Goal: Information Seeking & Learning: Compare options

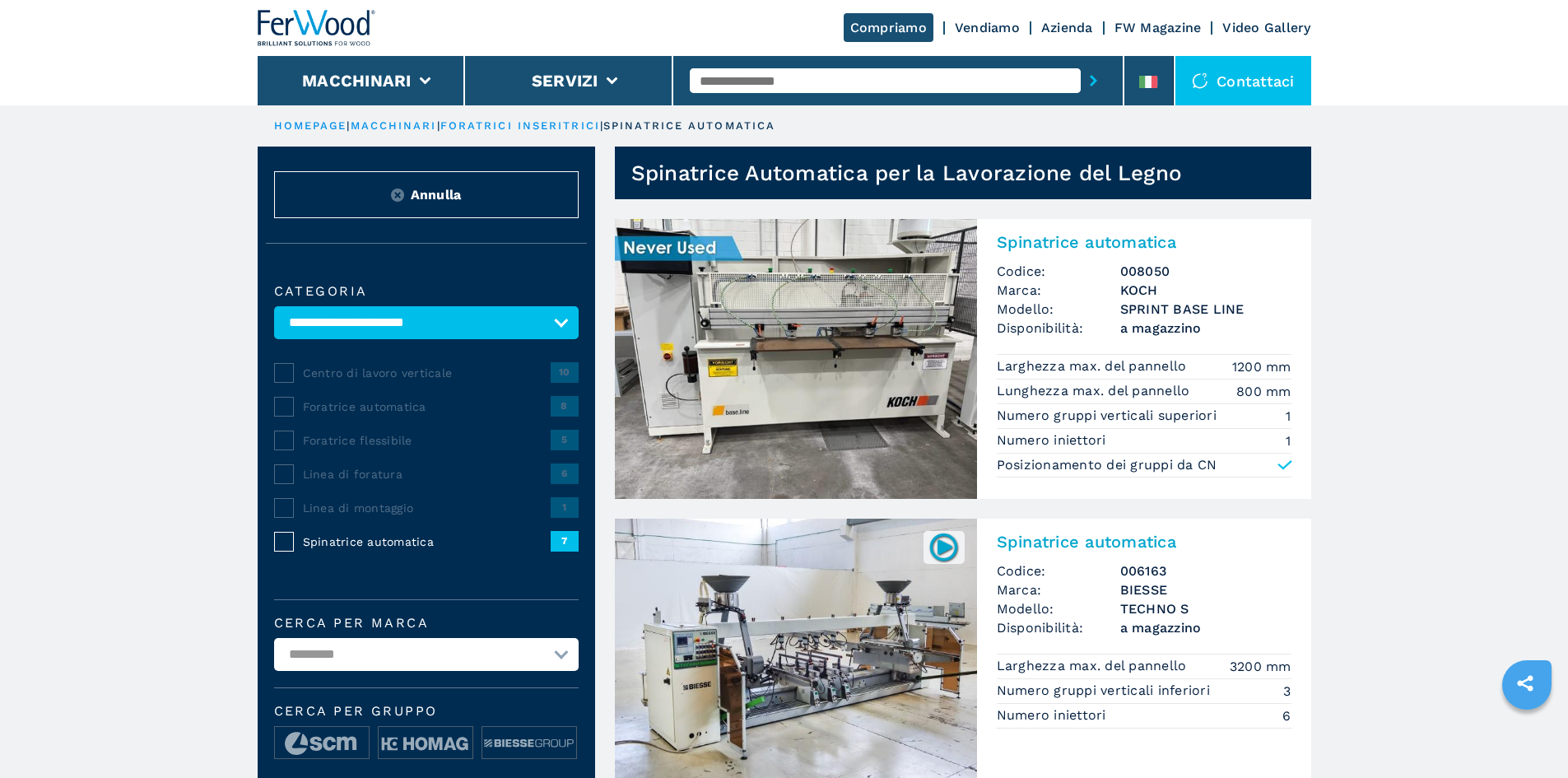
select select "**********"
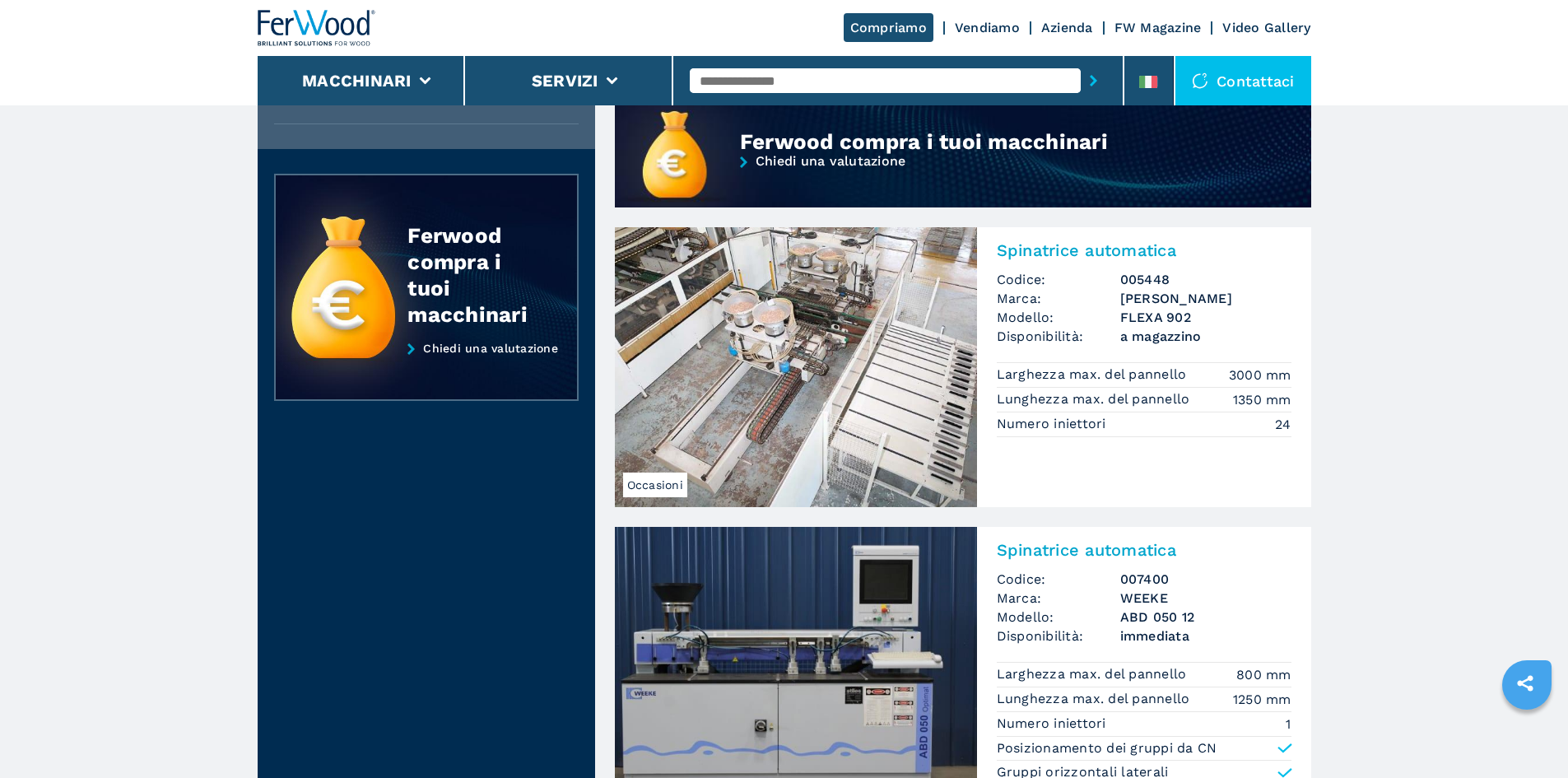
click at [281, 36] on img at bounding box center [317, 28] width 119 height 36
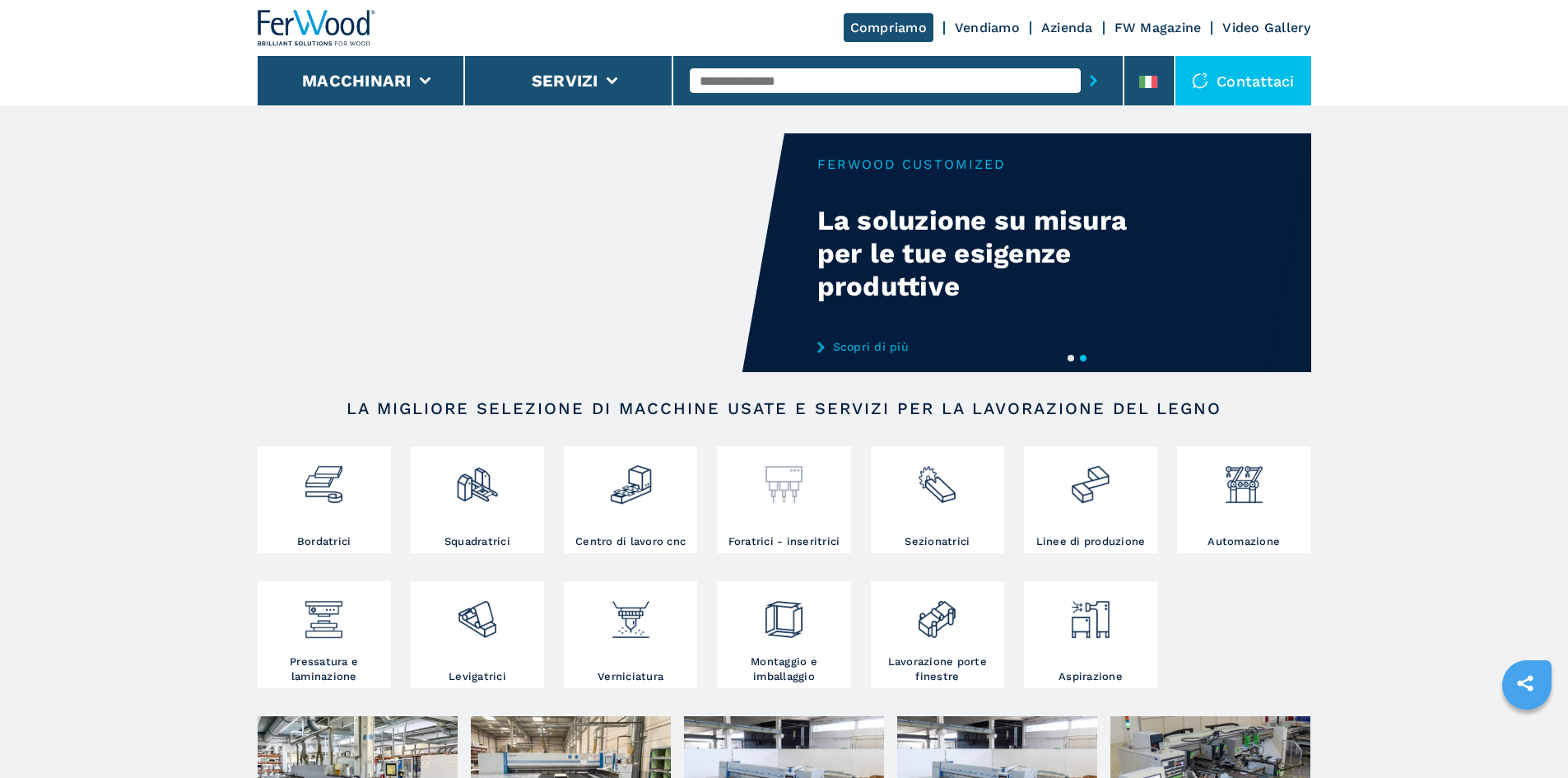
click at [806, 465] on img at bounding box center [784, 478] width 43 height 56
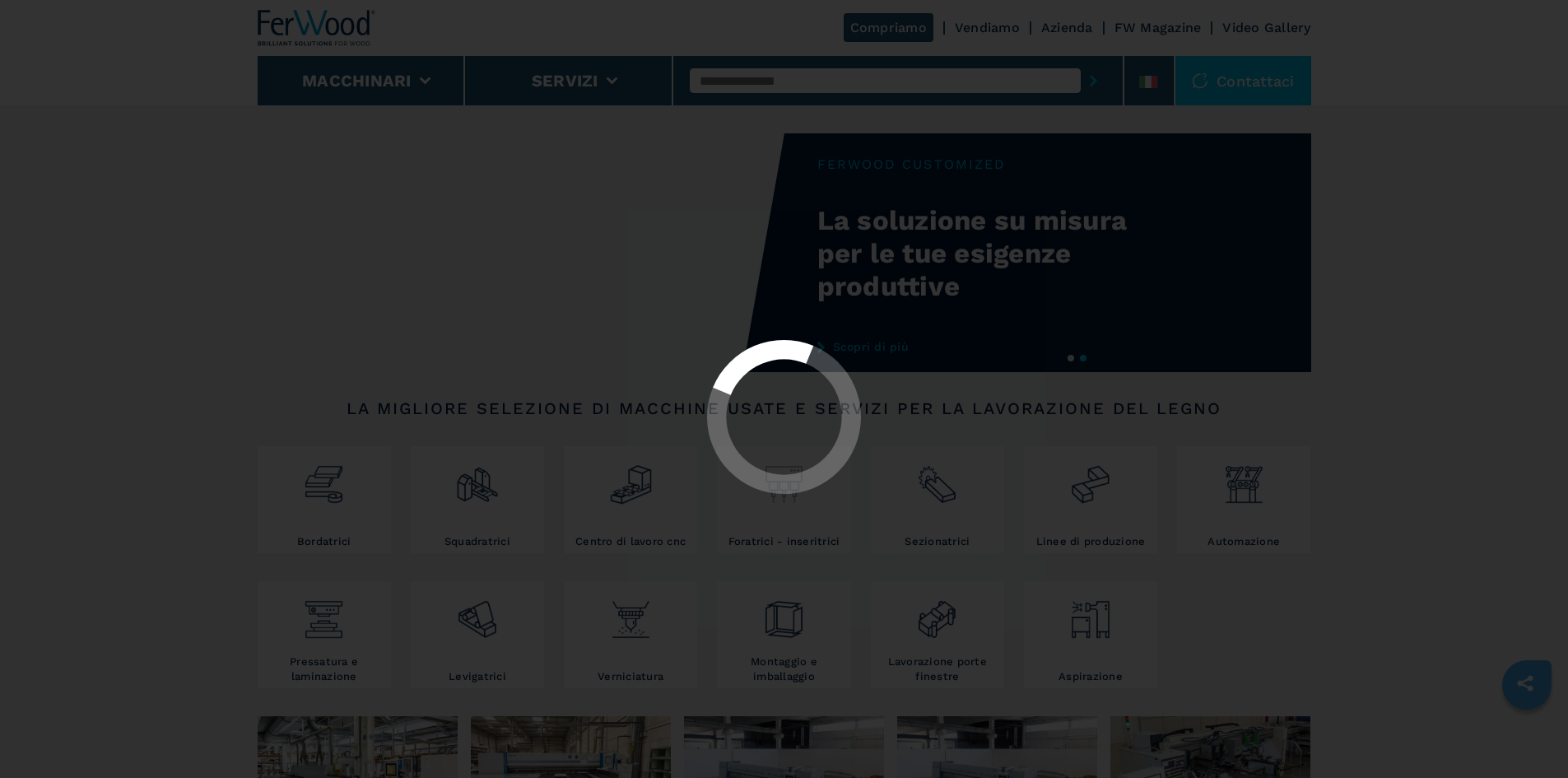
select select "**********"
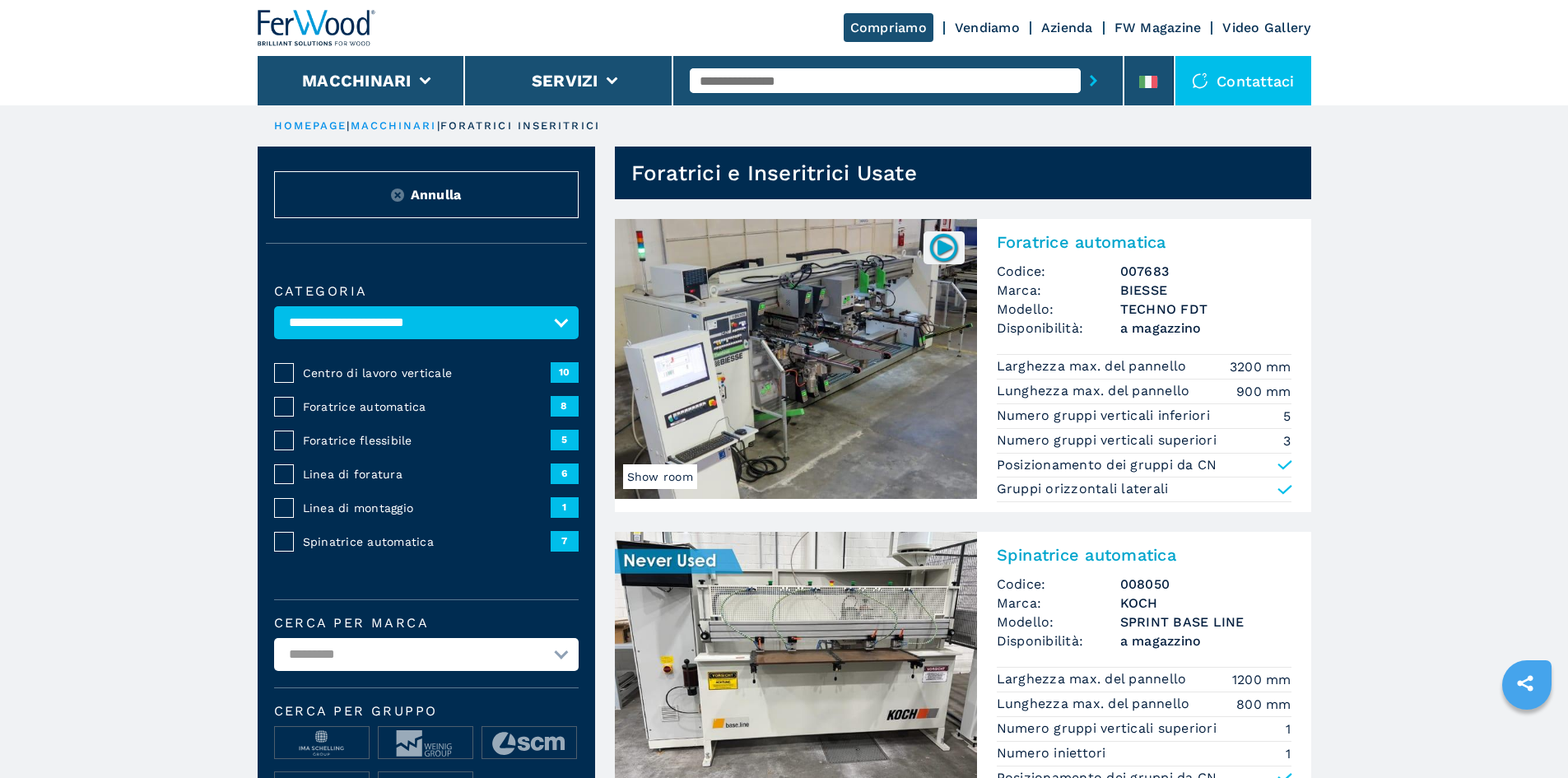
click at [364, 482] on span "Linea di foratura" at bounding box center [426, 474] width 247 height 17
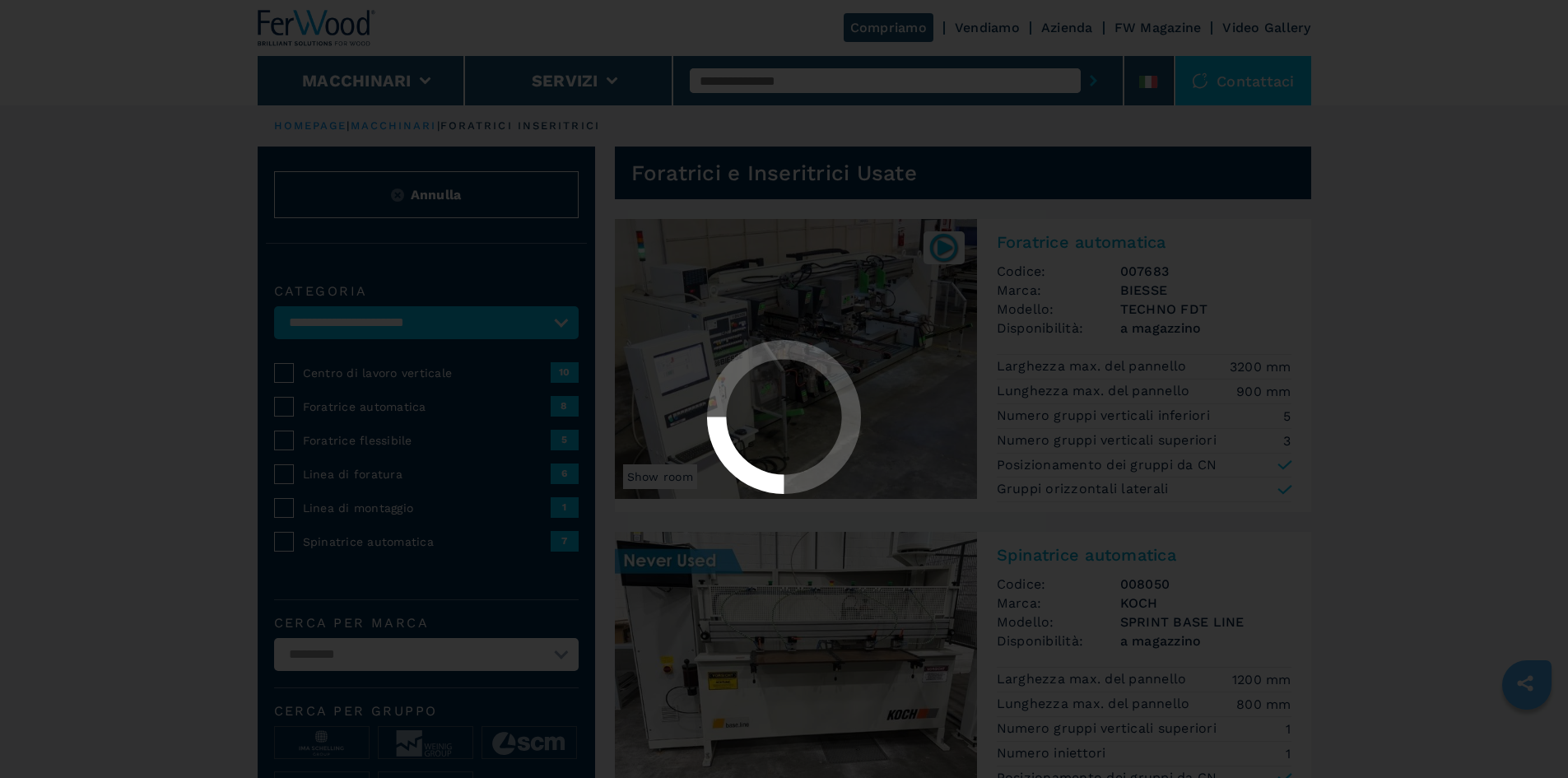
select select "**********"
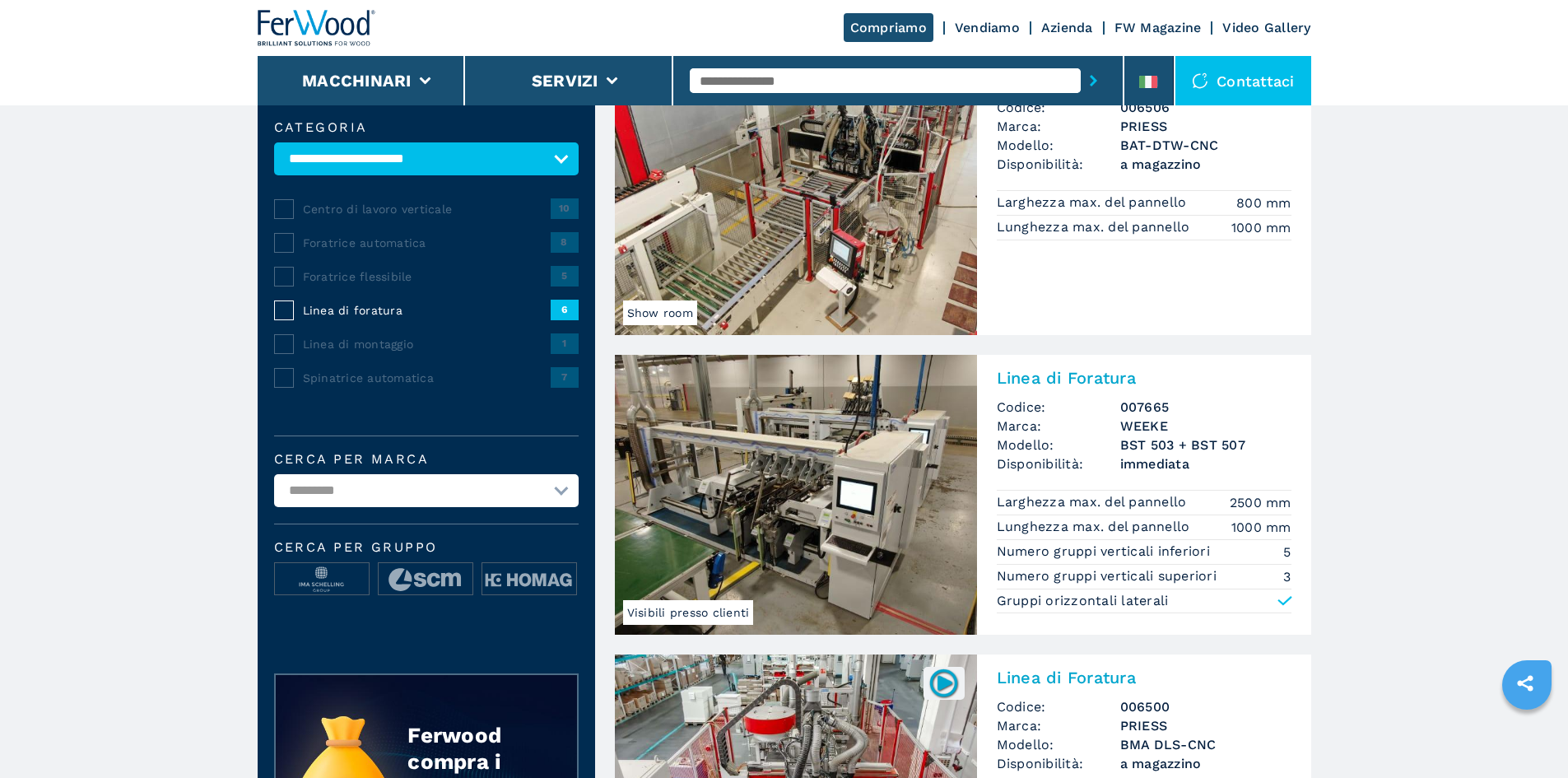
scroll to position [165, 0]
click at [534, 591] on img at bounding box center [529, 578] width 94 height 33
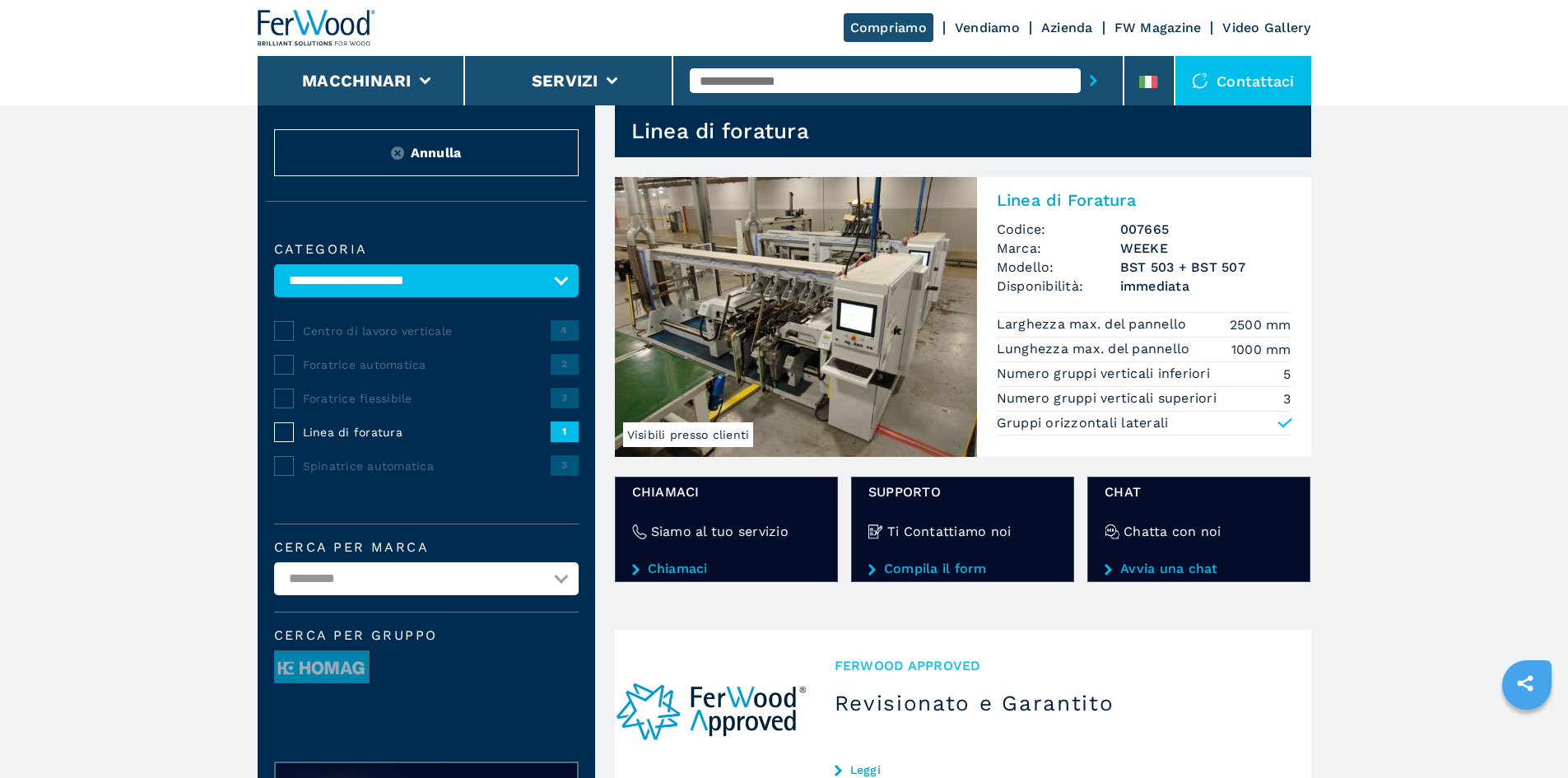
scroll to position [82, 0]
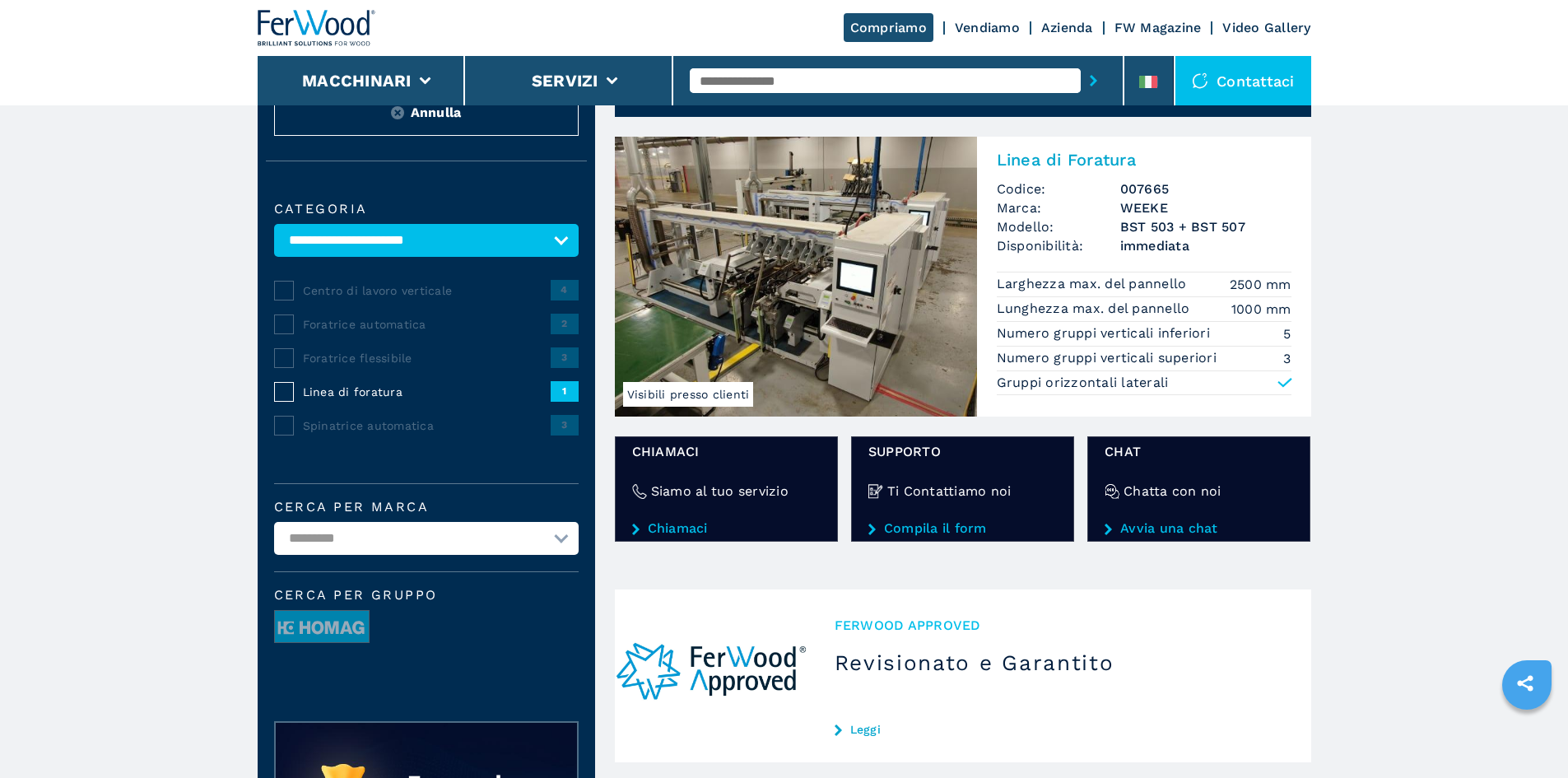
click at [318, 21] on img at bounding box center [317, 28] width 119 height 36
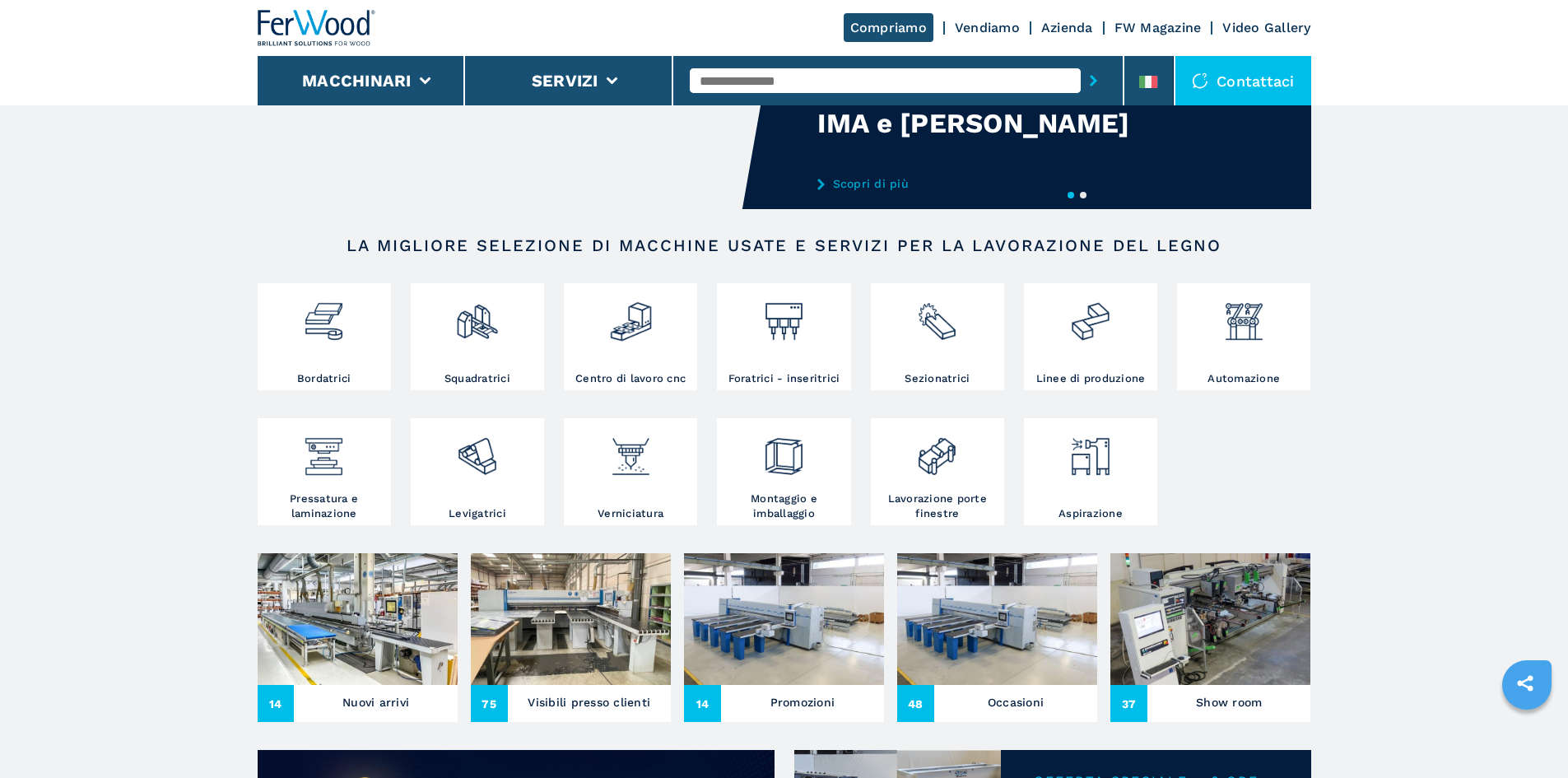
scroll to position [165, 0]
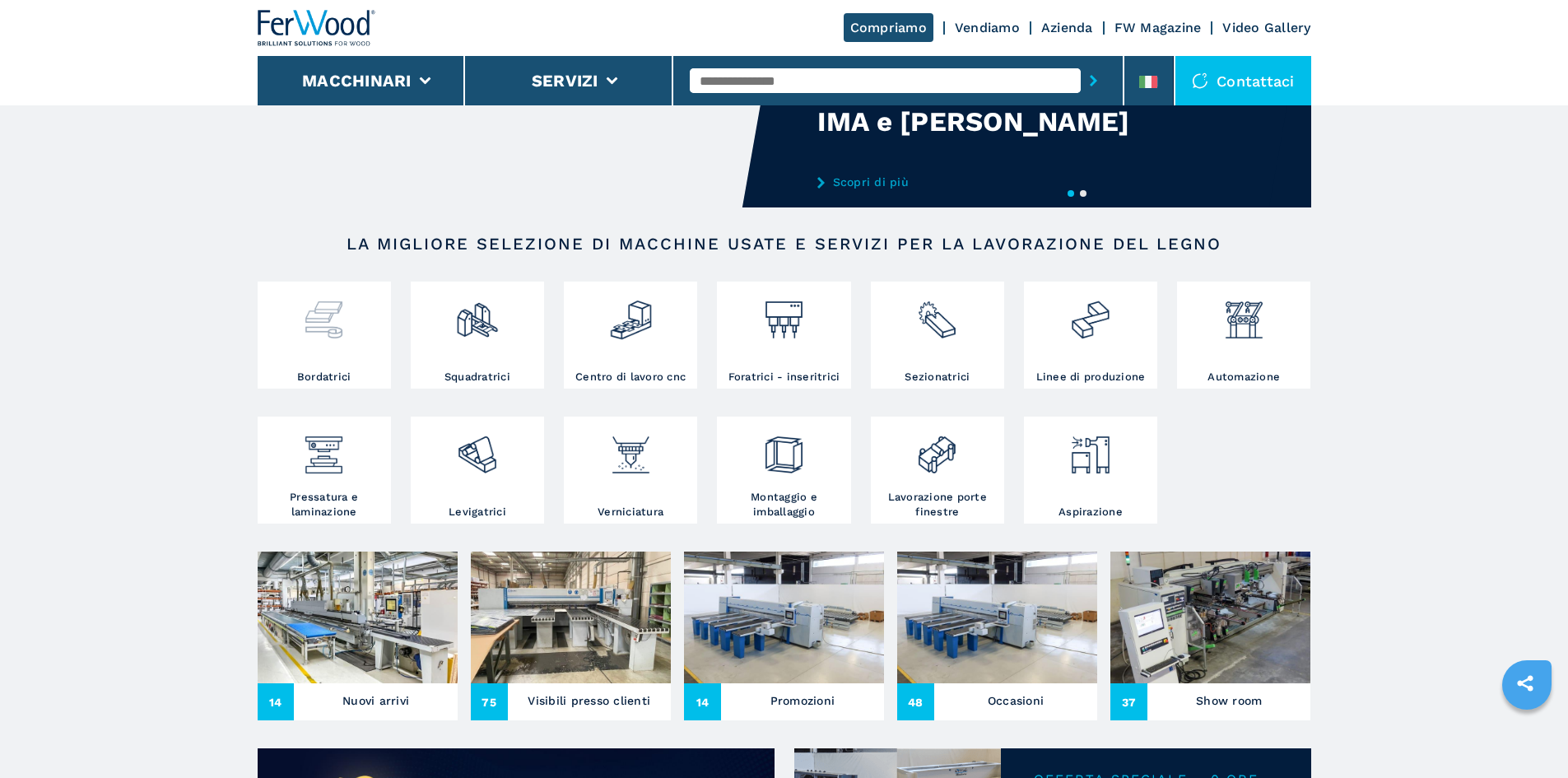
click at [356, 346] on div at bounding box center [324, 328] width 125 height 84
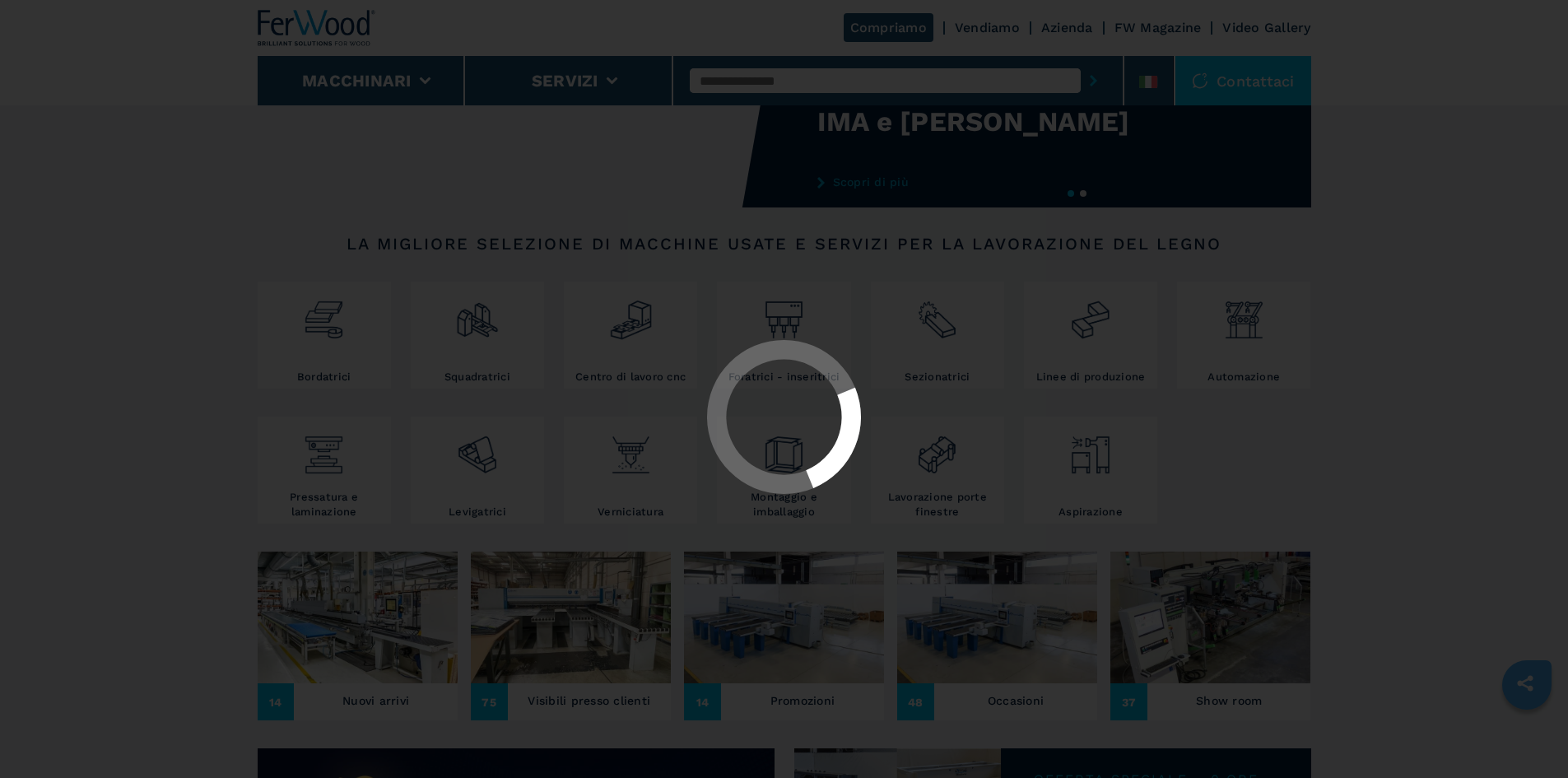
select select "**********"
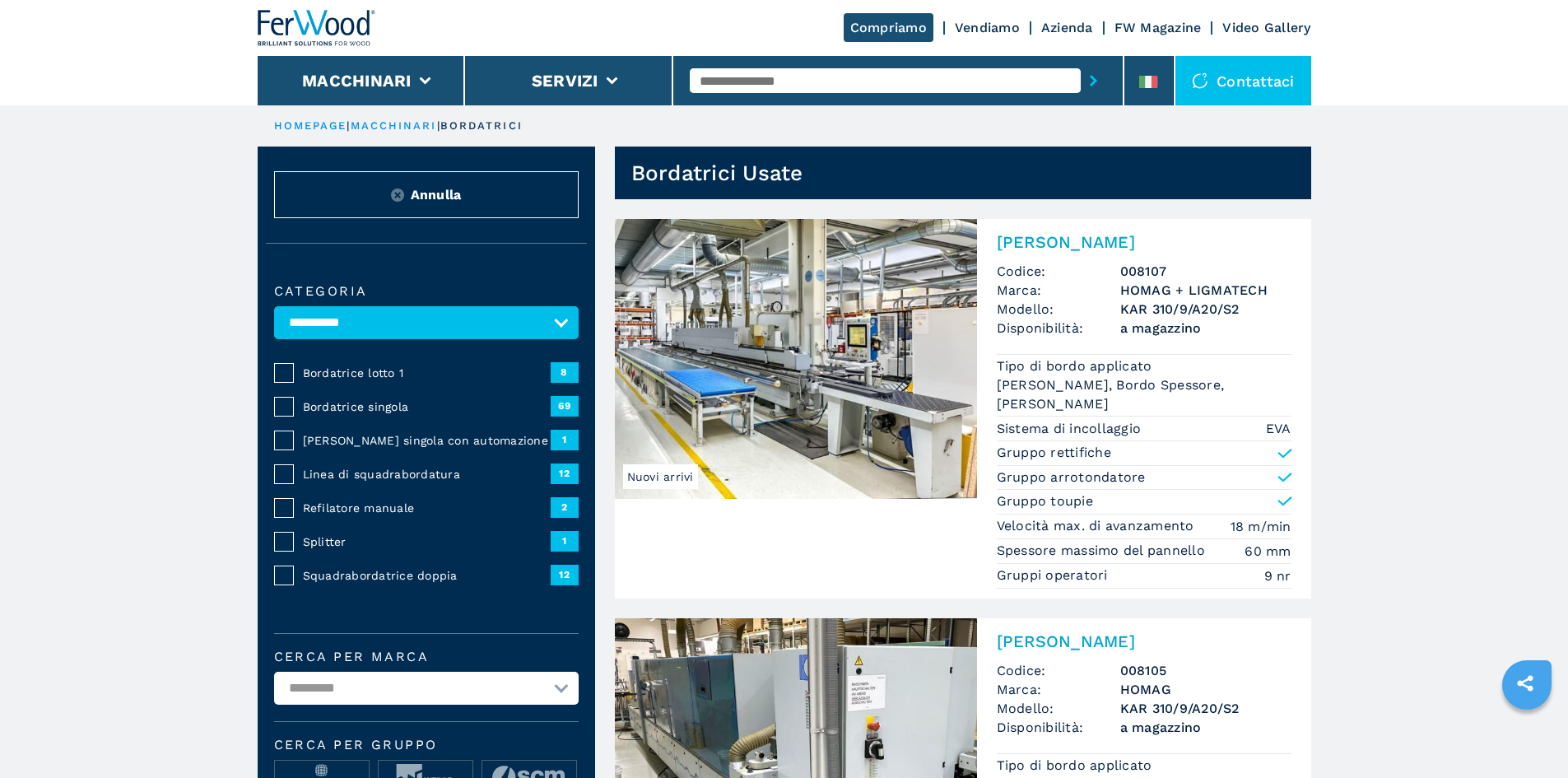
click at [355, 414] on span "Bordatrice singola" at bounding box center [426, 407] width 247 height 17
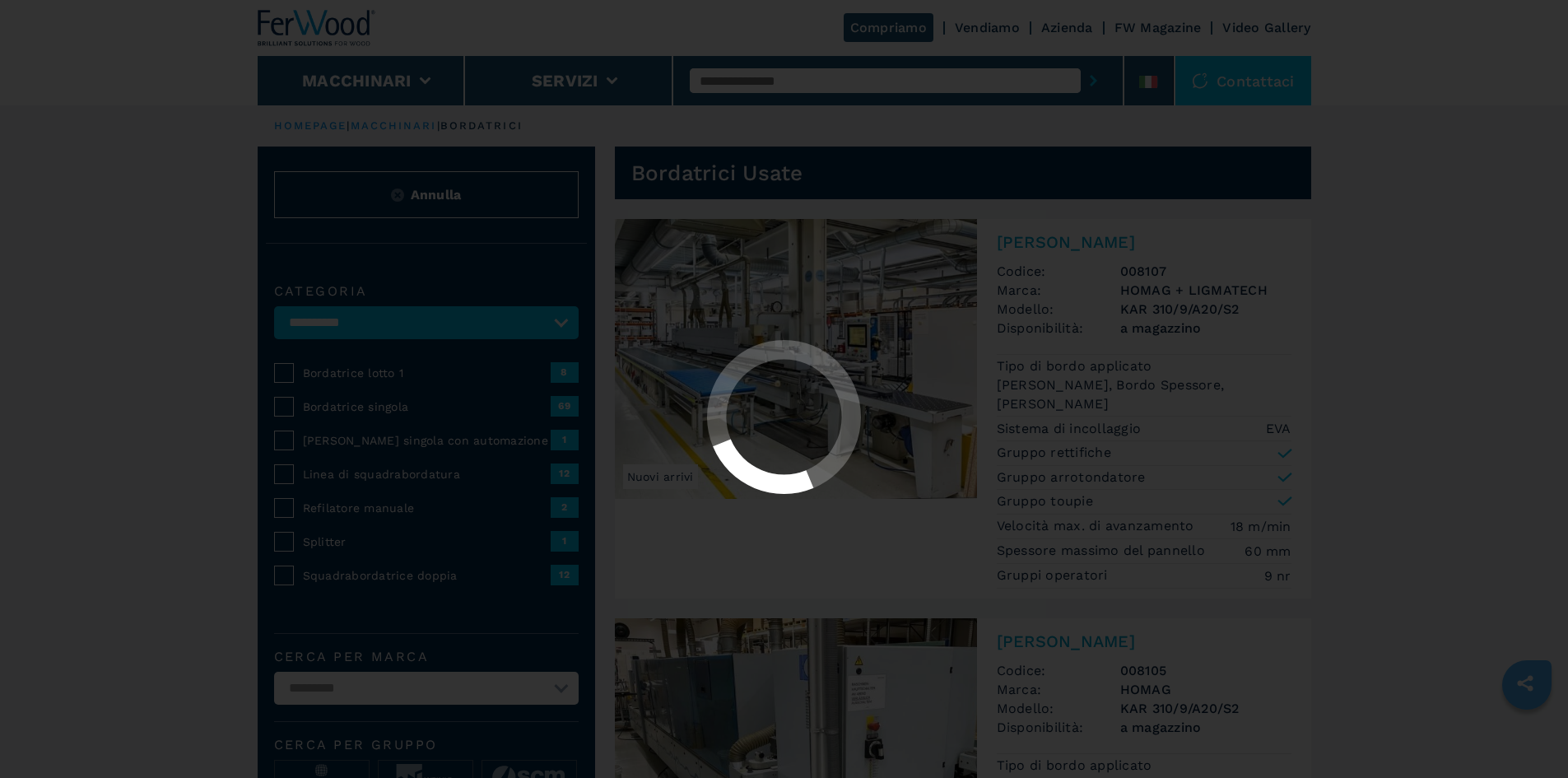
select select "**********"
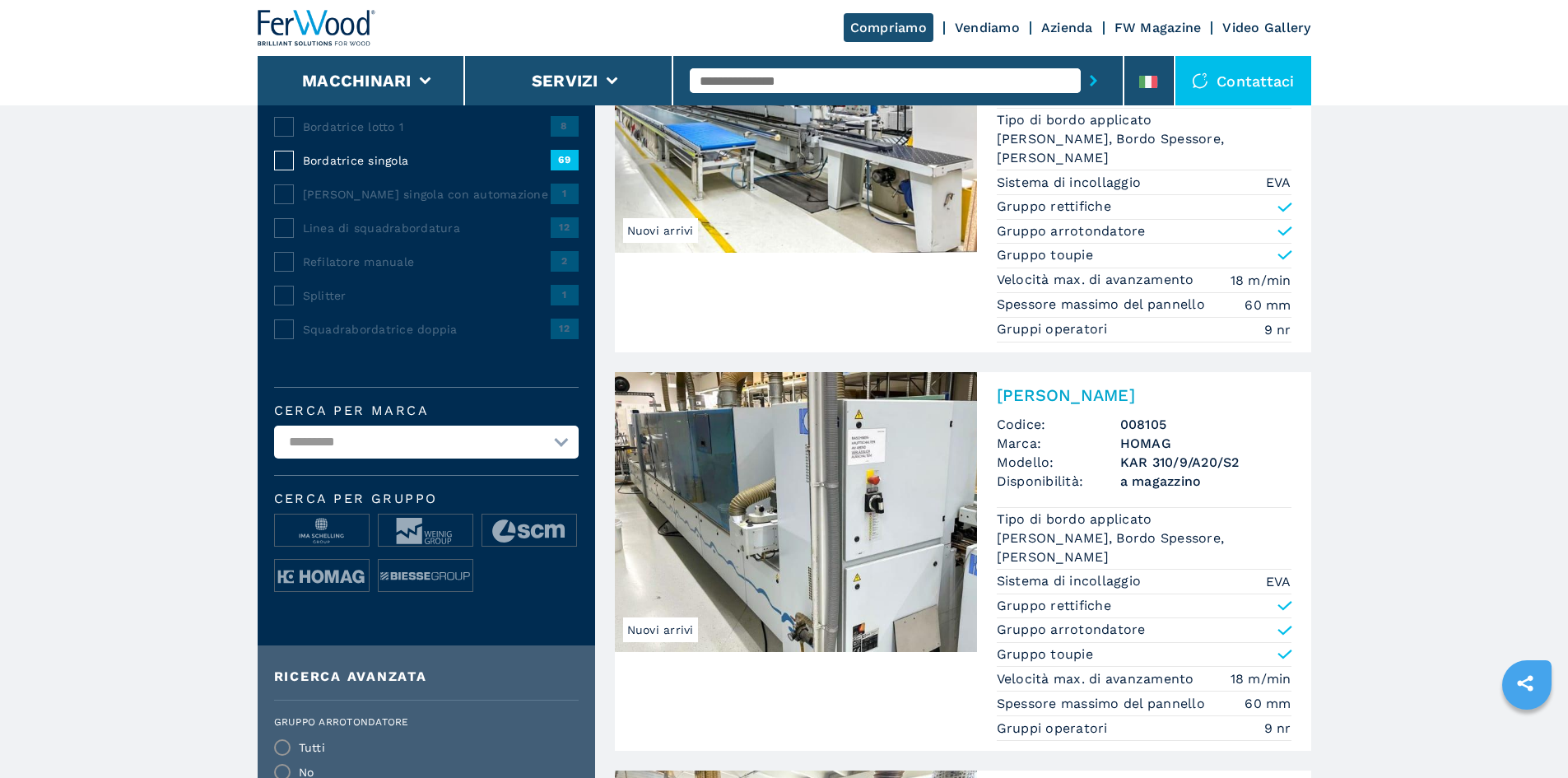
scroll to position [247, 0]
click at [326, 588] on img at bounding box center [322, 575] width 94 height 33
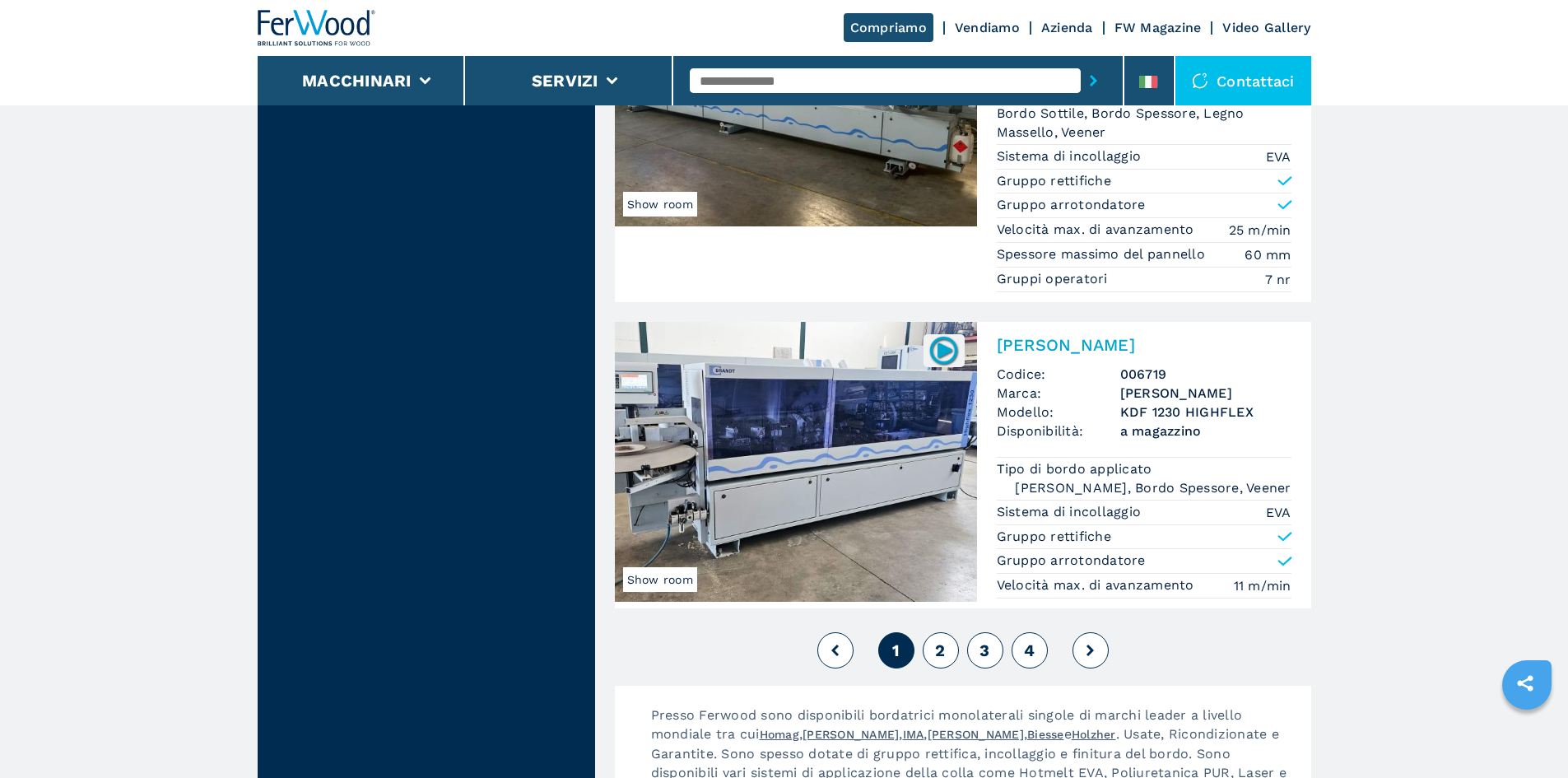
scroll to position [4279, 0]
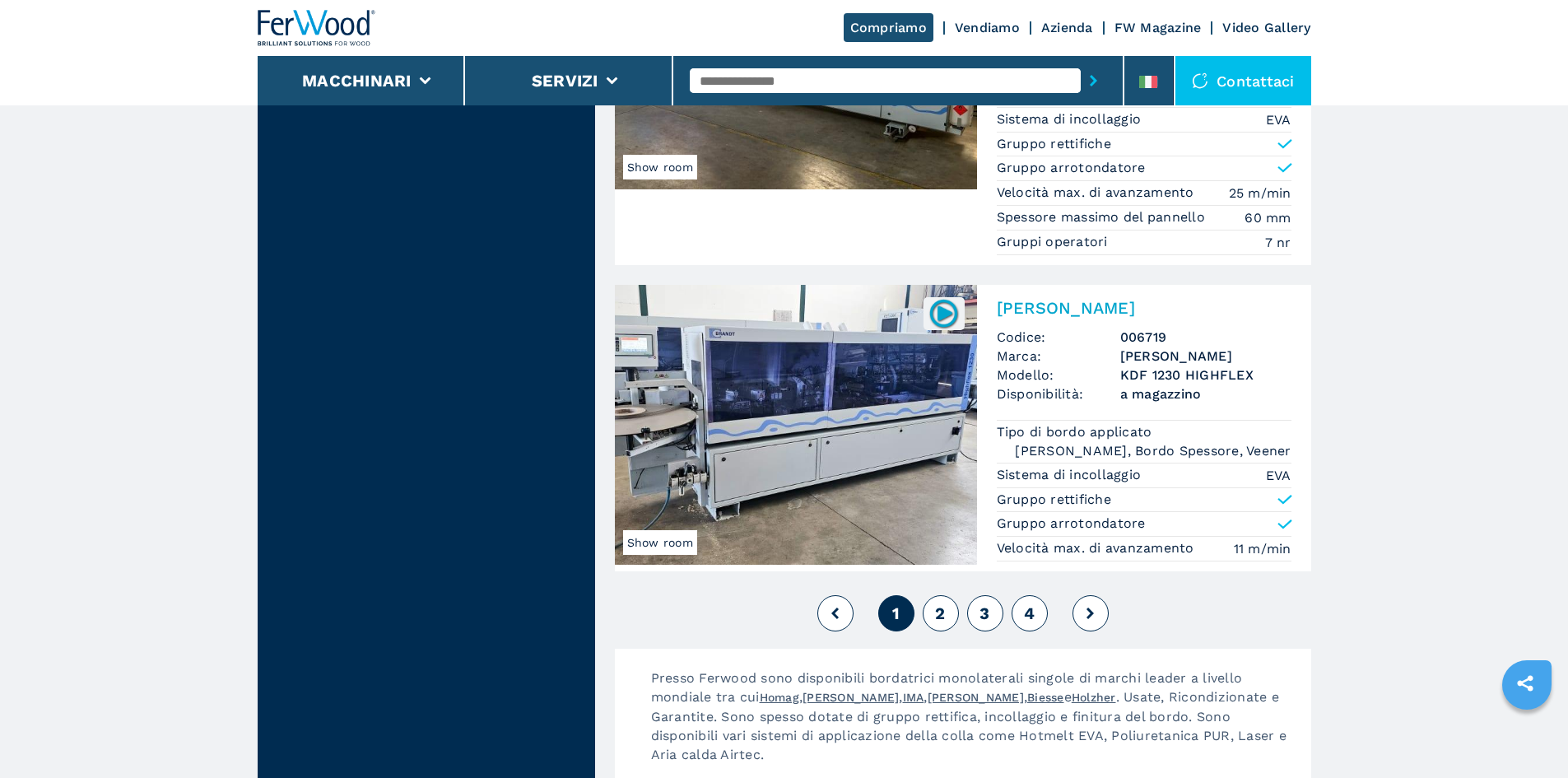
click at [935, 603] on span "2" at bounding box center [940, 613] width 10 height 20
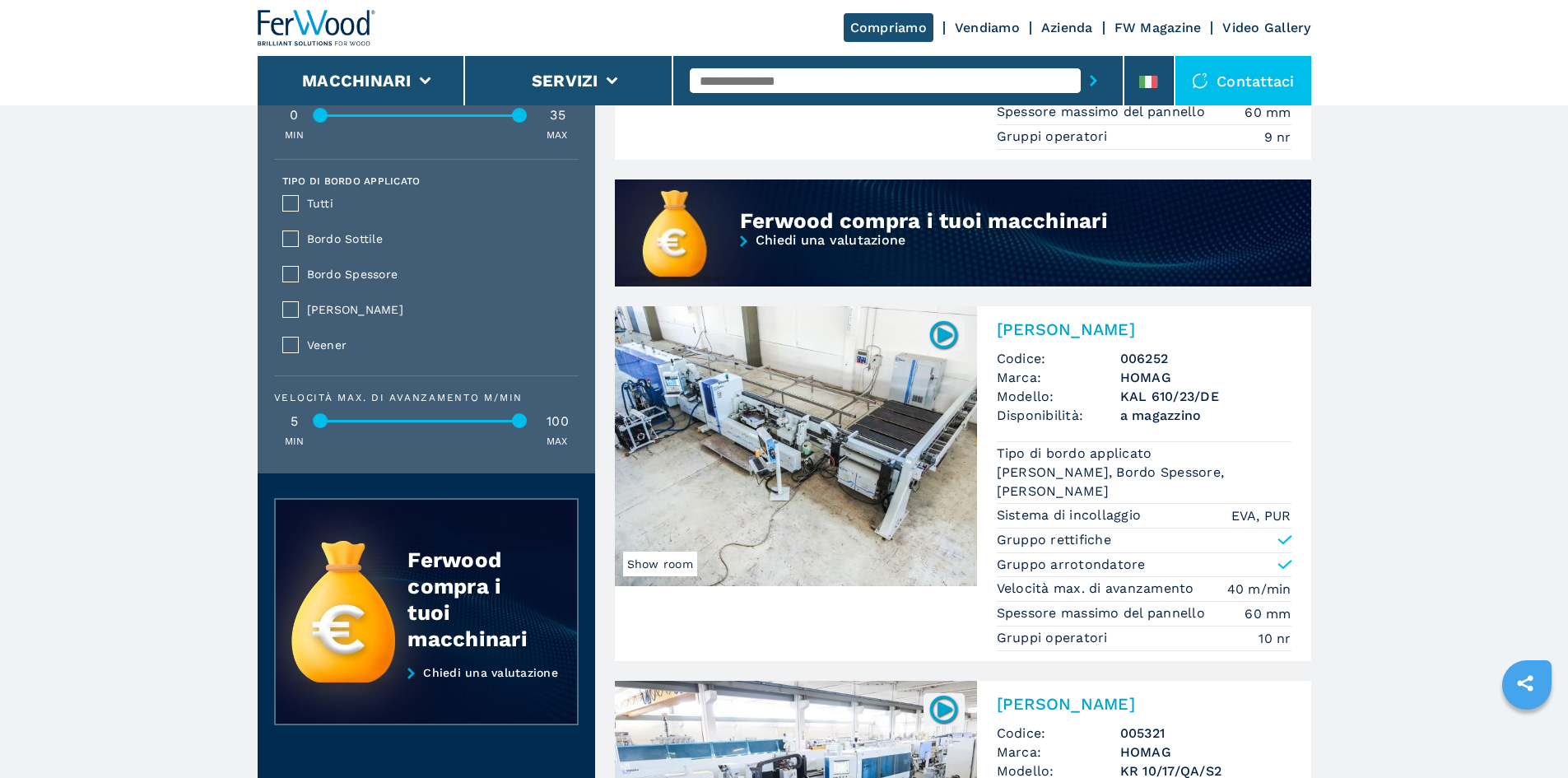
scroll to position [1645, 0]
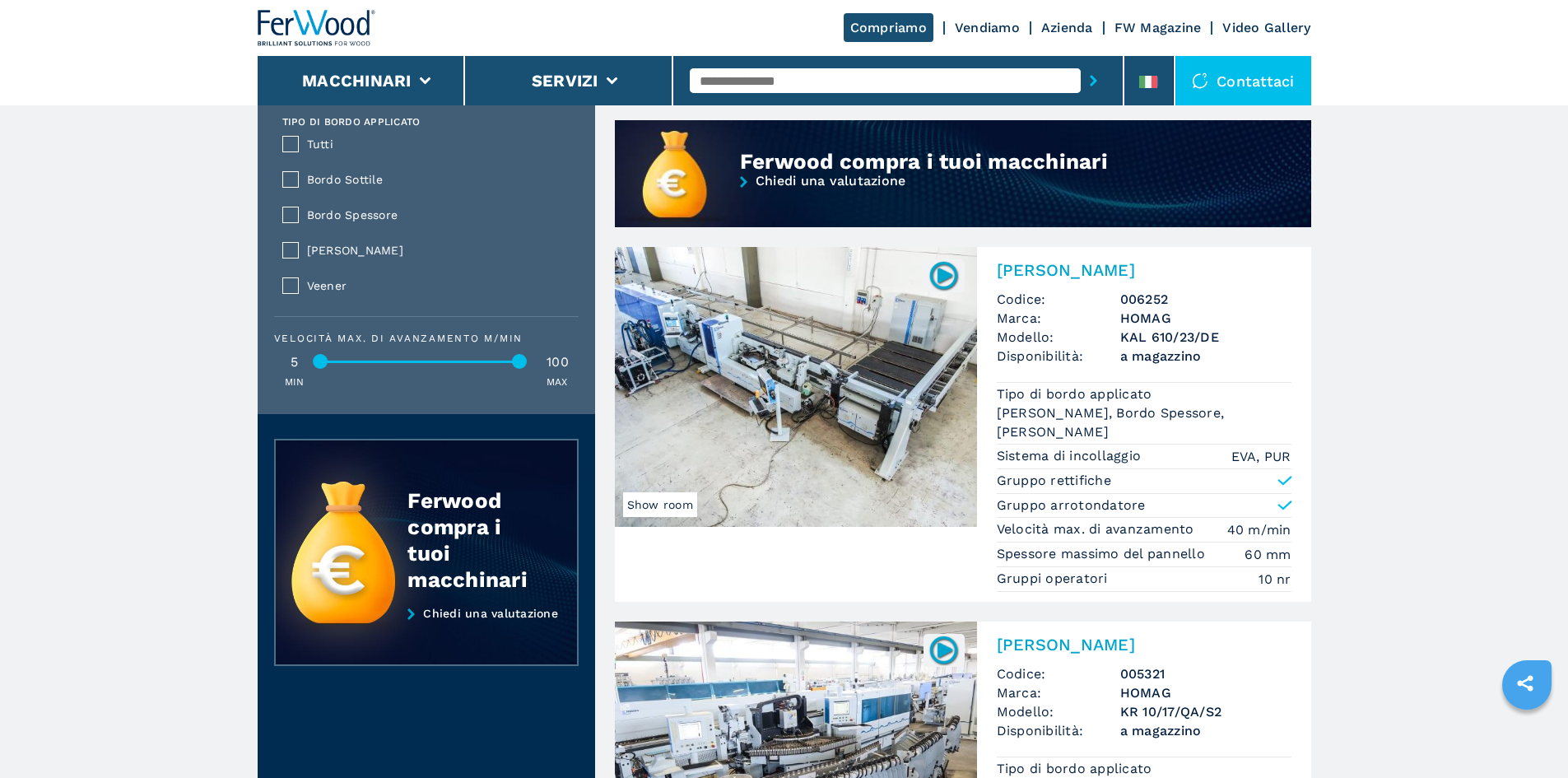
click at [1076, 312] on span "Marca:" at bounding box center [1058, 318] width 124 height 19
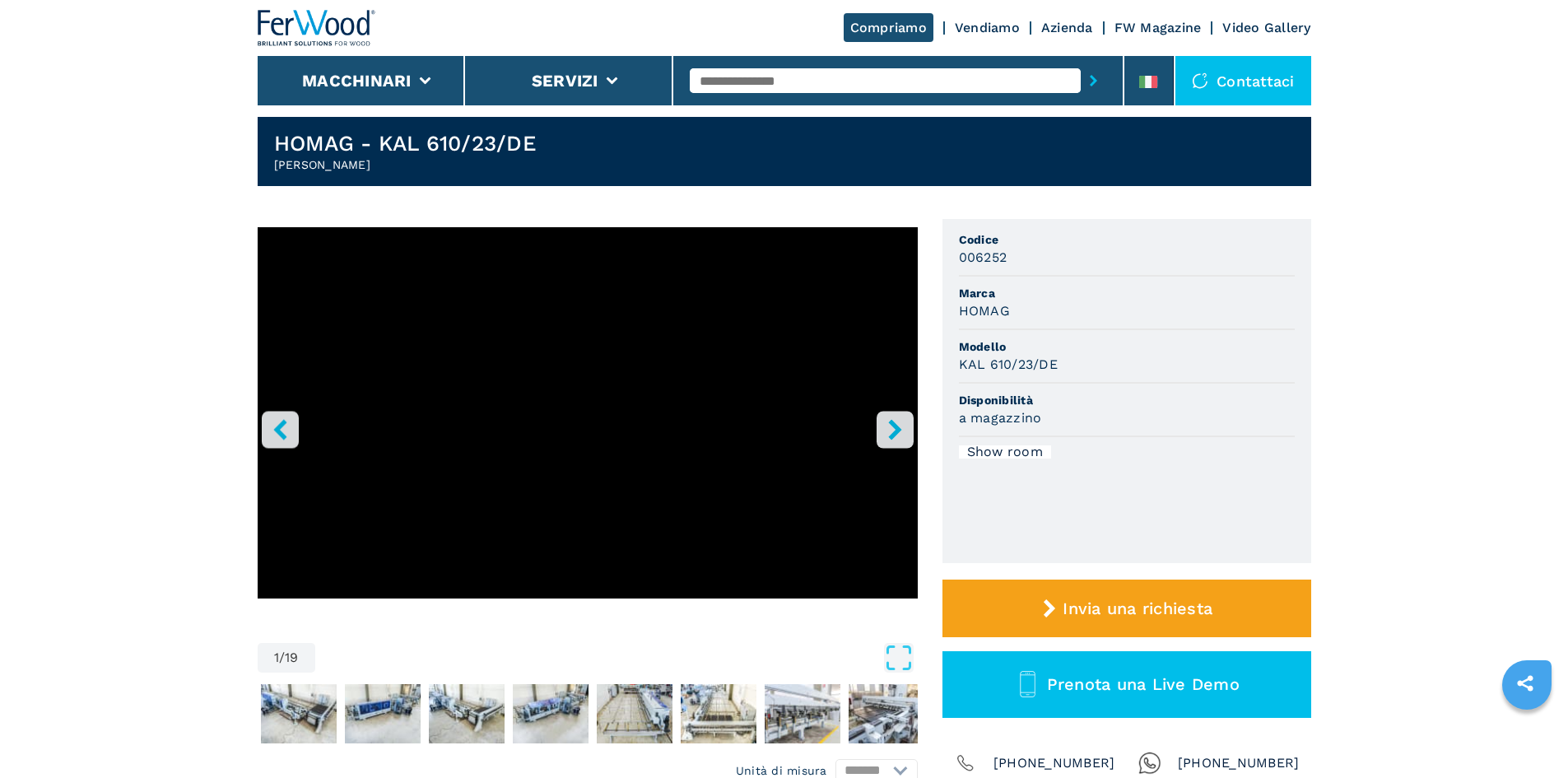
scroll to position [82, 0]
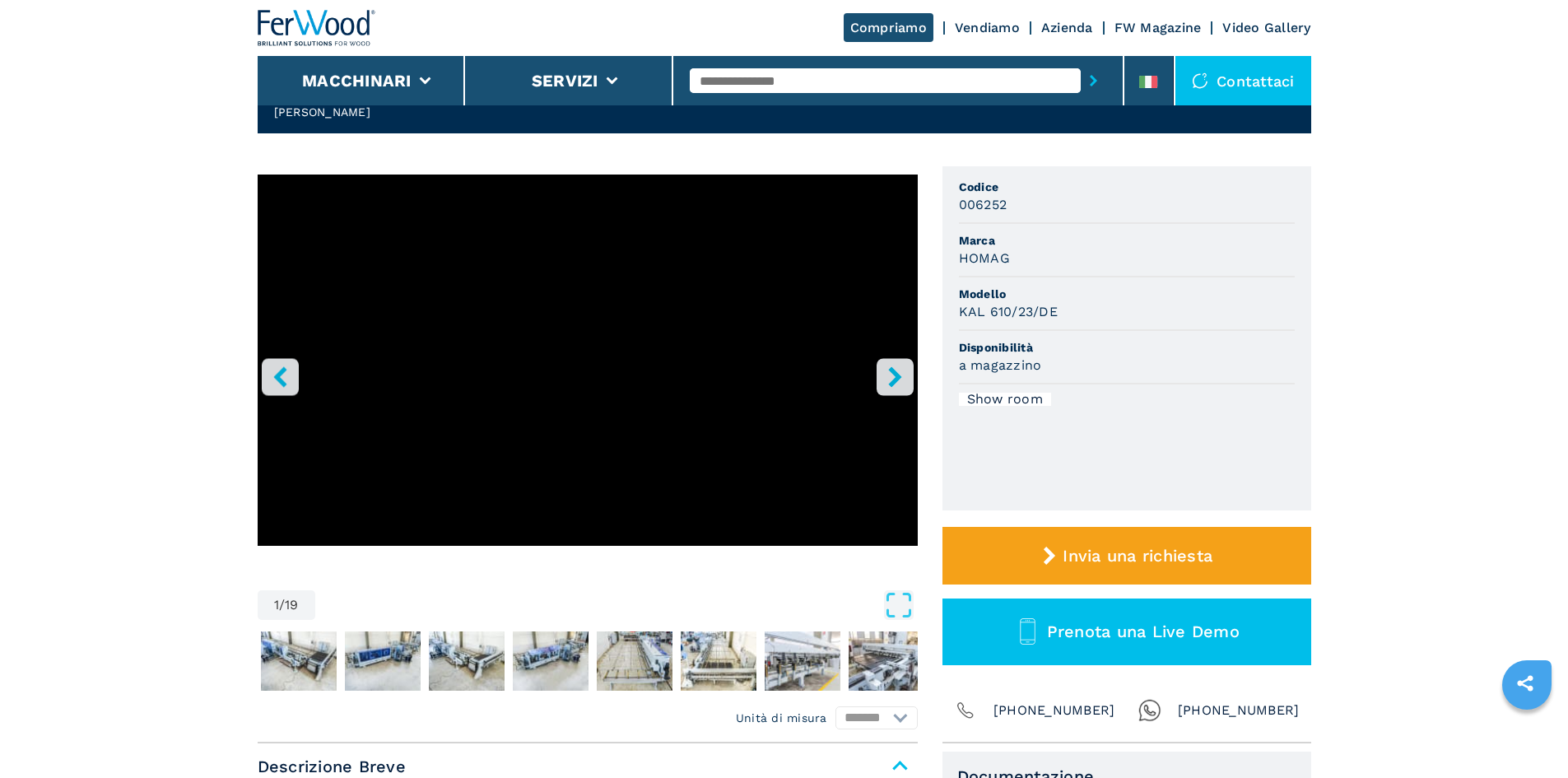
click at [904, 373] on icon "right-button" at bounding box center [895, 376] width 21 height 21
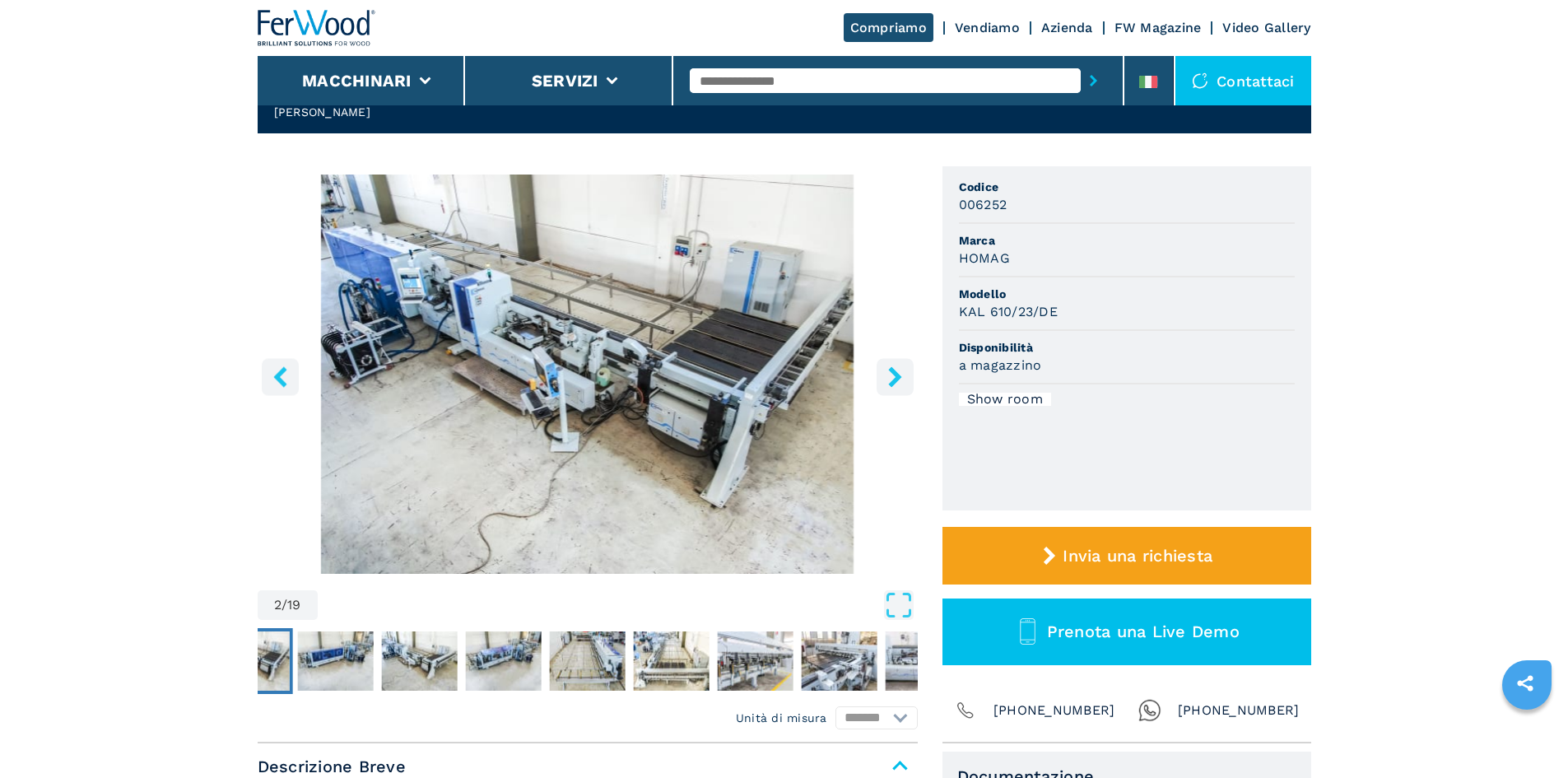
click at [904, 373] on icon "right-button" at bounding box center [895, 376] width 21 height 21
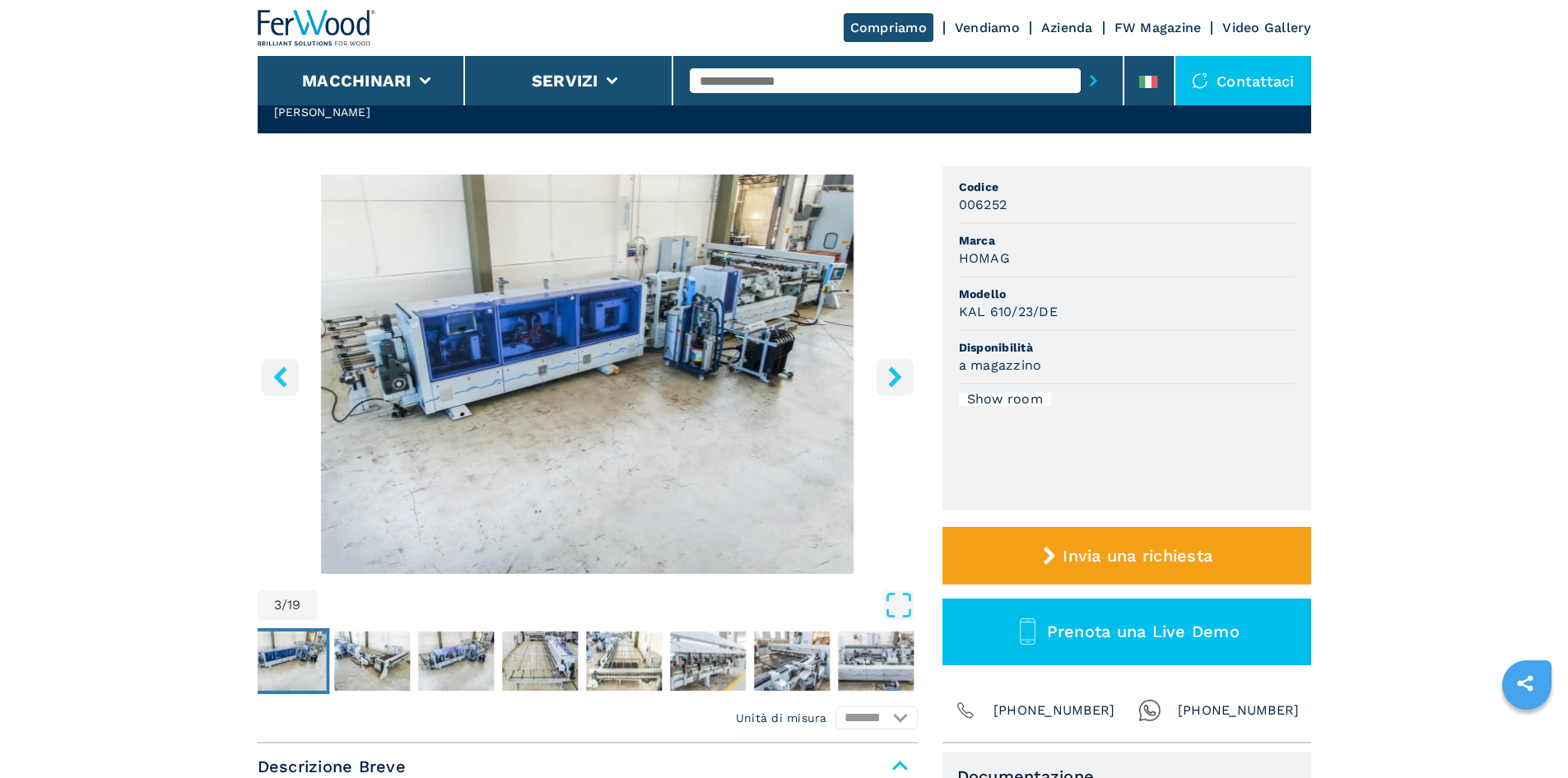
click at [904, 373] on icon "right-button" at bounding box center [895, 376] width 21 height 21
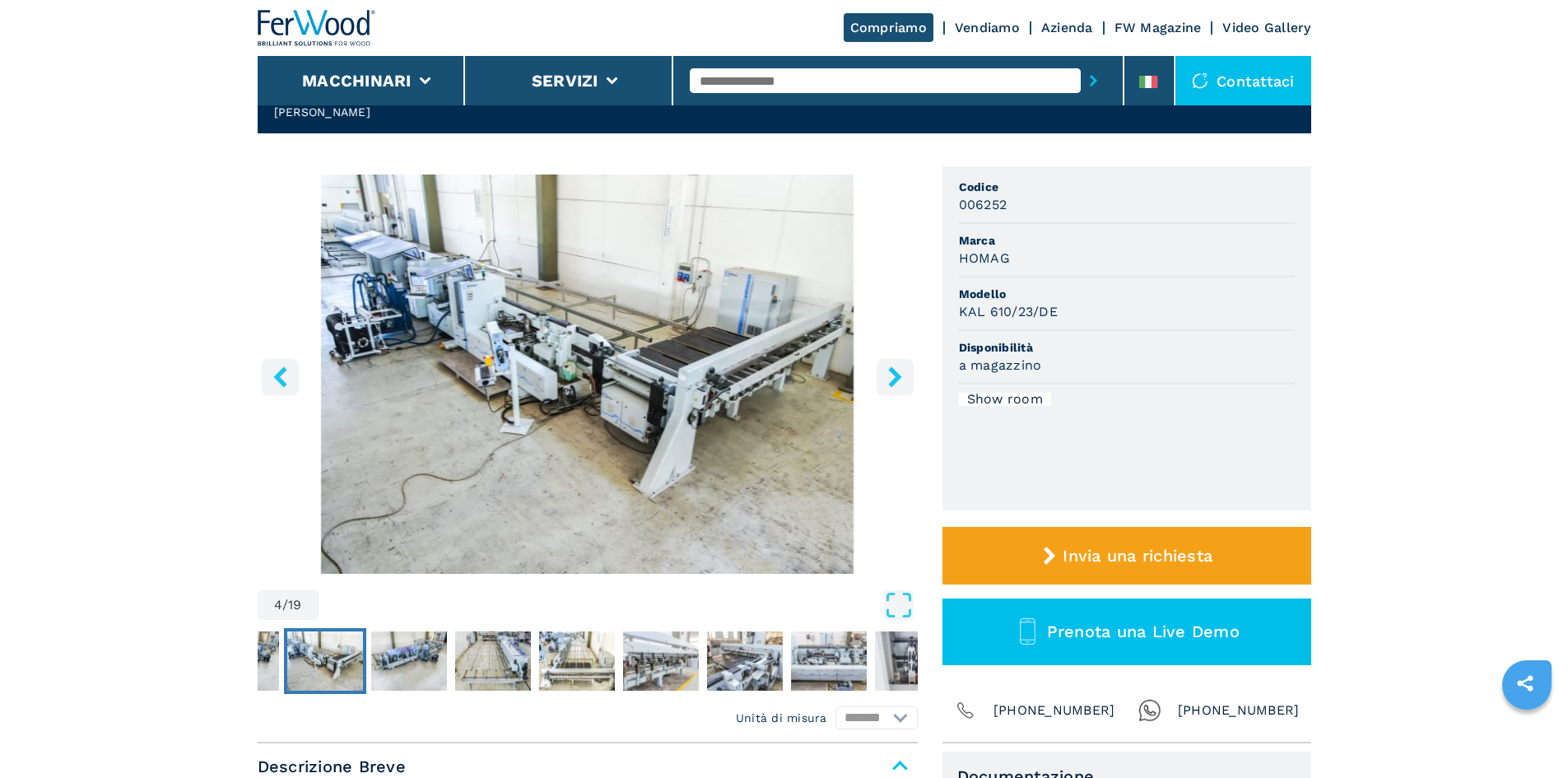
click at [904, 373] on icon "right-button" at bounding box center [895, 376] width 21 height 21
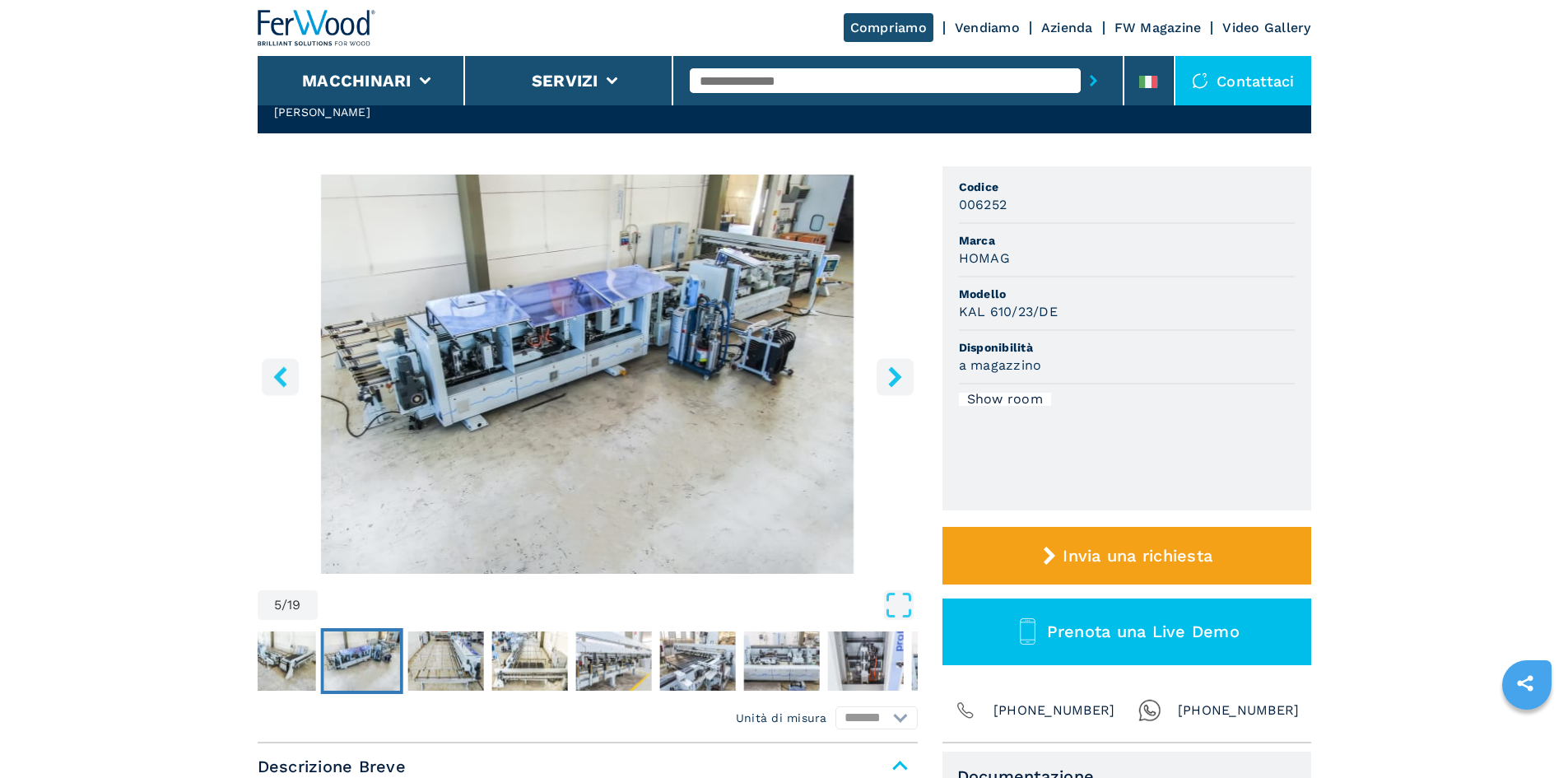
click at [267, 369] on button "left-button" at bounding box center [280, 376] width 37 height 37
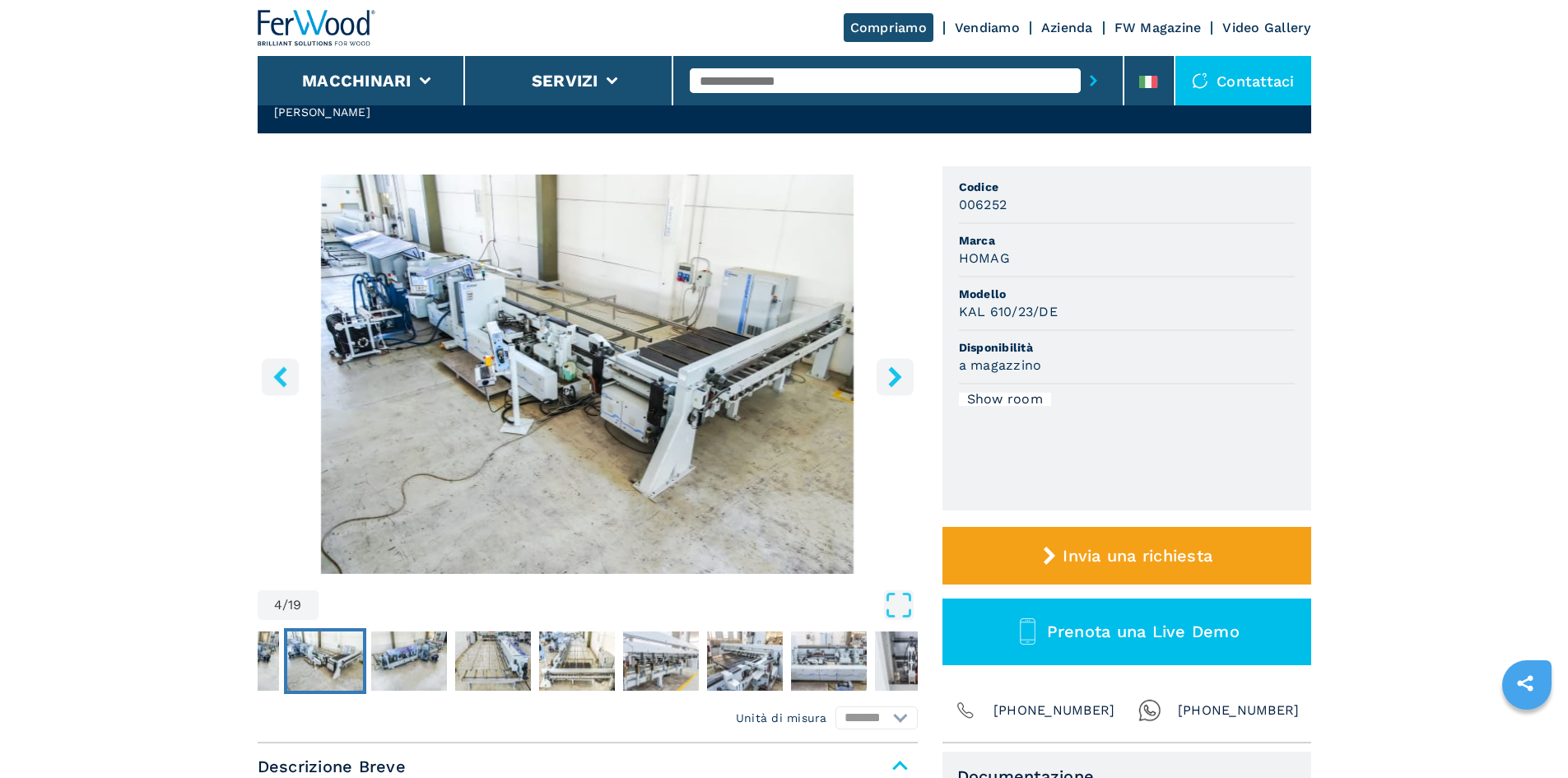
click at [267, 369] on button "left-button" at bounding box center [280, 376] width 37 height 37
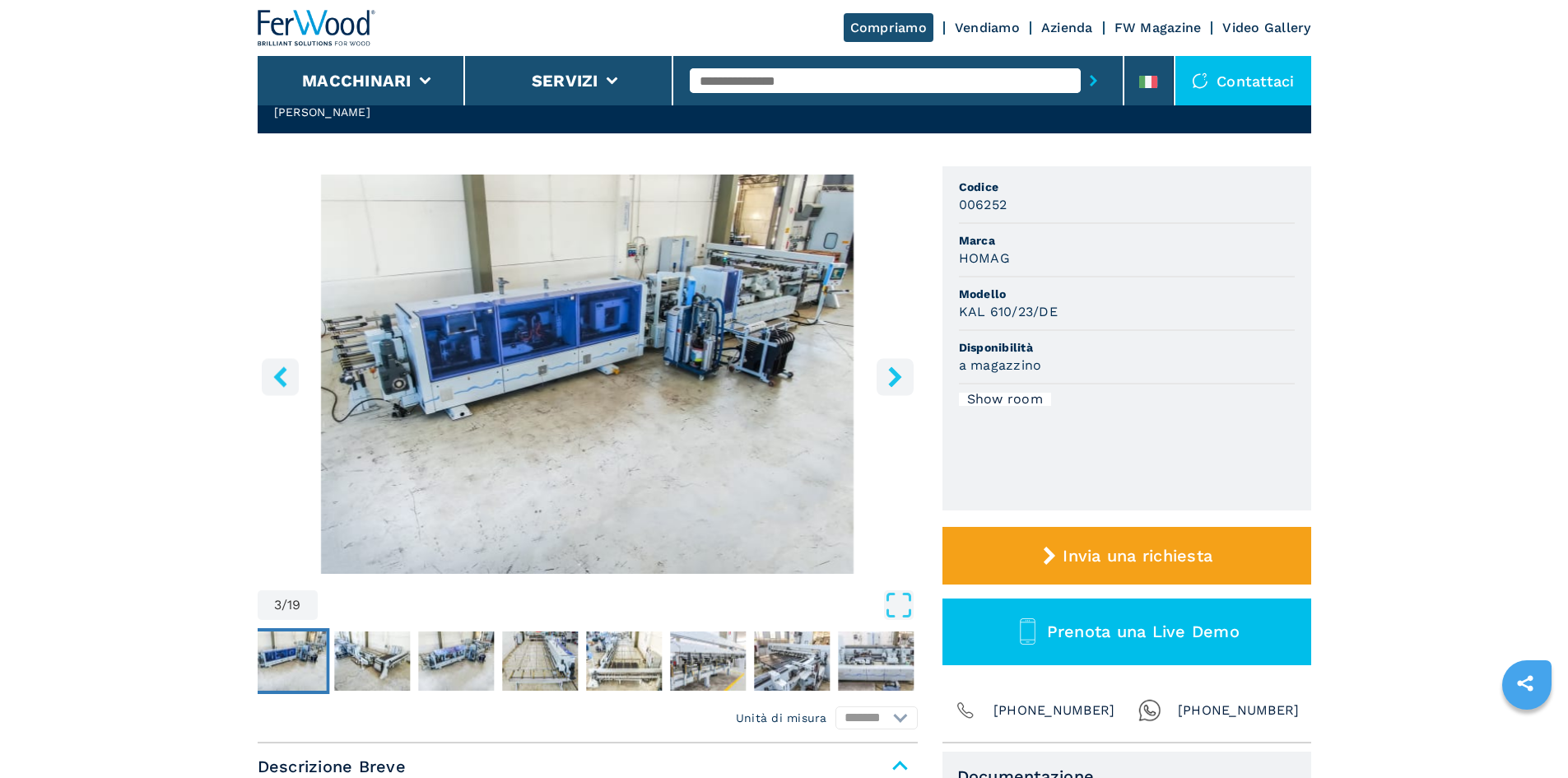
click at [874, 376] on img "Go to Slide 3" at bounding box center [588, 374] width 660 height 399
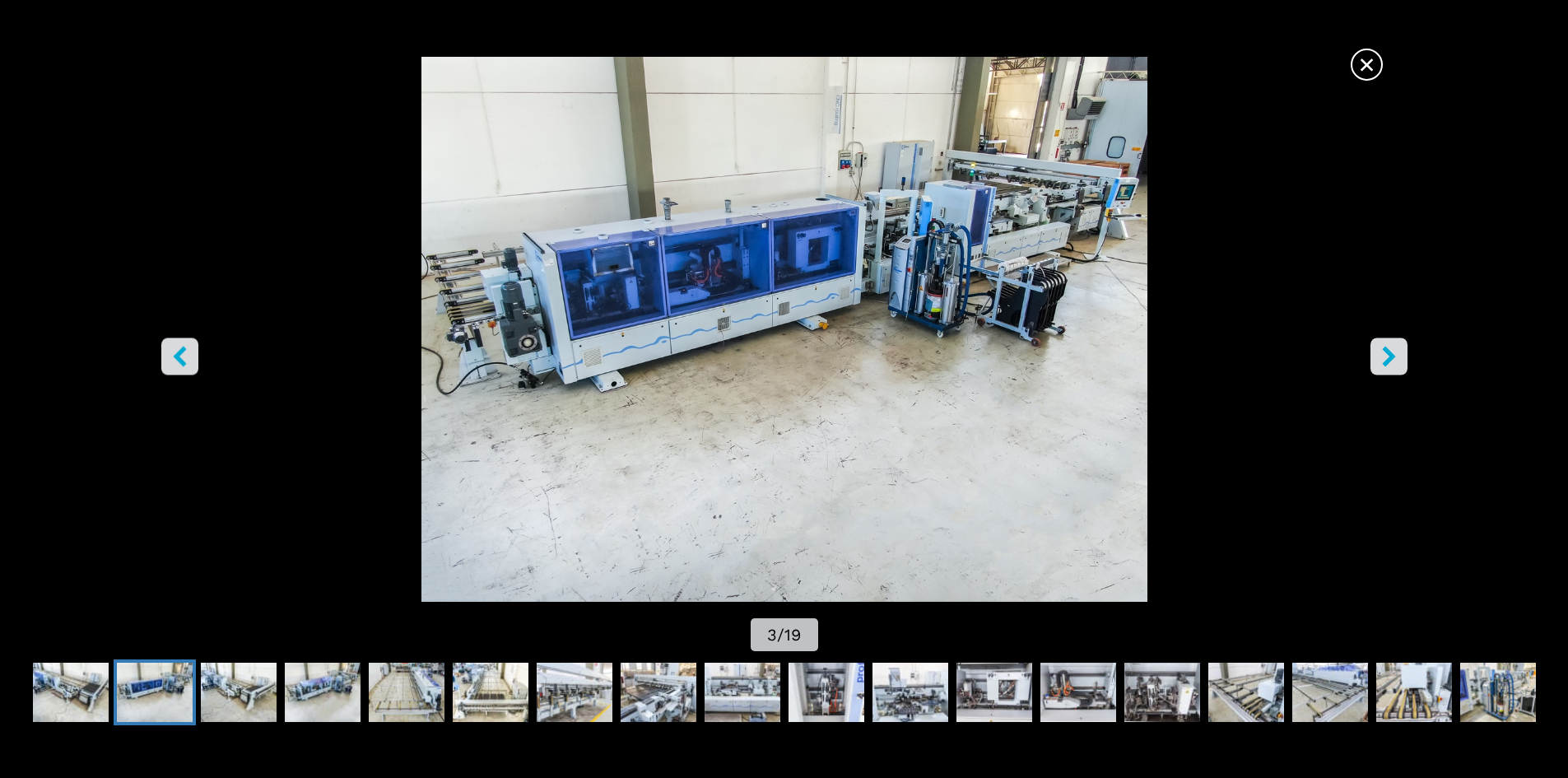
click at [1379, 353] on icon "right-button" at bounding box center [1388, 356] width 21 height 21
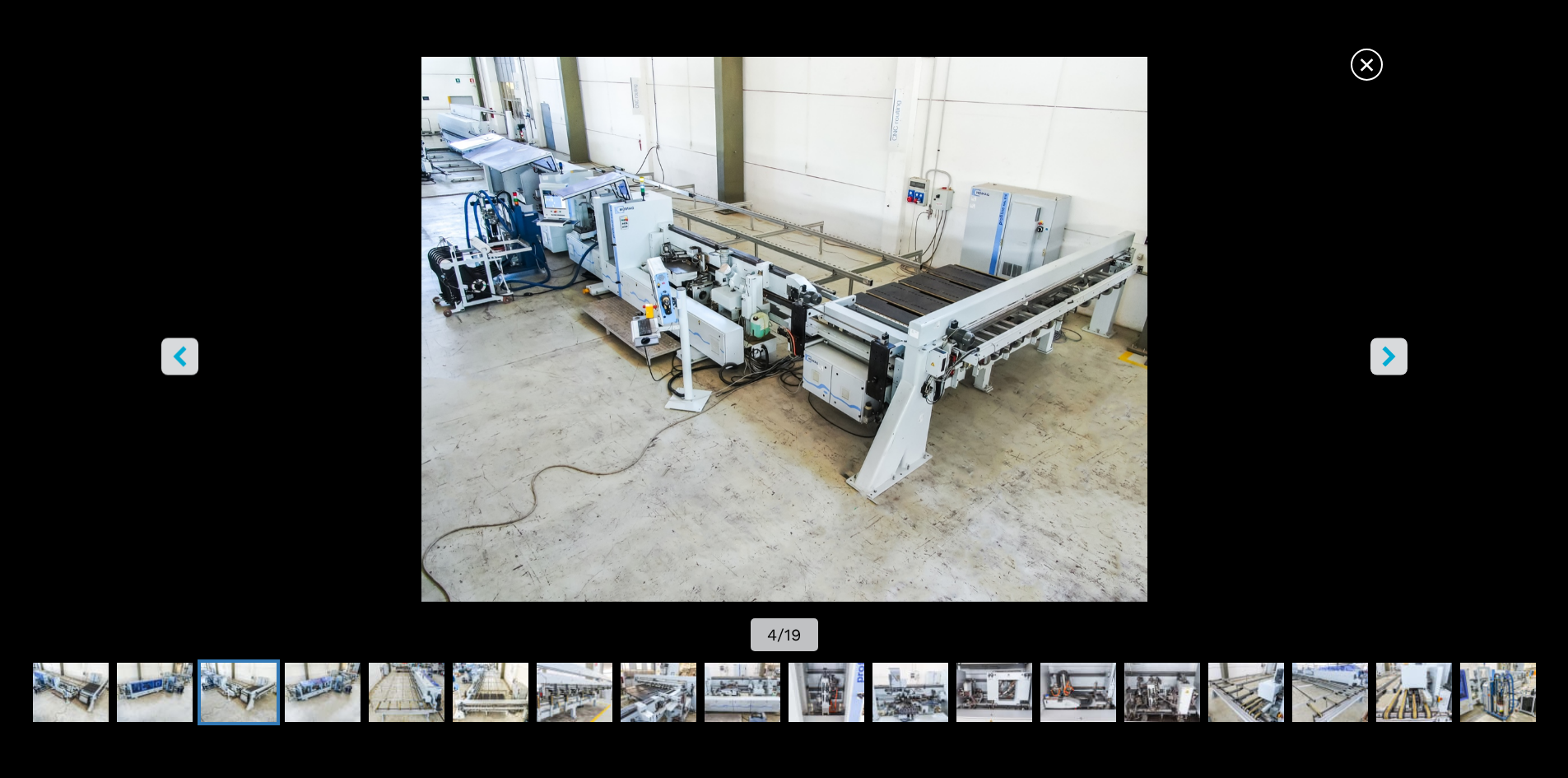
click at [1379, 353] on icon "right-button" at bounding box center [1388, 356] width 21 height 21
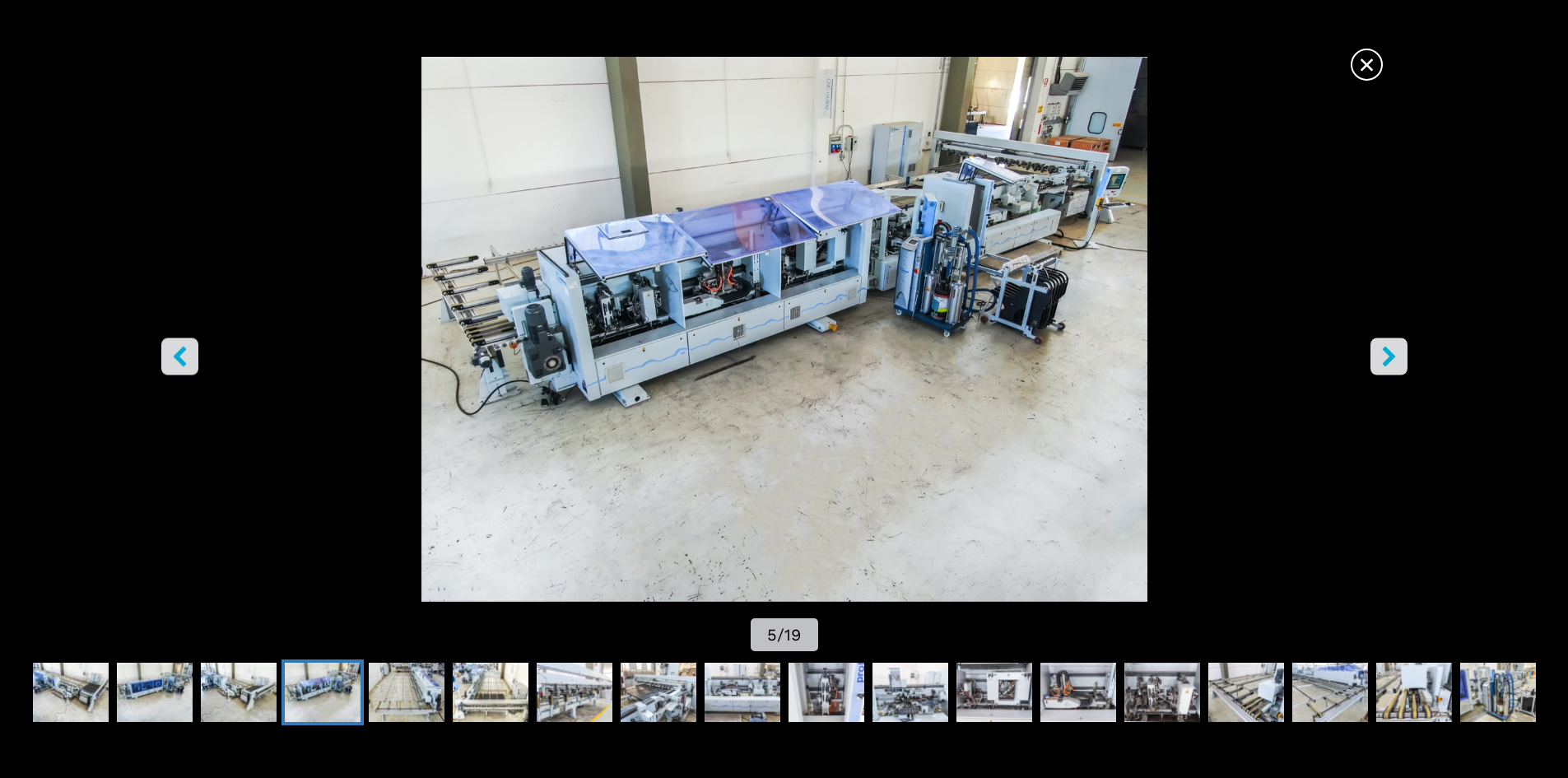
click at [1379, 353] on icon "right-button" at bounding box center [1388, 356] width 21 height 21
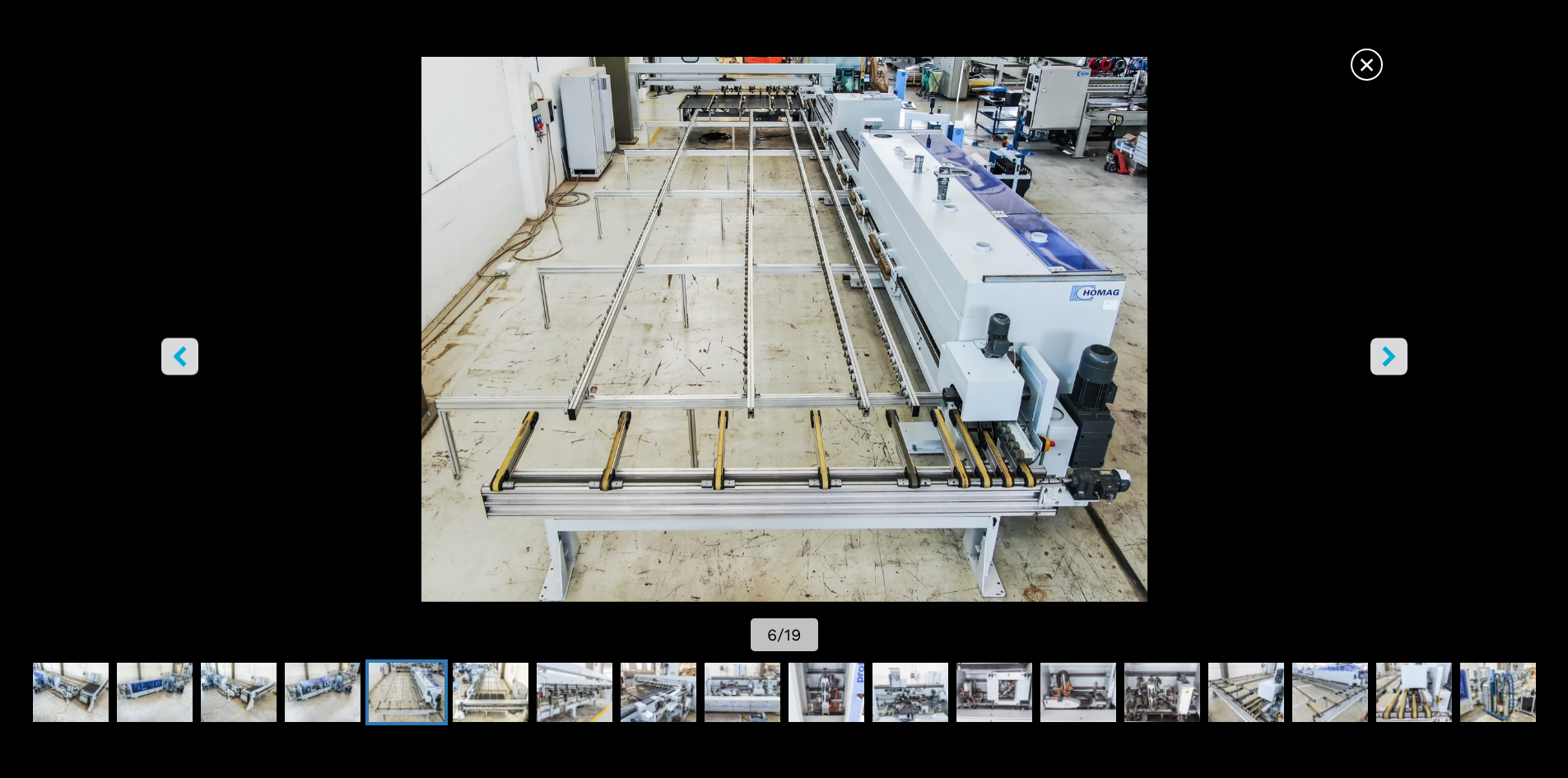
click at [1379, 353] on icon "right-button" at bounding box center [1388, 356] width 21 height 21
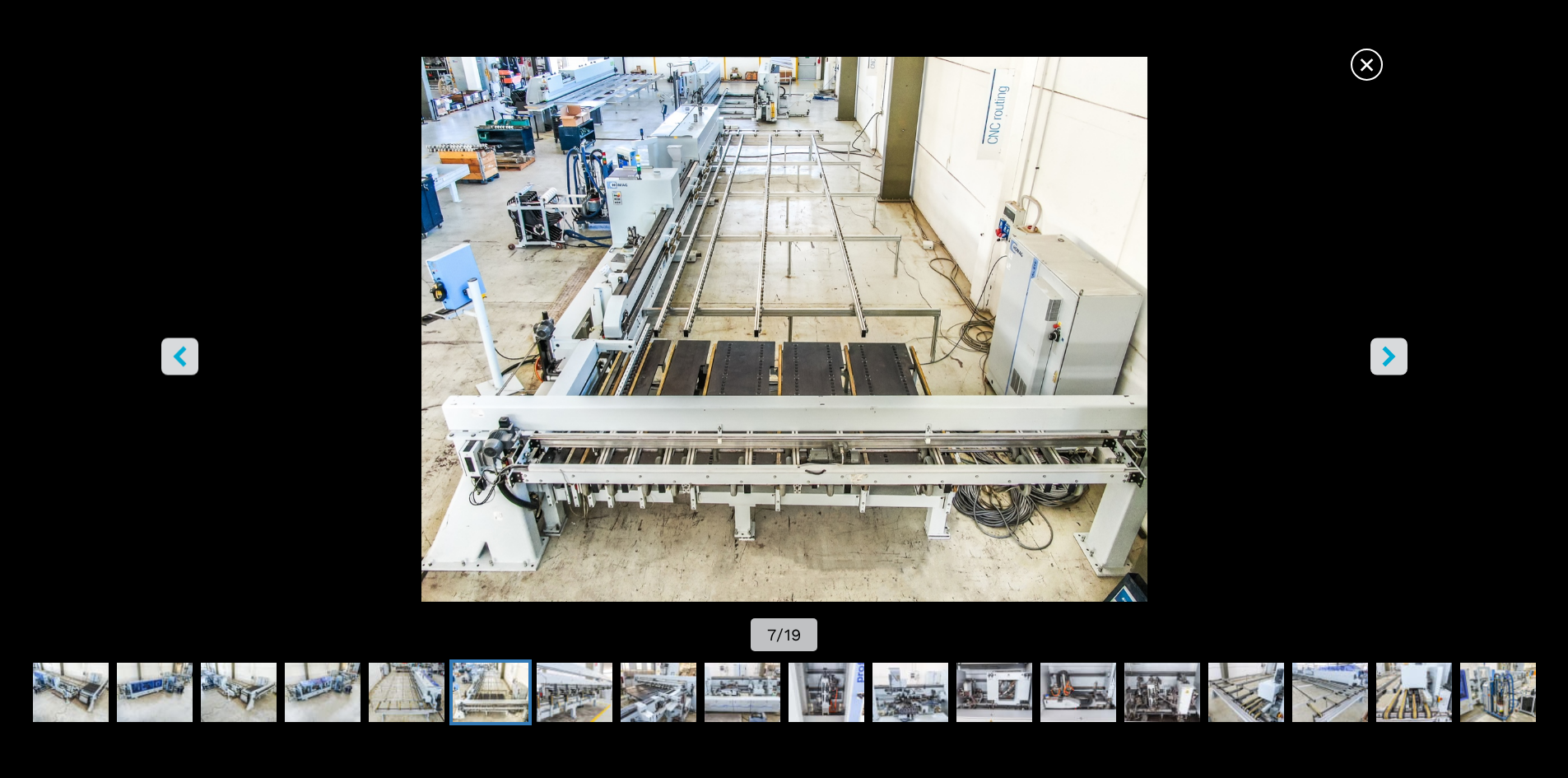
click at [1380, 353] on icon "right-button" at bounding box center [1388, 356] width 21 height 21
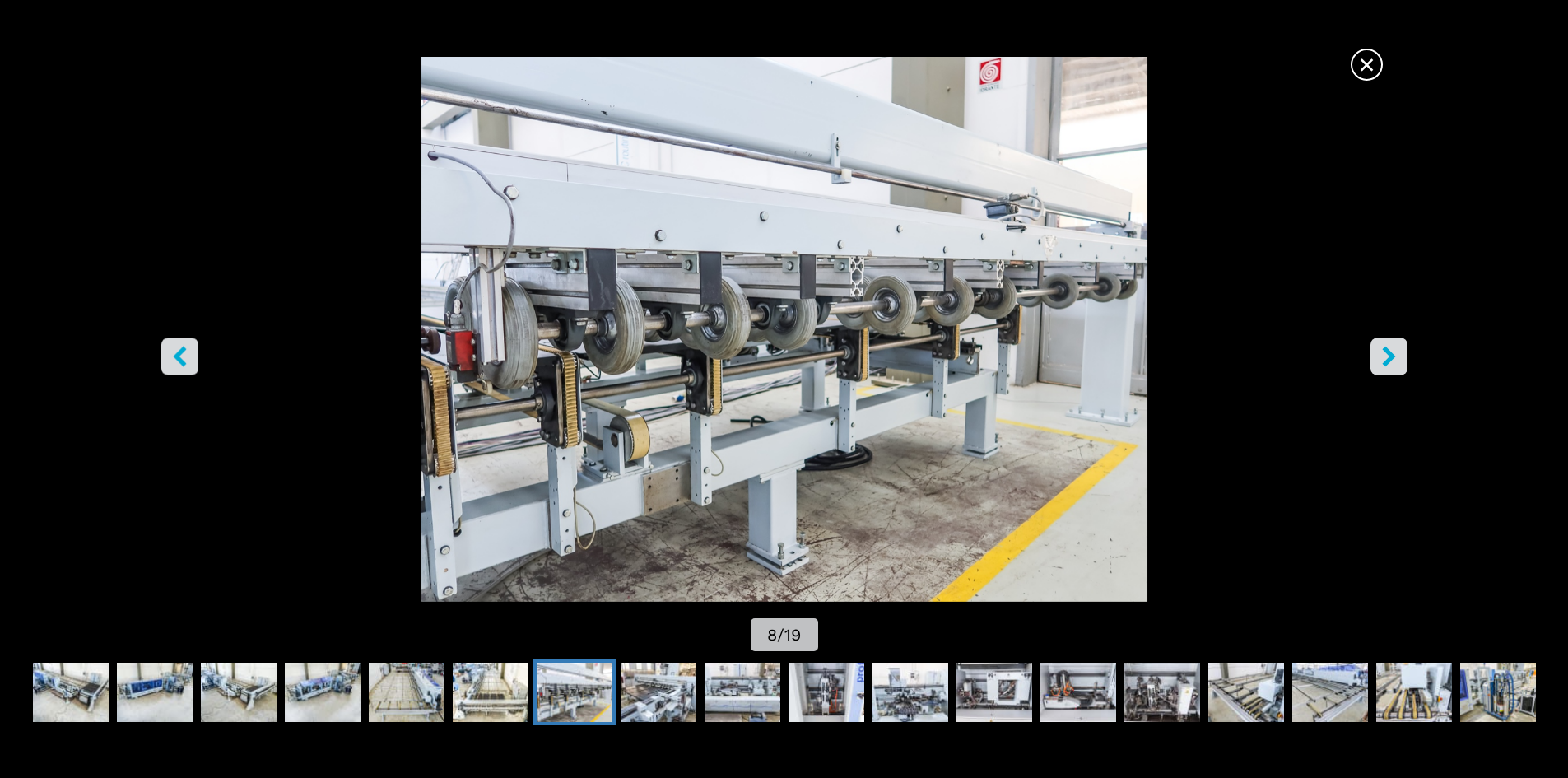
click at [1380, 353] on icon "right-button" at bounding box center [1388, 356] width 21 height 21
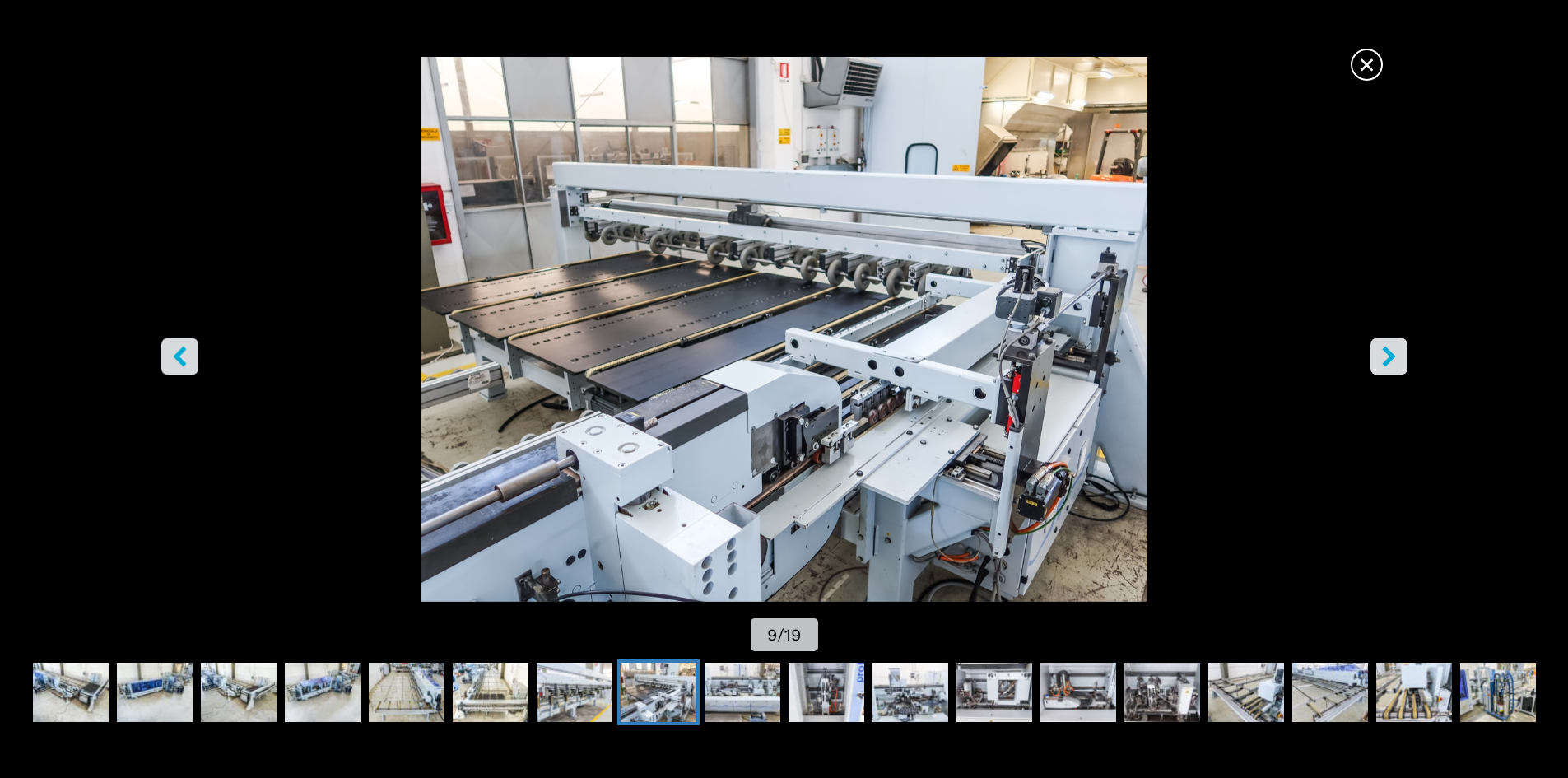
click at [1380, 353] on icon "right-button" at bounding box center [1388, 356] width 21 height 21
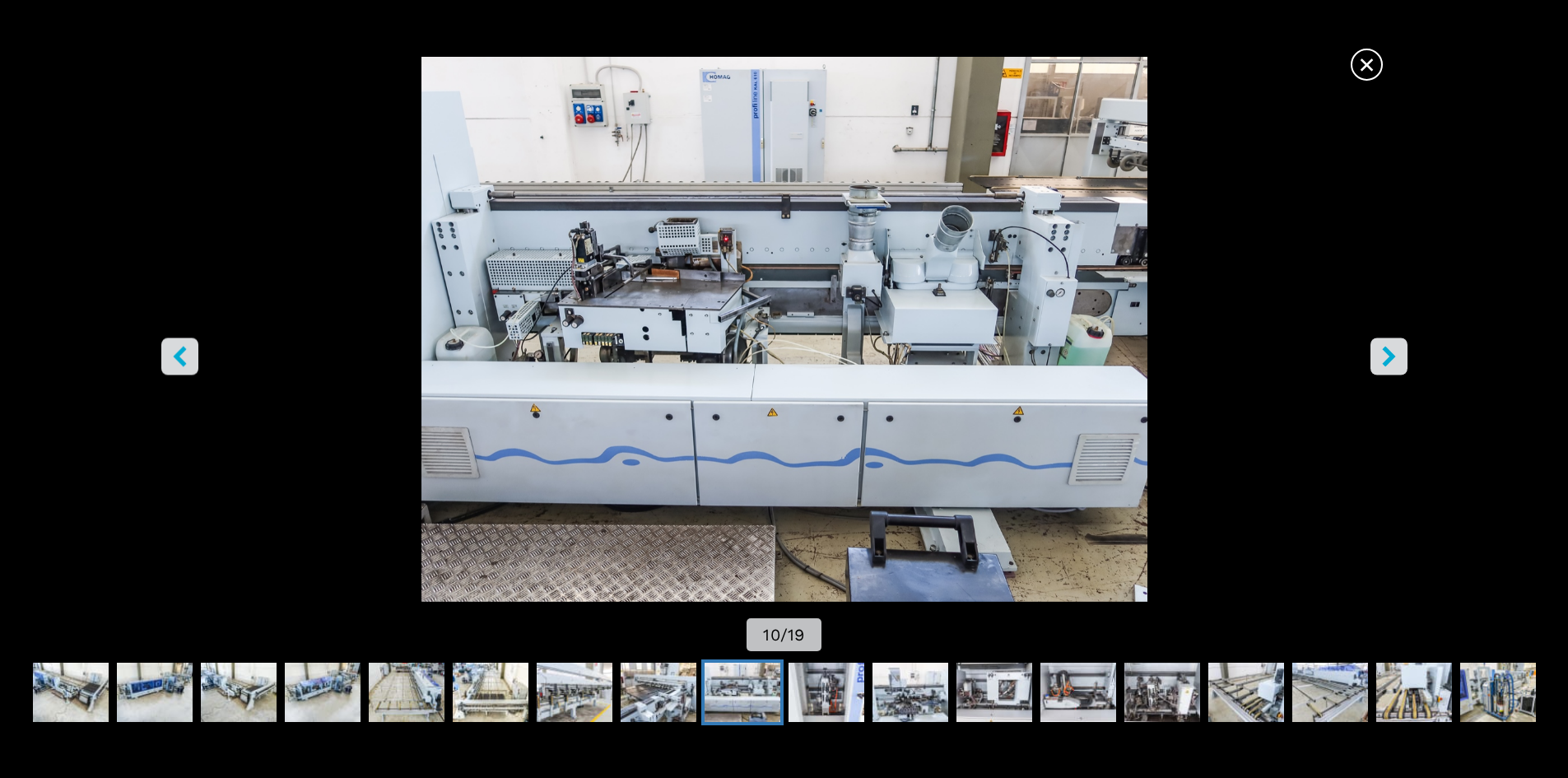
click at [1380, 353] on icon "right-button" at bounding box center [1388, 356] width 21 height 21
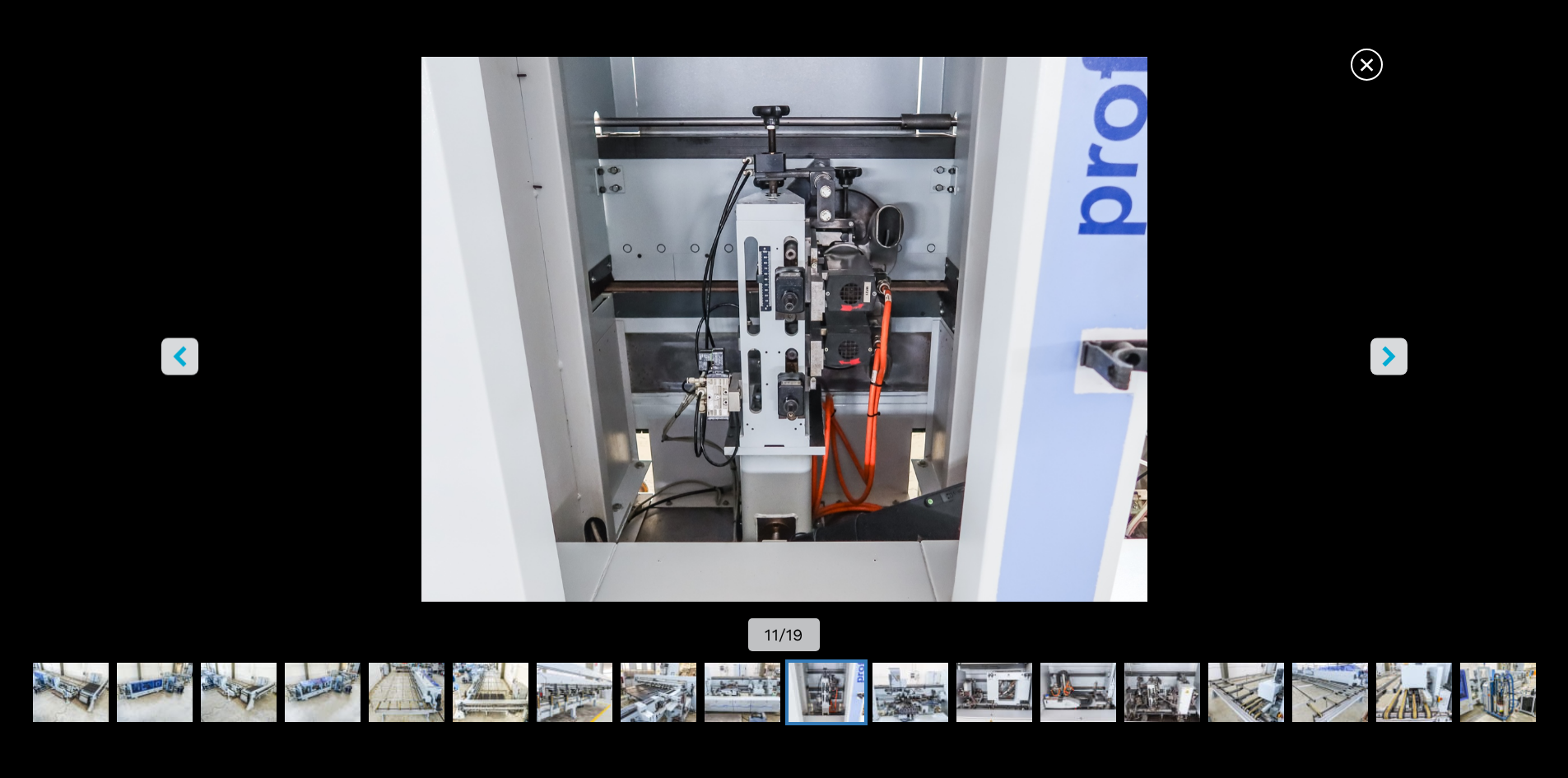
click at [1380, 353] on icon "right-button" at bounding box center [1388, 356] width 21 height 21
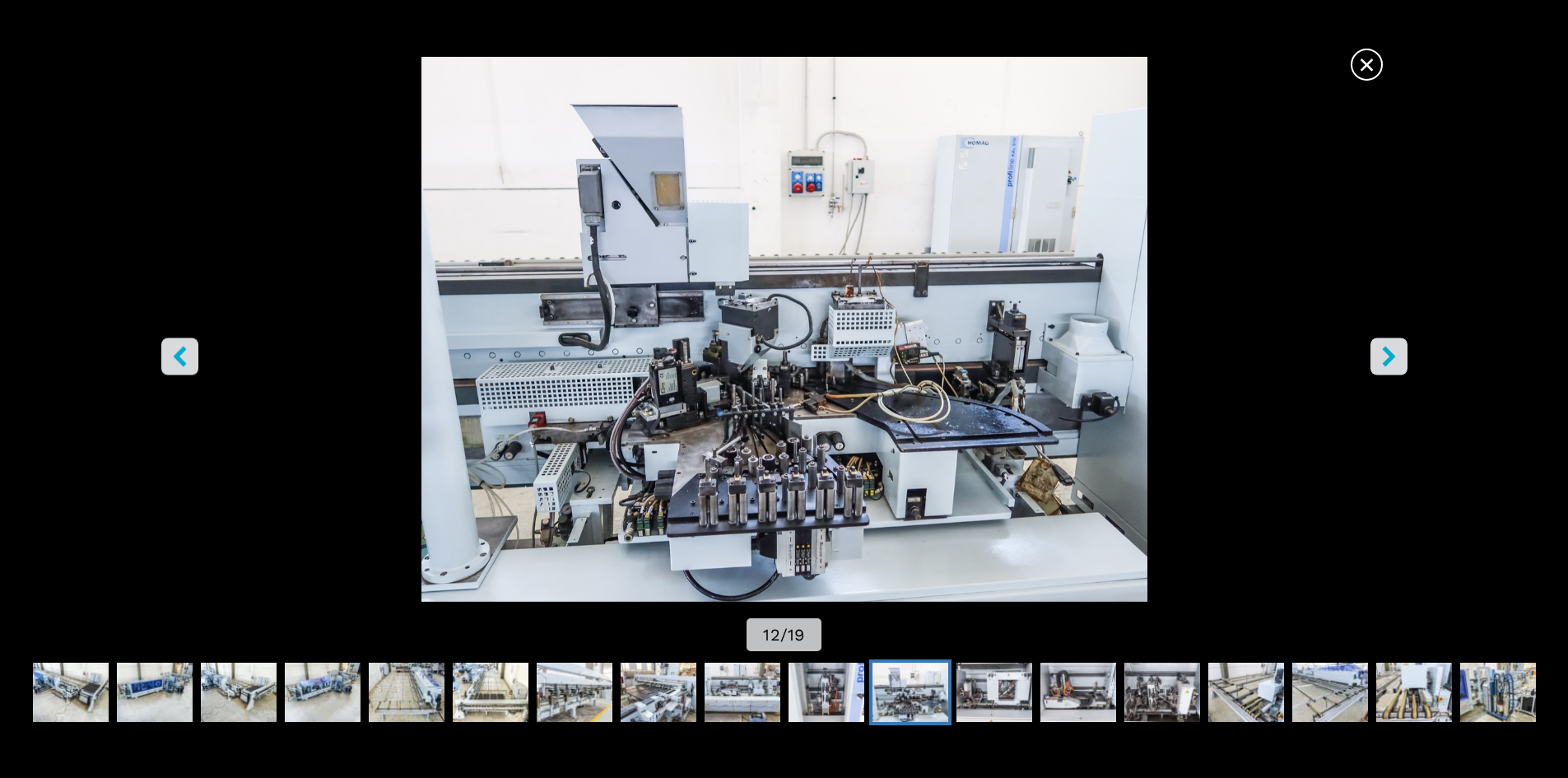
click at [1380, 353] on icon "right-button" at bounding box center [1388, 356] width 21 height 21
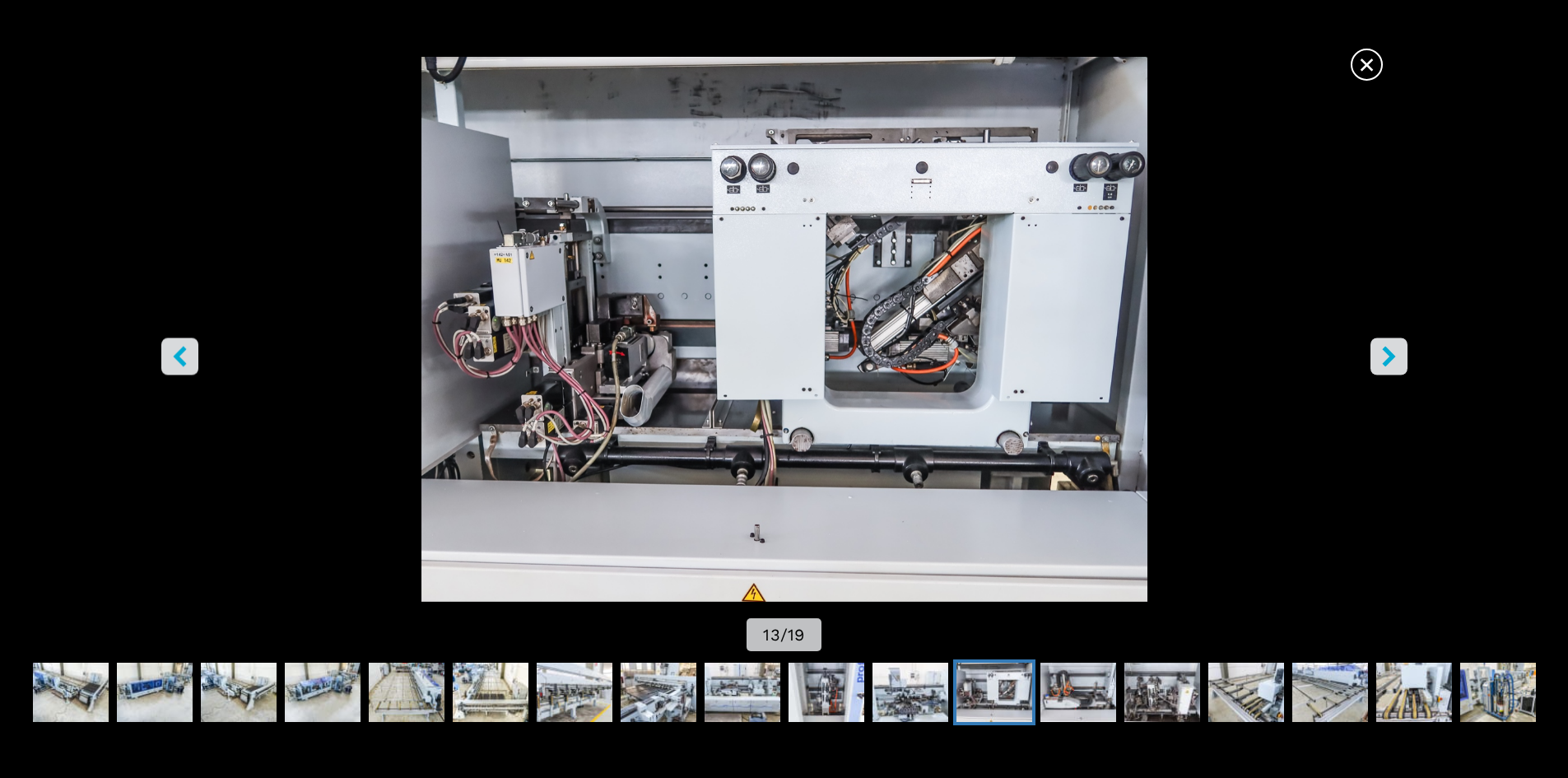
click at [1380, 353] on icon "right-button" at bounding box center [1388, 356] width 21 height 21
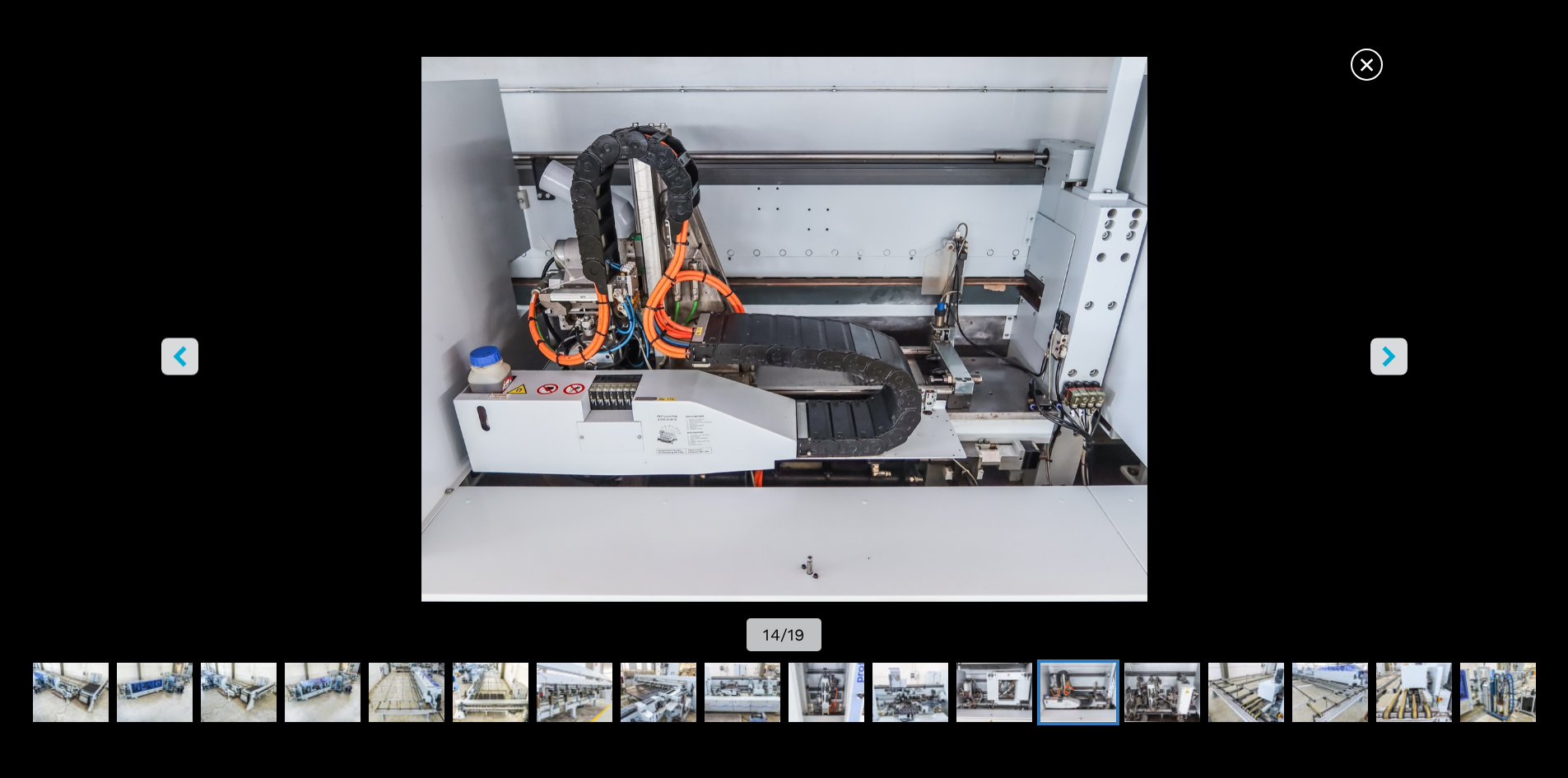
click at [1380, 353] on icon "right-button" at bounding box center [1388, 356] width 21 height 21
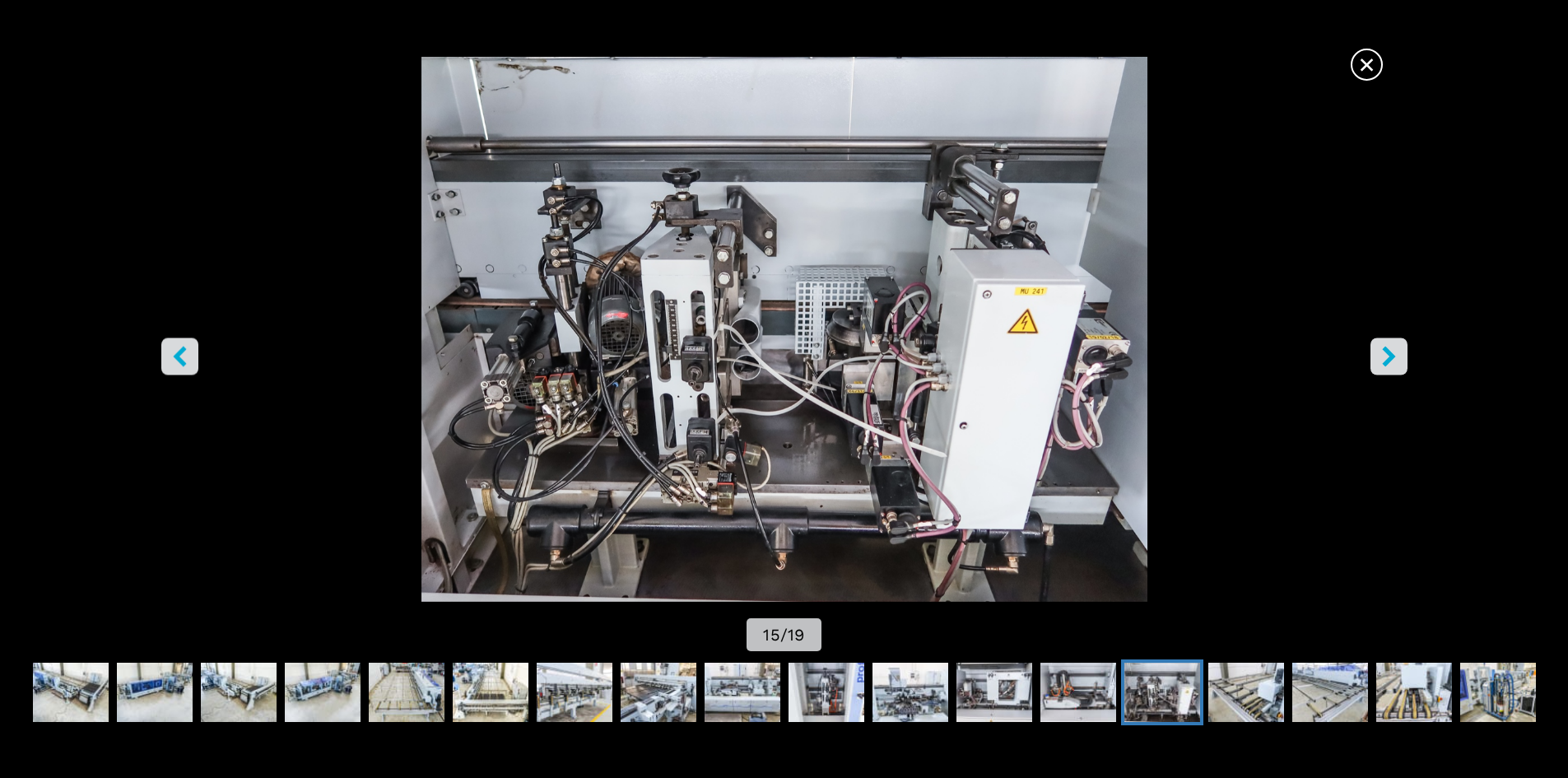
click at [1380, 353] on icon "right-button" at bounding box center [1388, 356] width 21 height 21
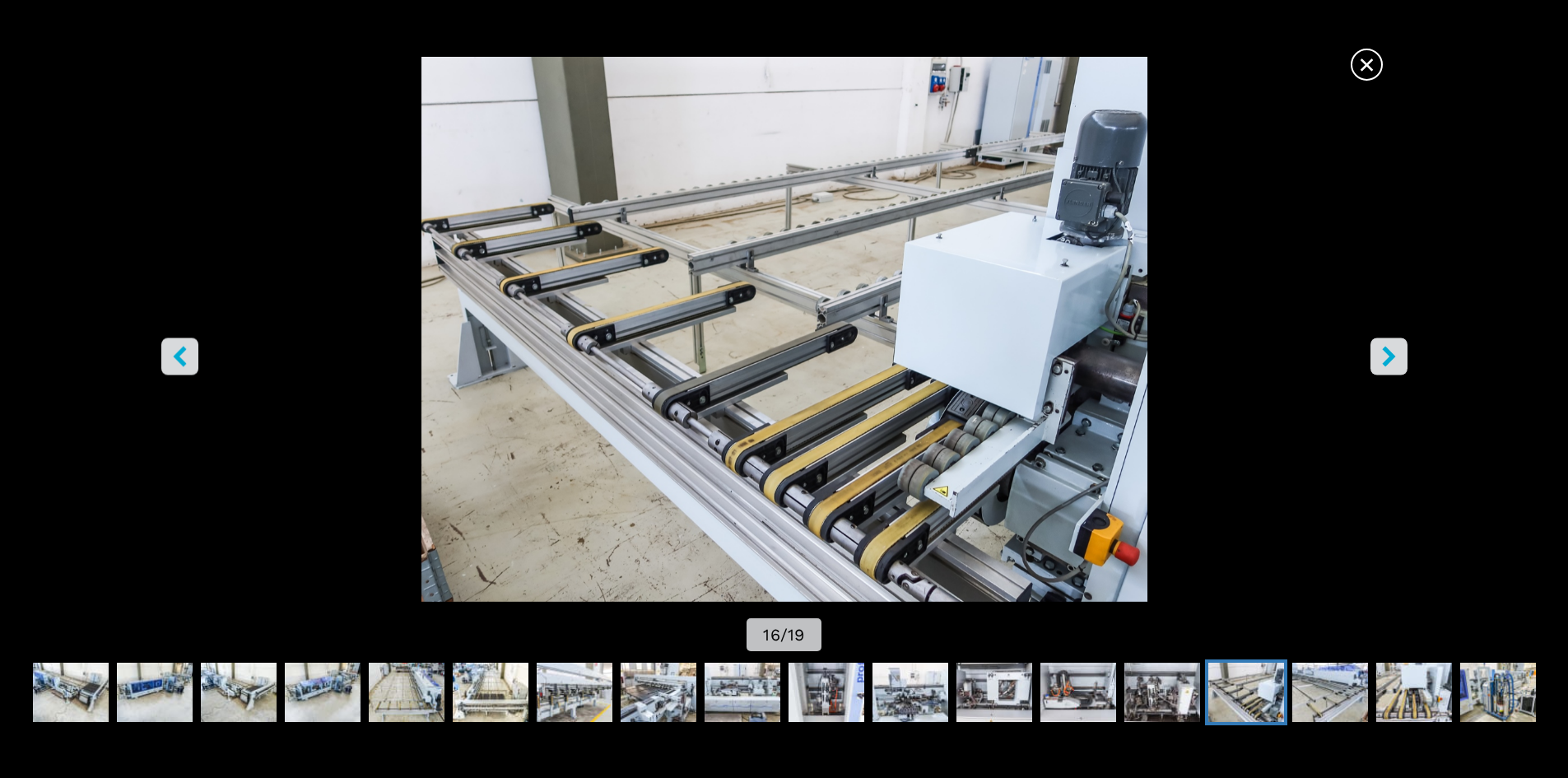
click at [1380, 353] on icon "right-button" at bounding box center [1388, 356] width 21 height 21
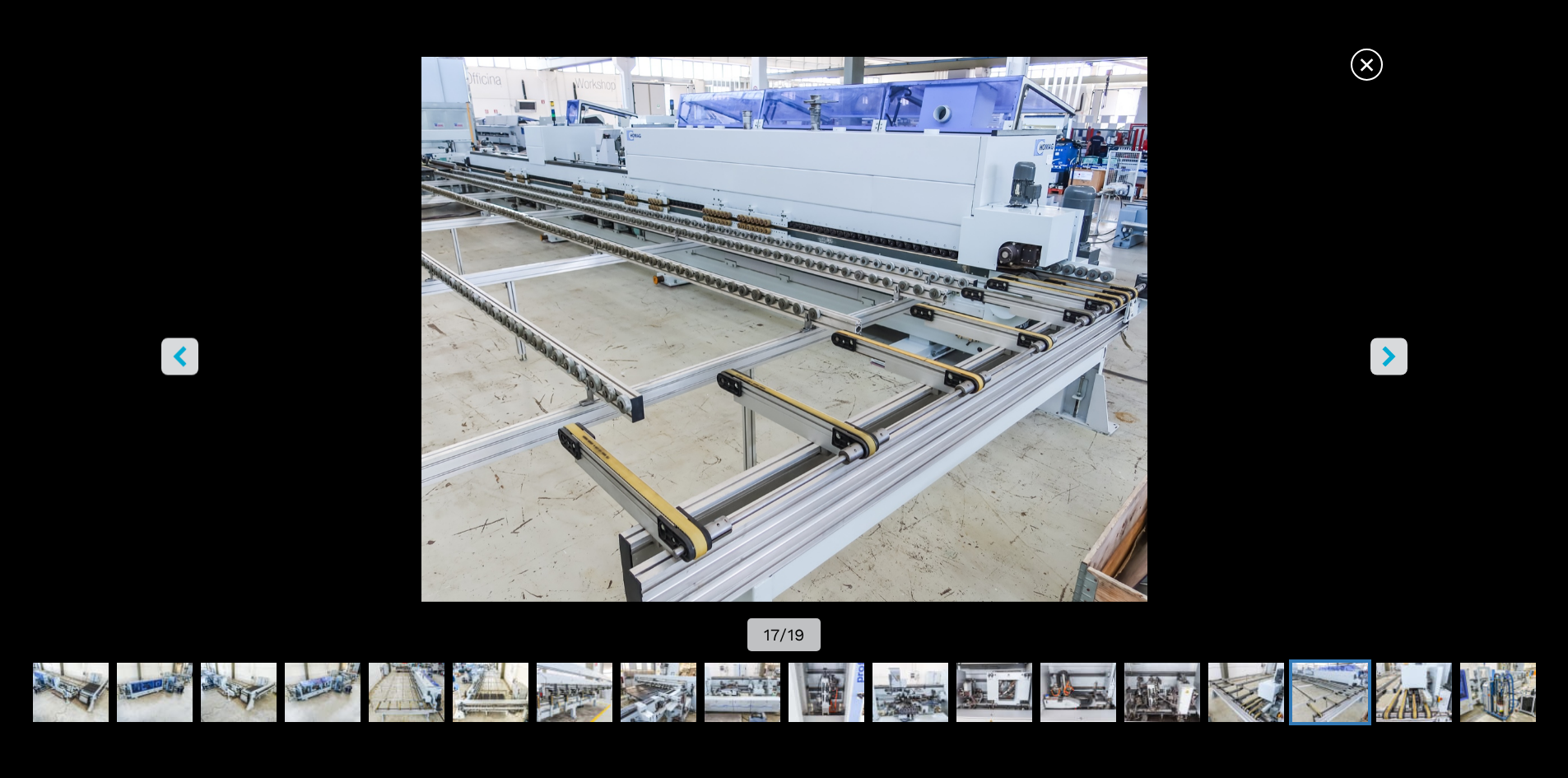
click at [1380, 353] on icon "right-button" at bounding box center [1388, 356] width 21 height 21
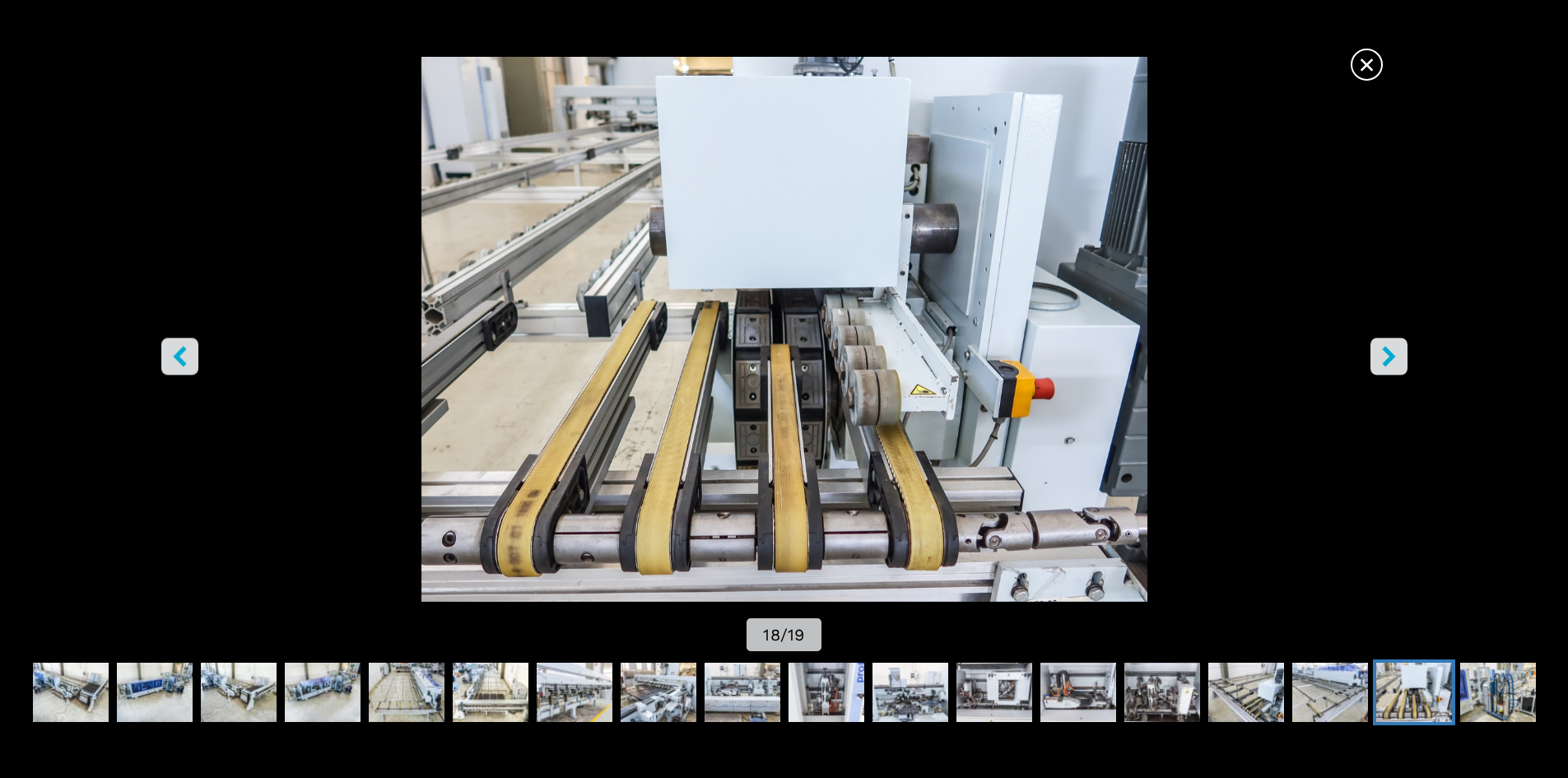
click at [1380, 353] on icon "right-button" at bounding box center [1388, 356] width 21 height 21
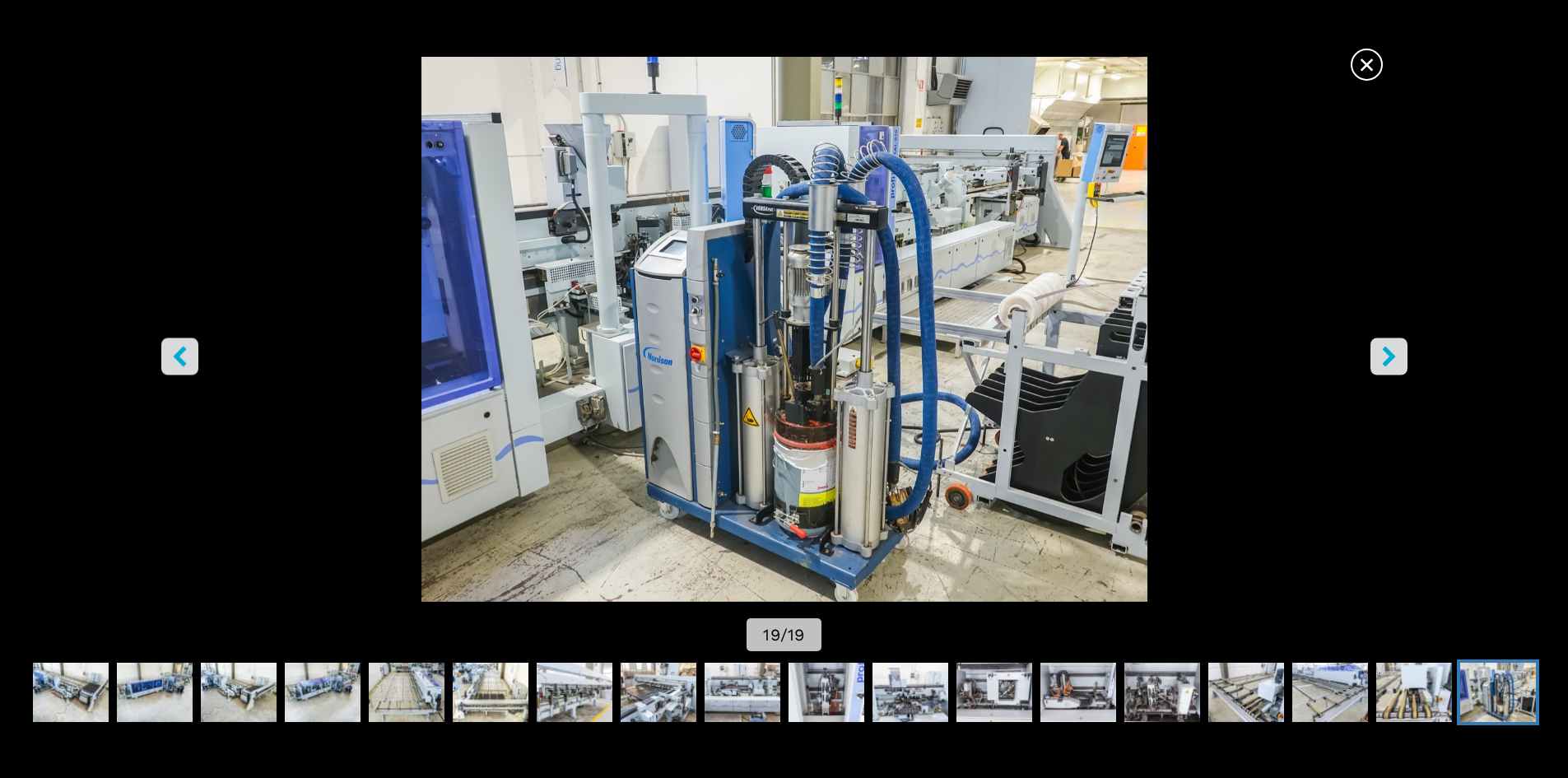
click at [1392, 354] on icon "right-button" at bounding box center [1388, 356] width 13 height 21
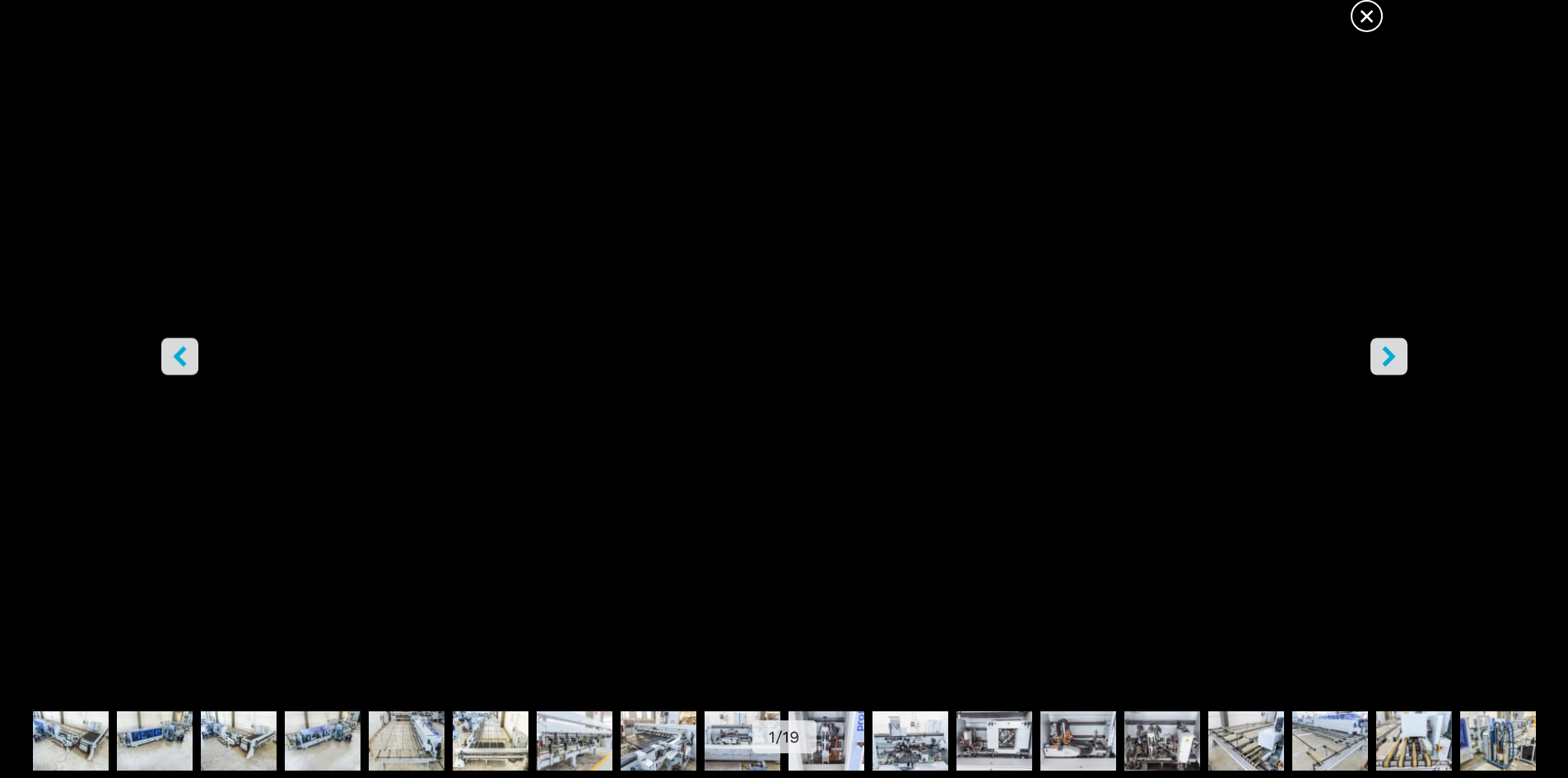
click at [1392, 354] on icon "right-button" at bounding box center [1388, 356] width 13 height 21
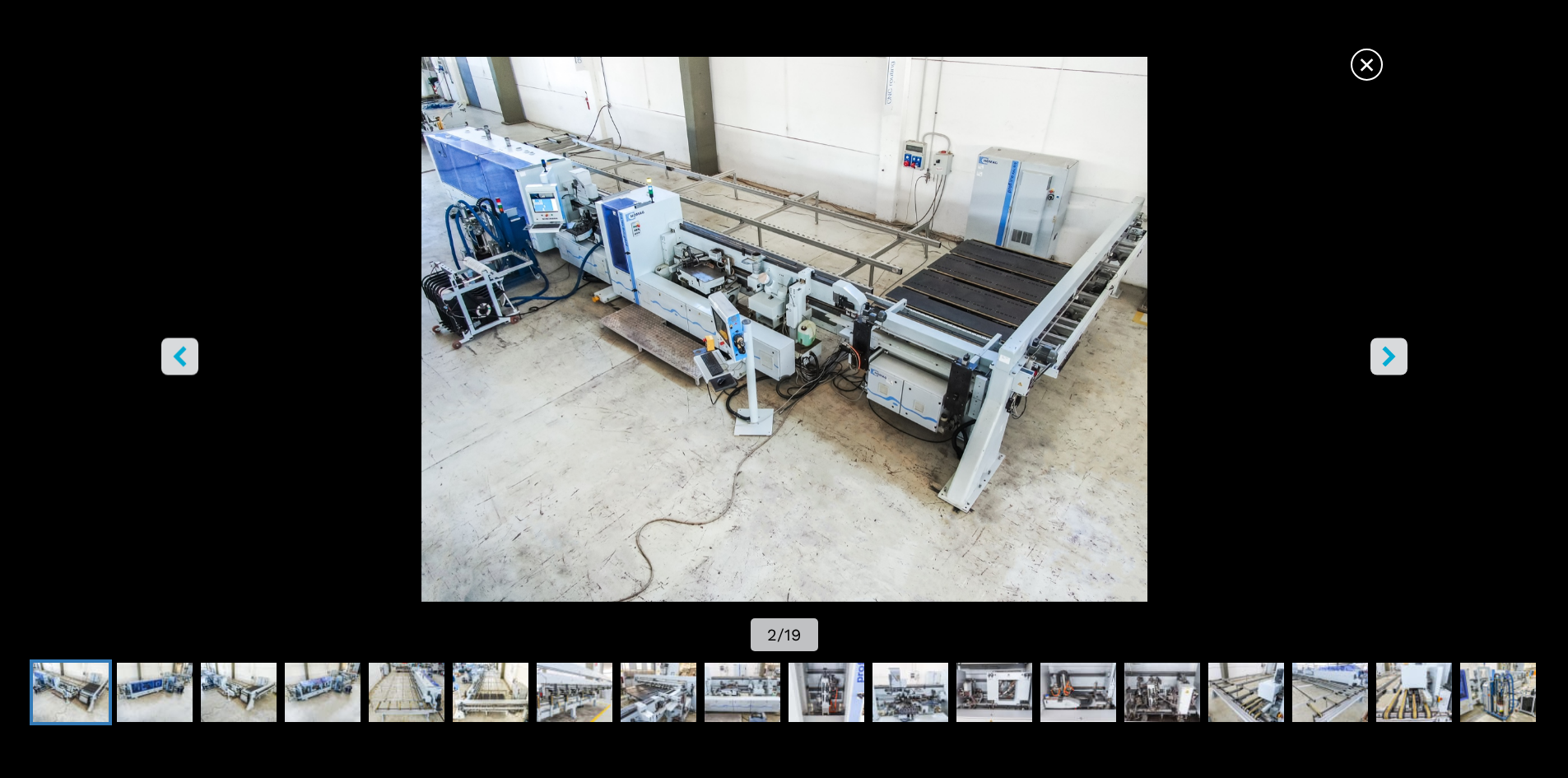
click at [1369, 61] on span "×" at bounding box center [1367, 61] width 28 height 28
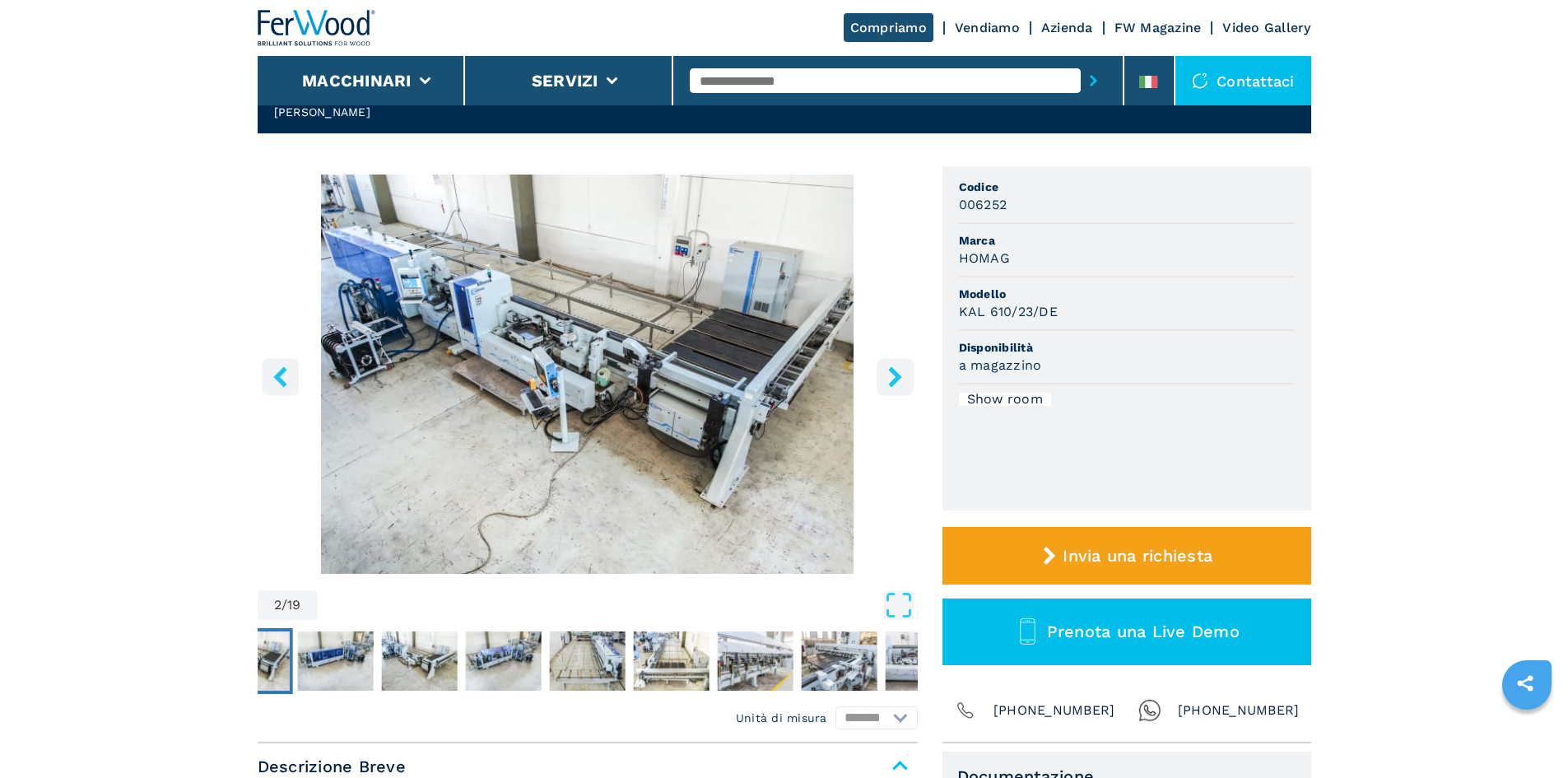
scroll to position [0, 0]
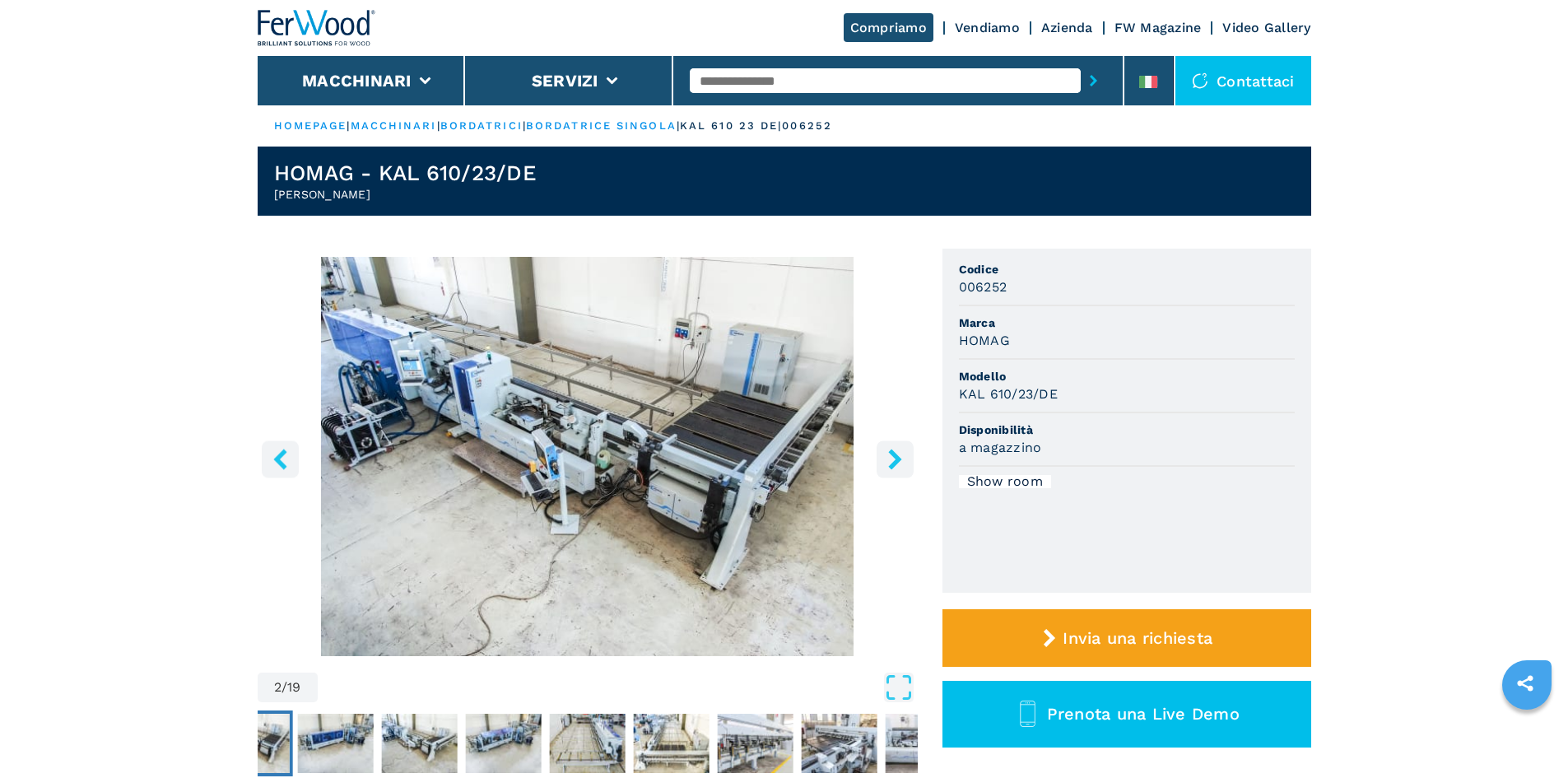
click at [867, 81] on input "text" at bounding box center [885, 81] width 391 height 25
drag, startPoint x: 867, startPoint y: 81, endPoint x: 552, endPoint y: 59, distance: 315.8
click at [530, 69] on div "Compriamo Vendiamo Azienda FW Magazine Video Gallery Macchinari Servizi Contatt…" at bounding box center [784, 53] width 1053 height 105
type input "******"
click at [1081, 62] on button "submit-button" at bounding box center [1093, 80] width 26 height 38
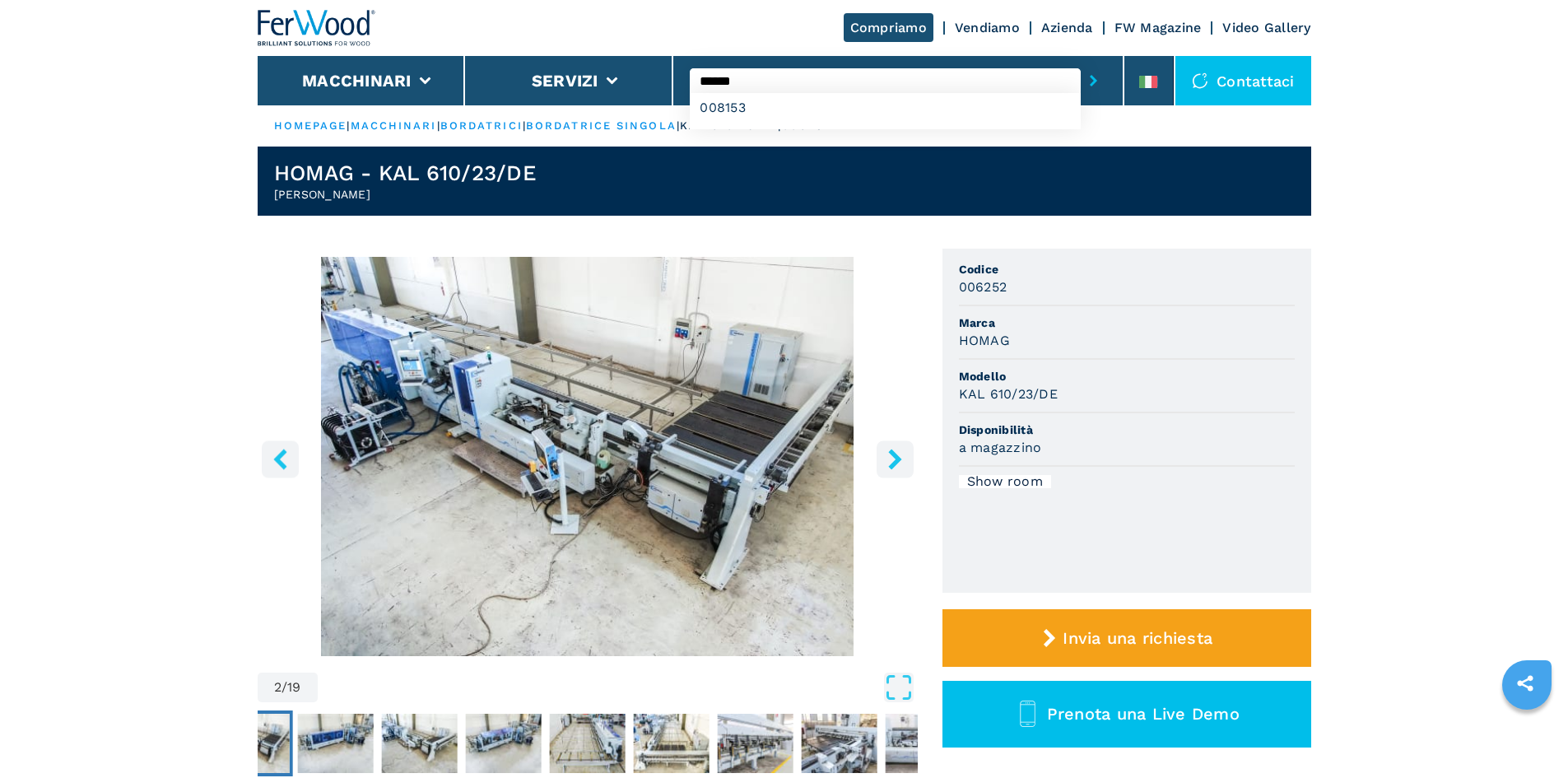
click at [1081, 62] on button "submit-button" at bounding box center [1093, 80] width 26 height 38
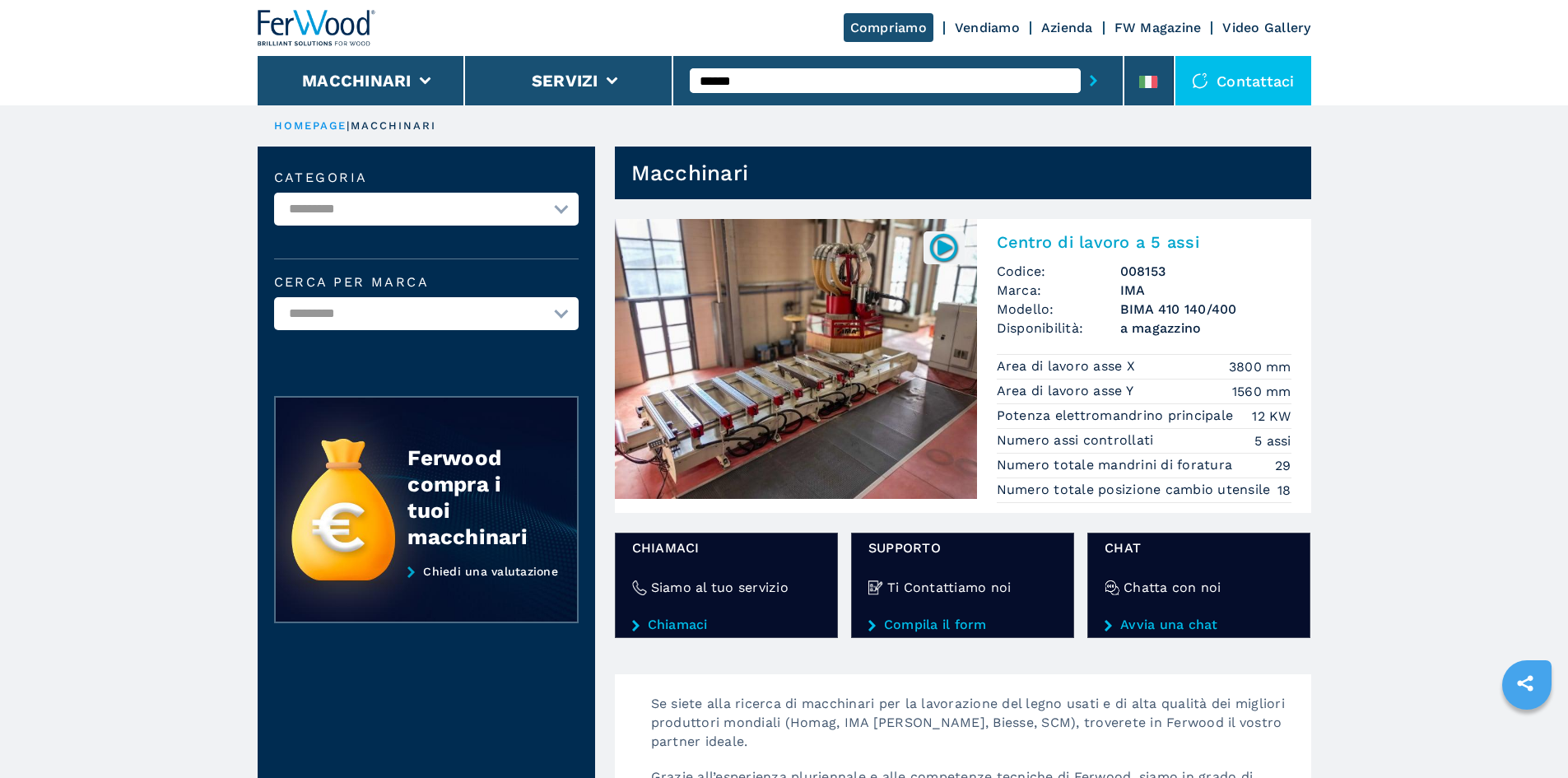
click at [1137, 285] on h3 "IMA" at bounding box center [1205, 290] width 171 height 19
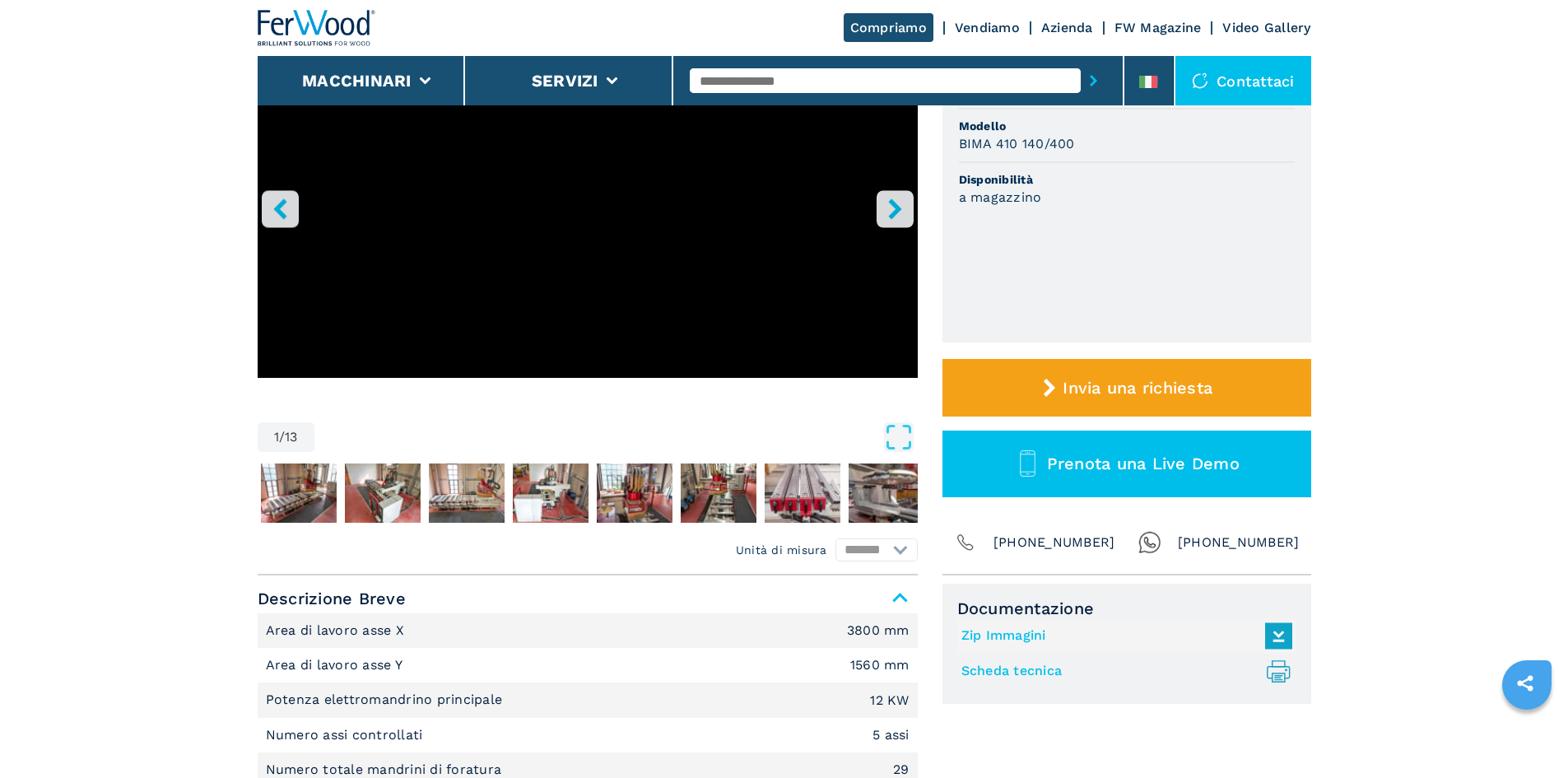
scroll to position [329, 0]
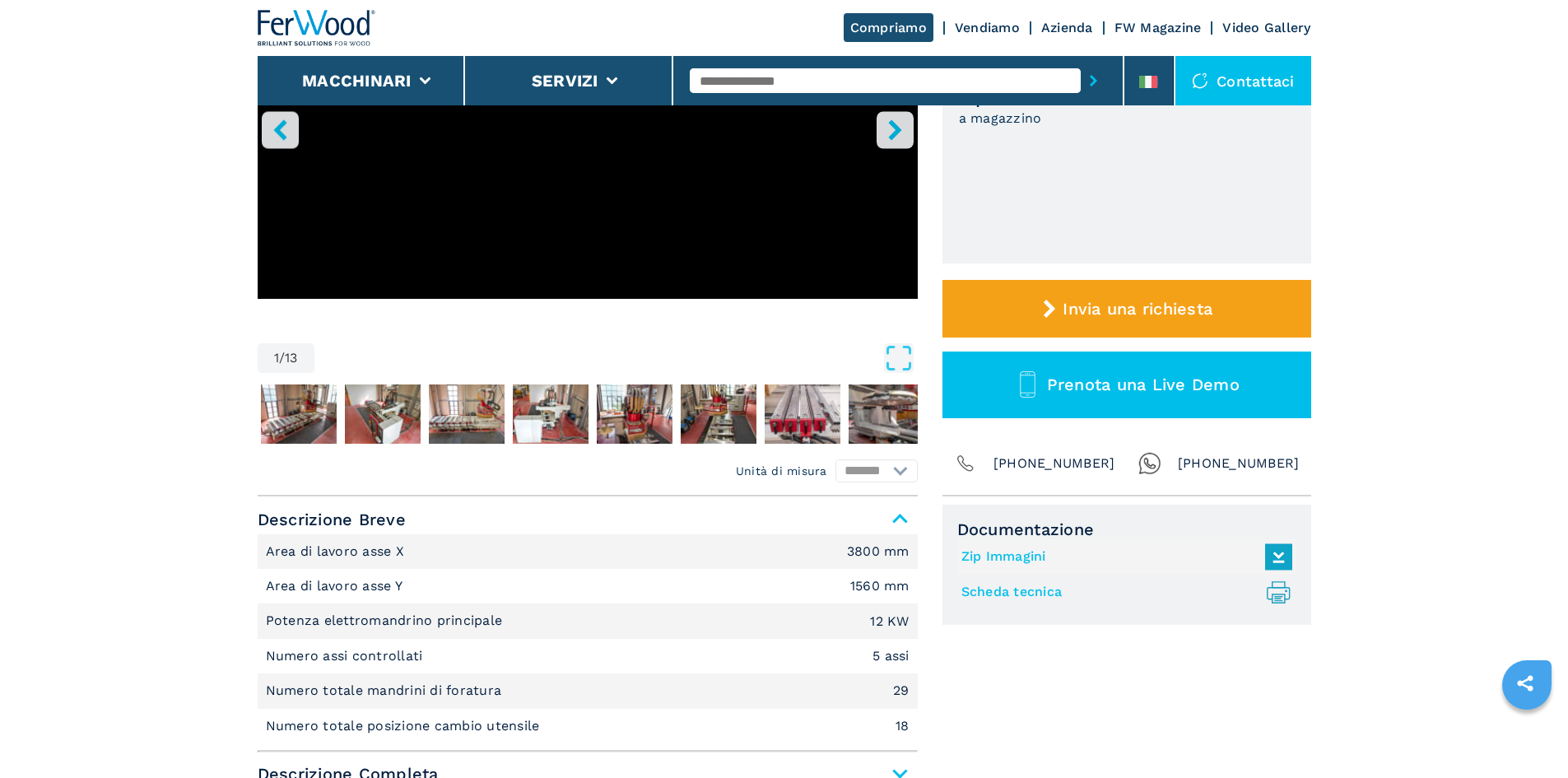
click at [1275, 593] on icon at bounding box center [1277, 591] width 13 height 21
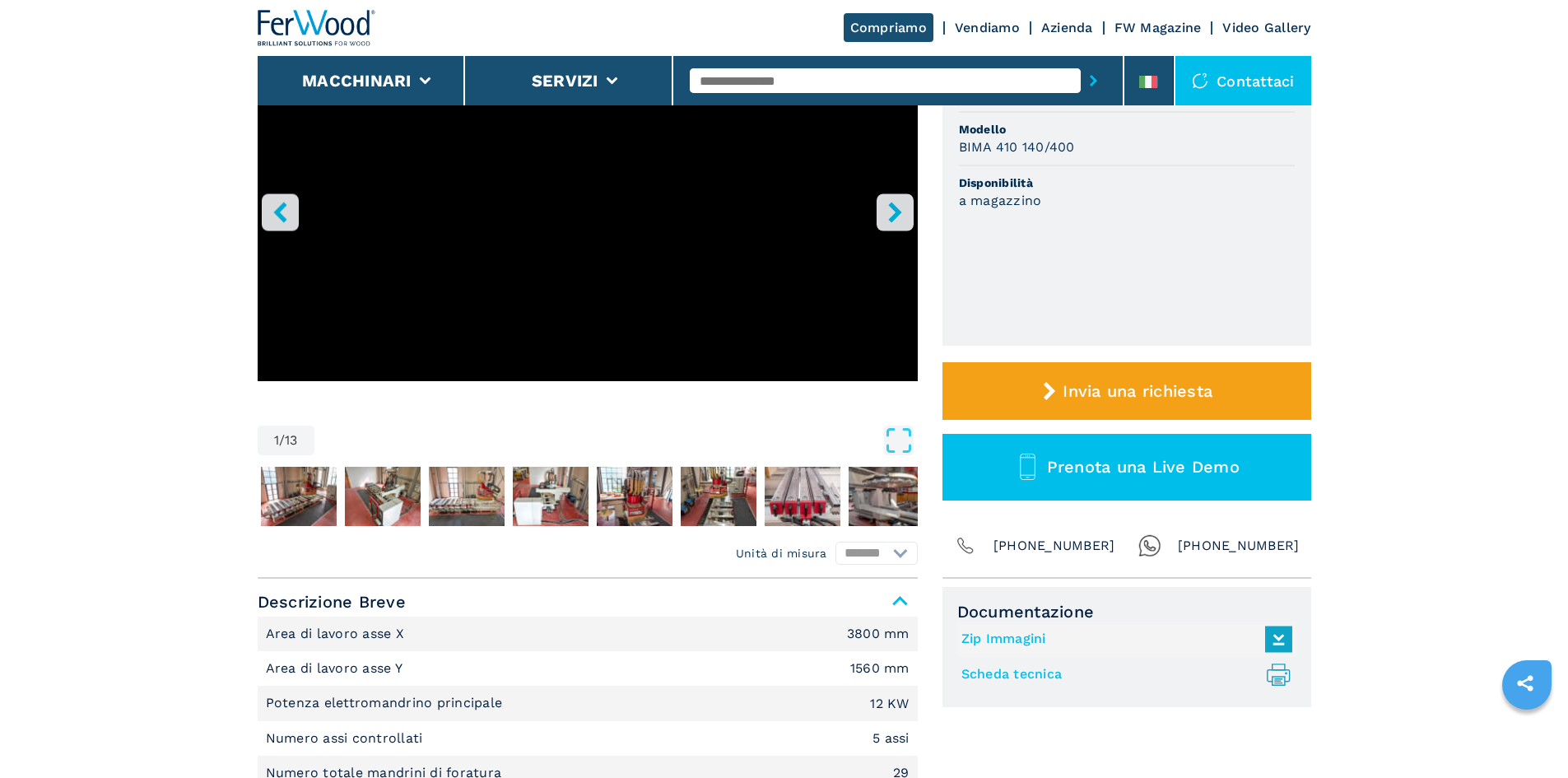
scroll to position [0, 0]
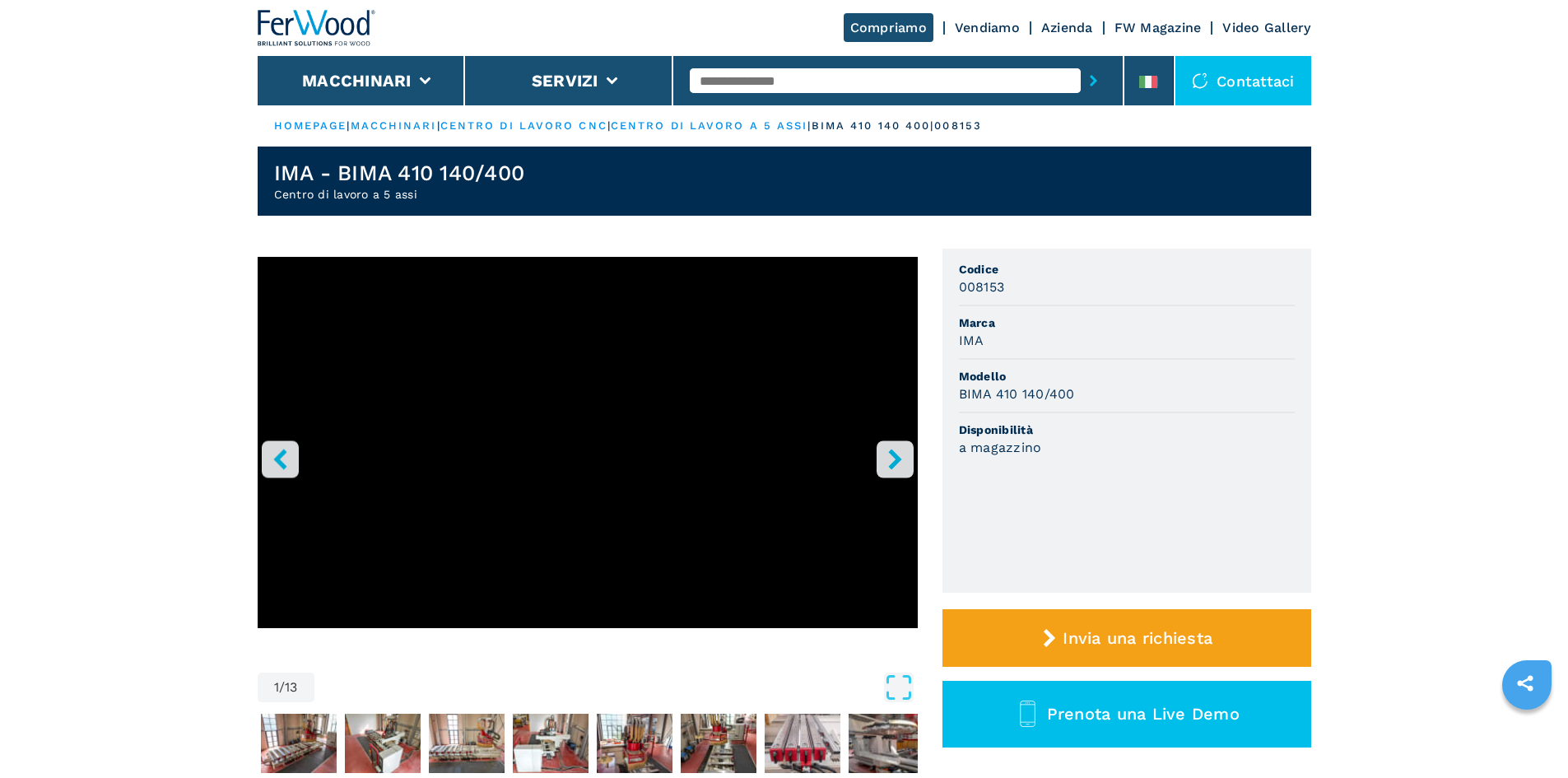
click at [784, 79] on input "text" at bounding box center [885, 81] width 391 height 25
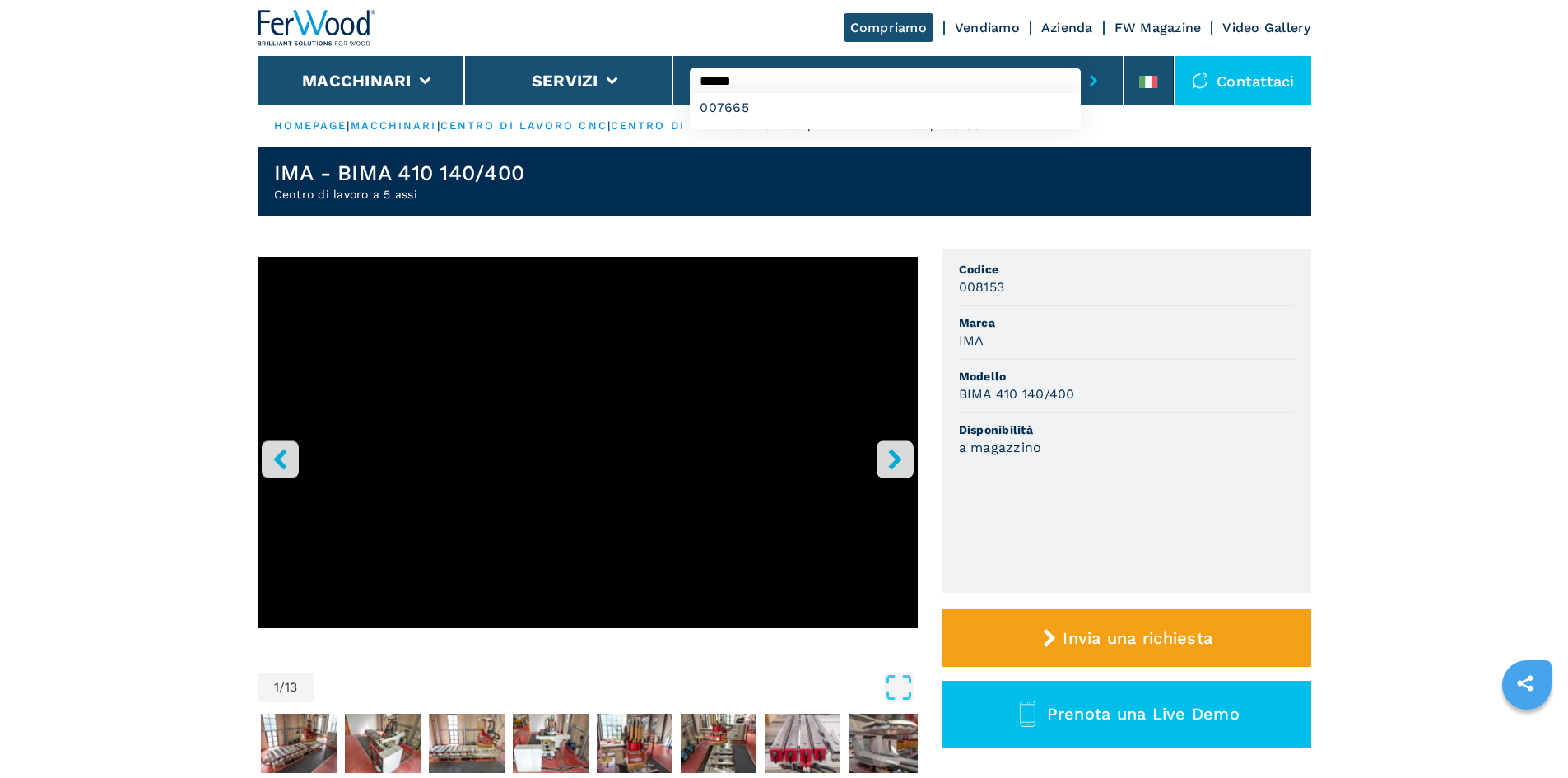
type input "******"
click at [1081, 62] on button "submit-button" at bounding box center [1093, 80] width 26 height 38
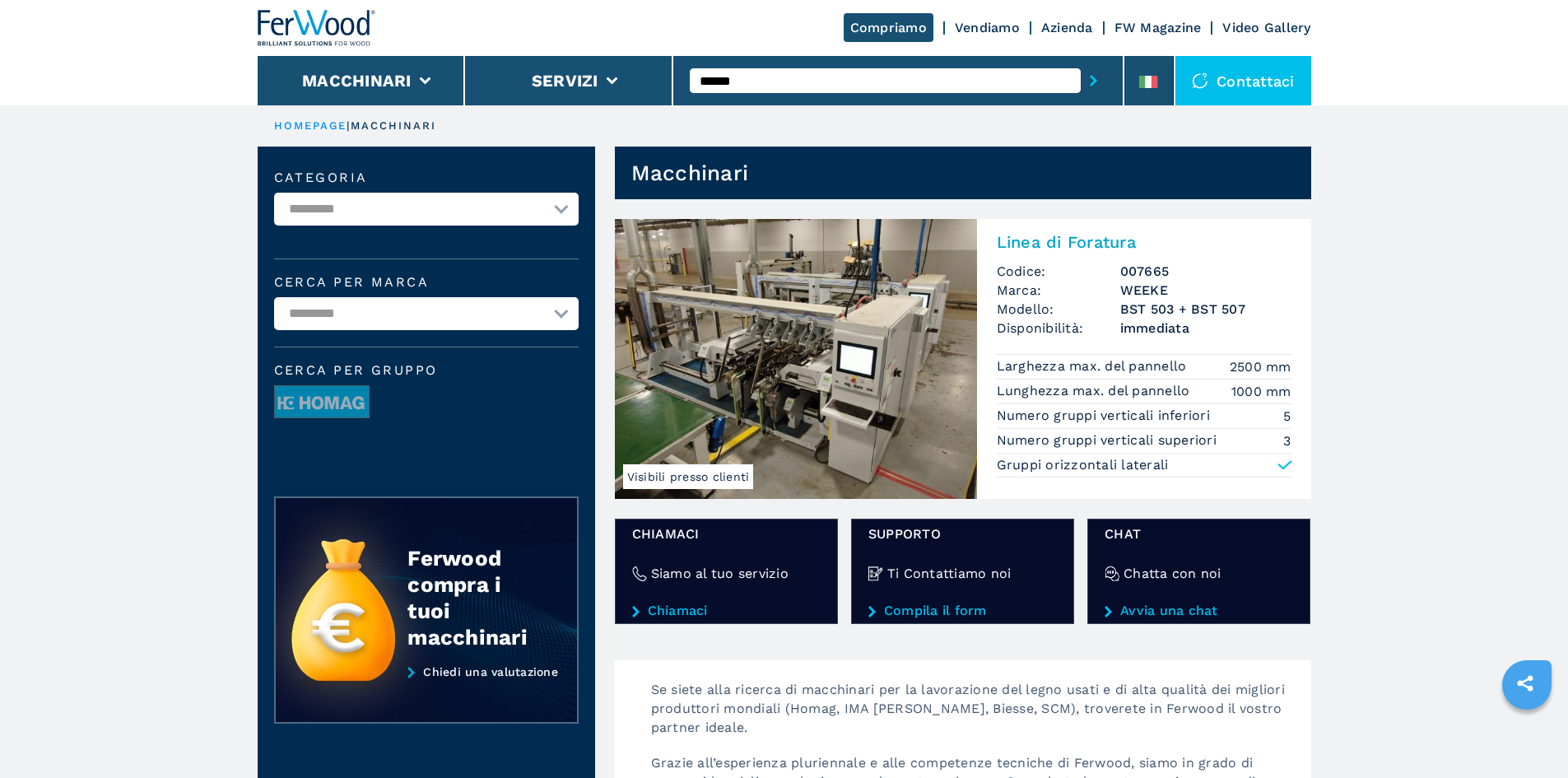
click at [1168, 287] on h3 "WEEKE" at bounding box center [1205, 290] width 171 height 19
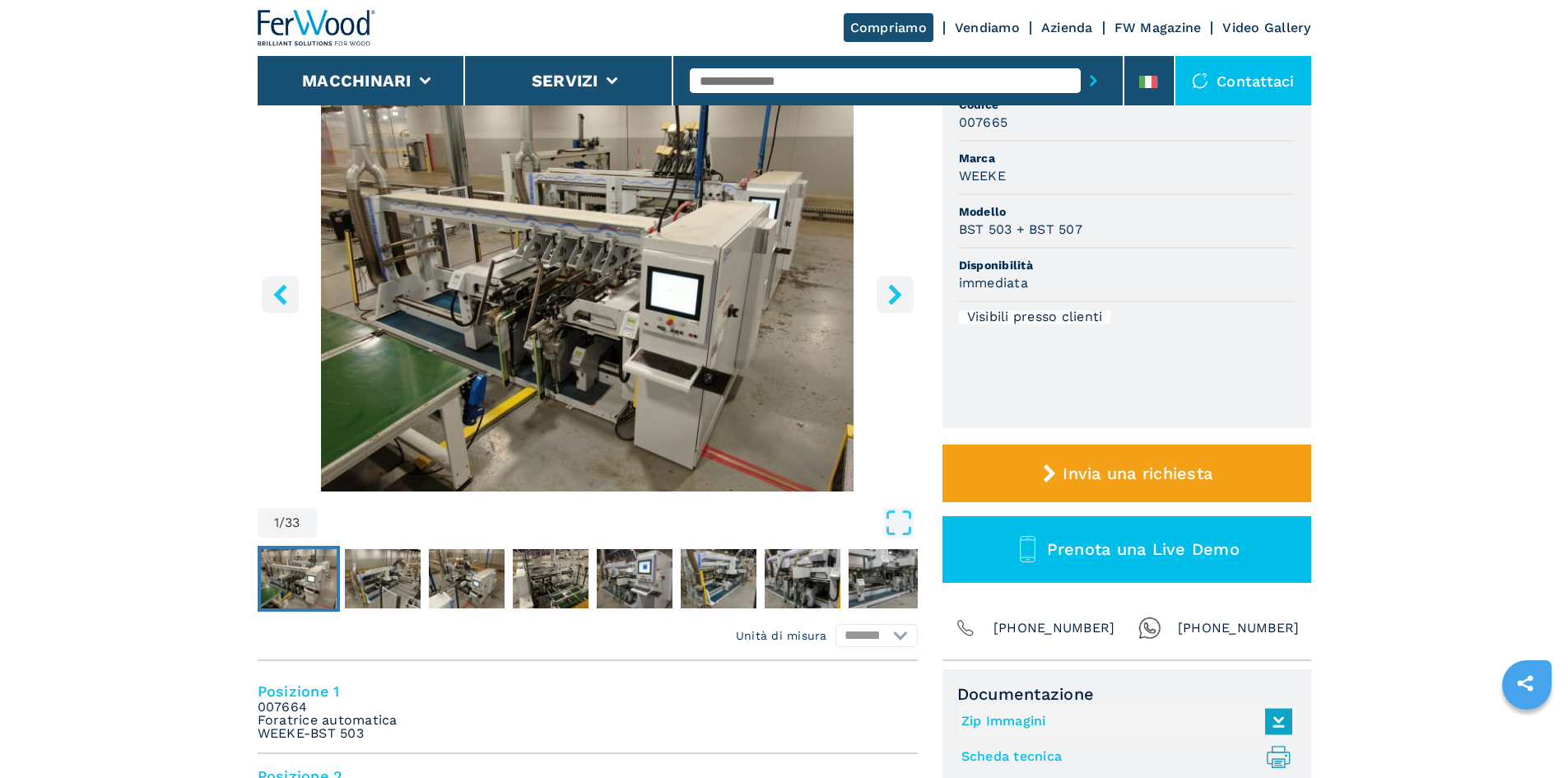
scroll to position [247, 0]
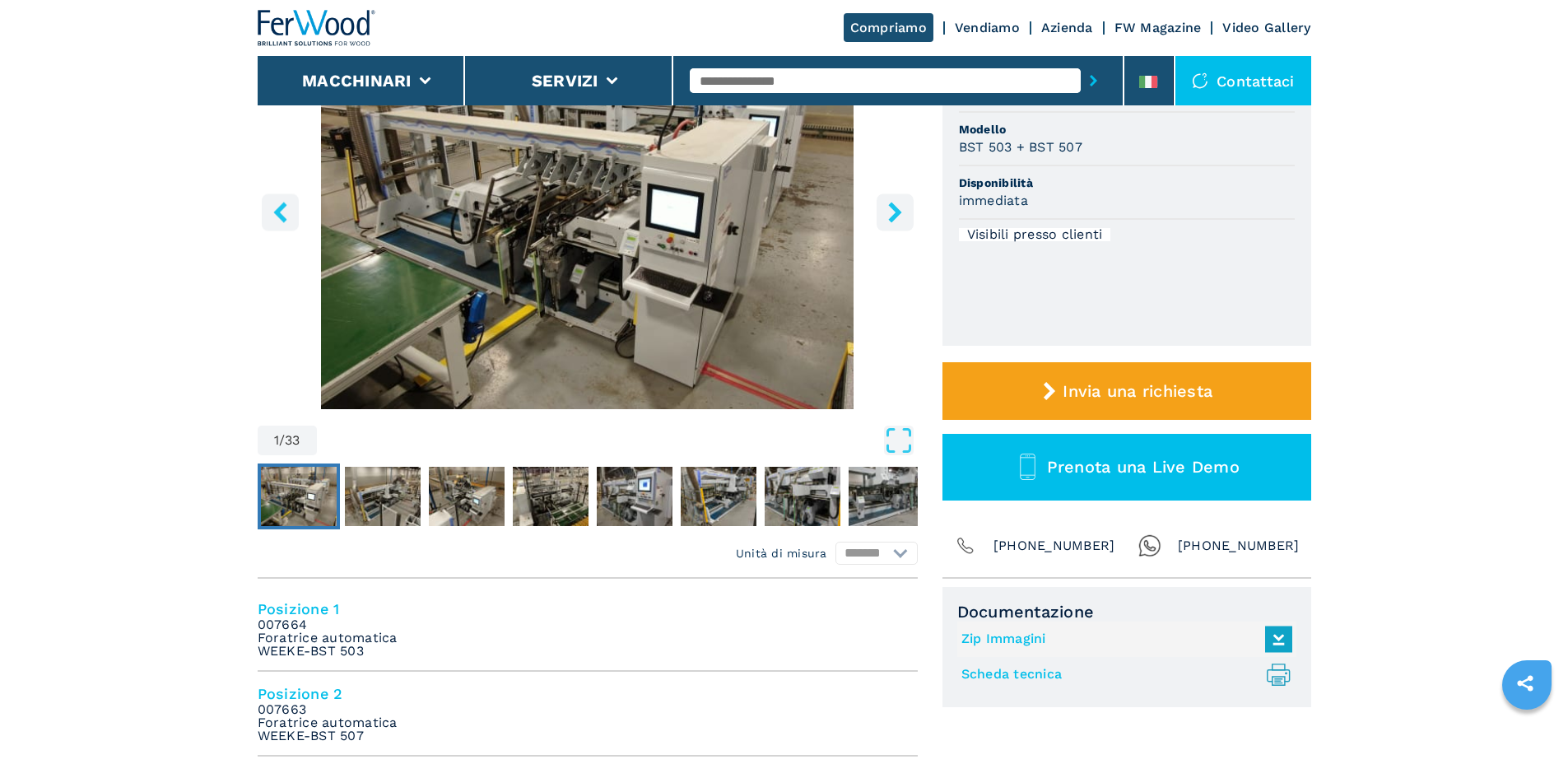
click at [1276, 642] on icon at bounding box center [1279, 638] width 35 height 34
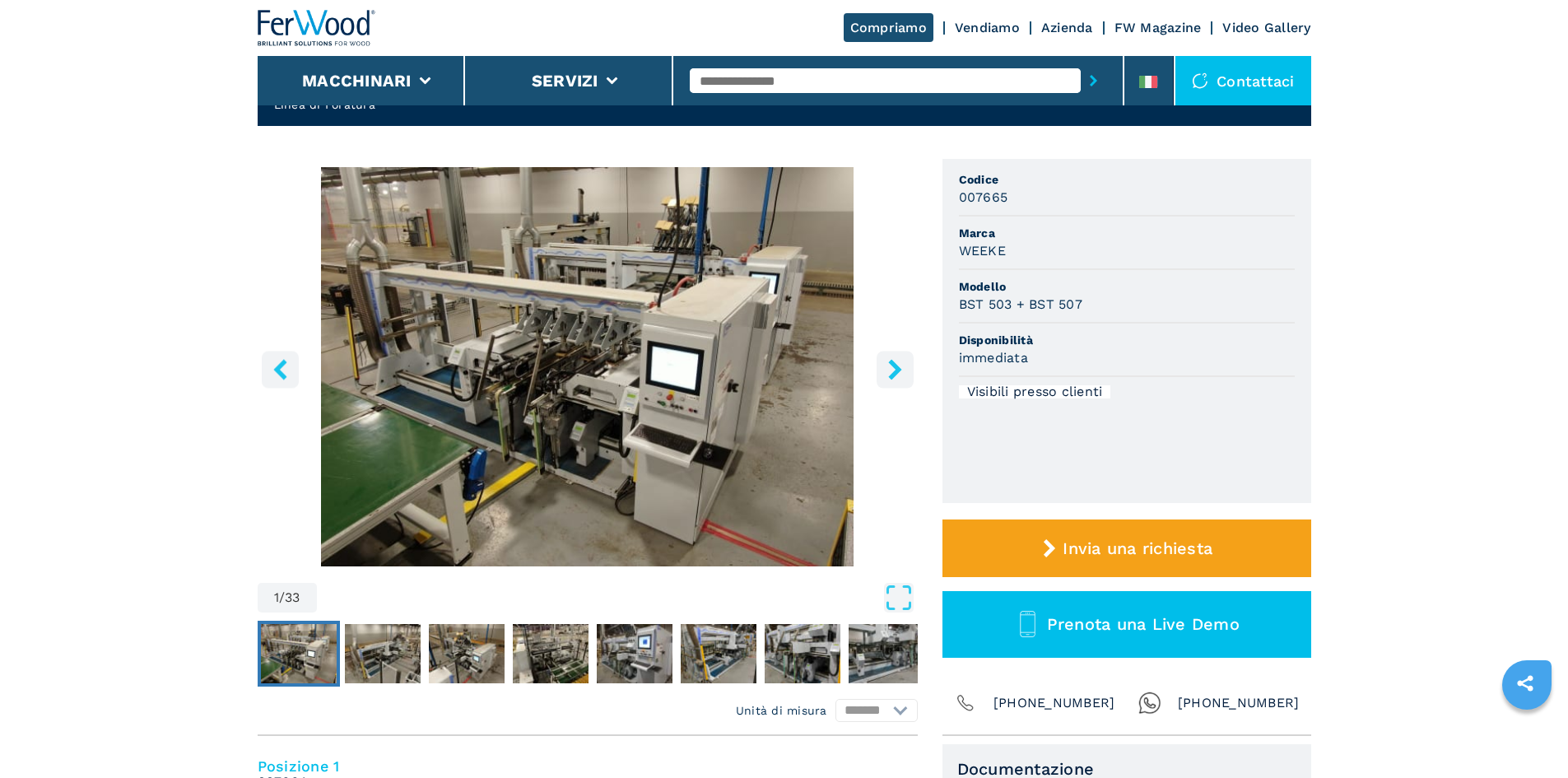
scroll to position [0, 0]
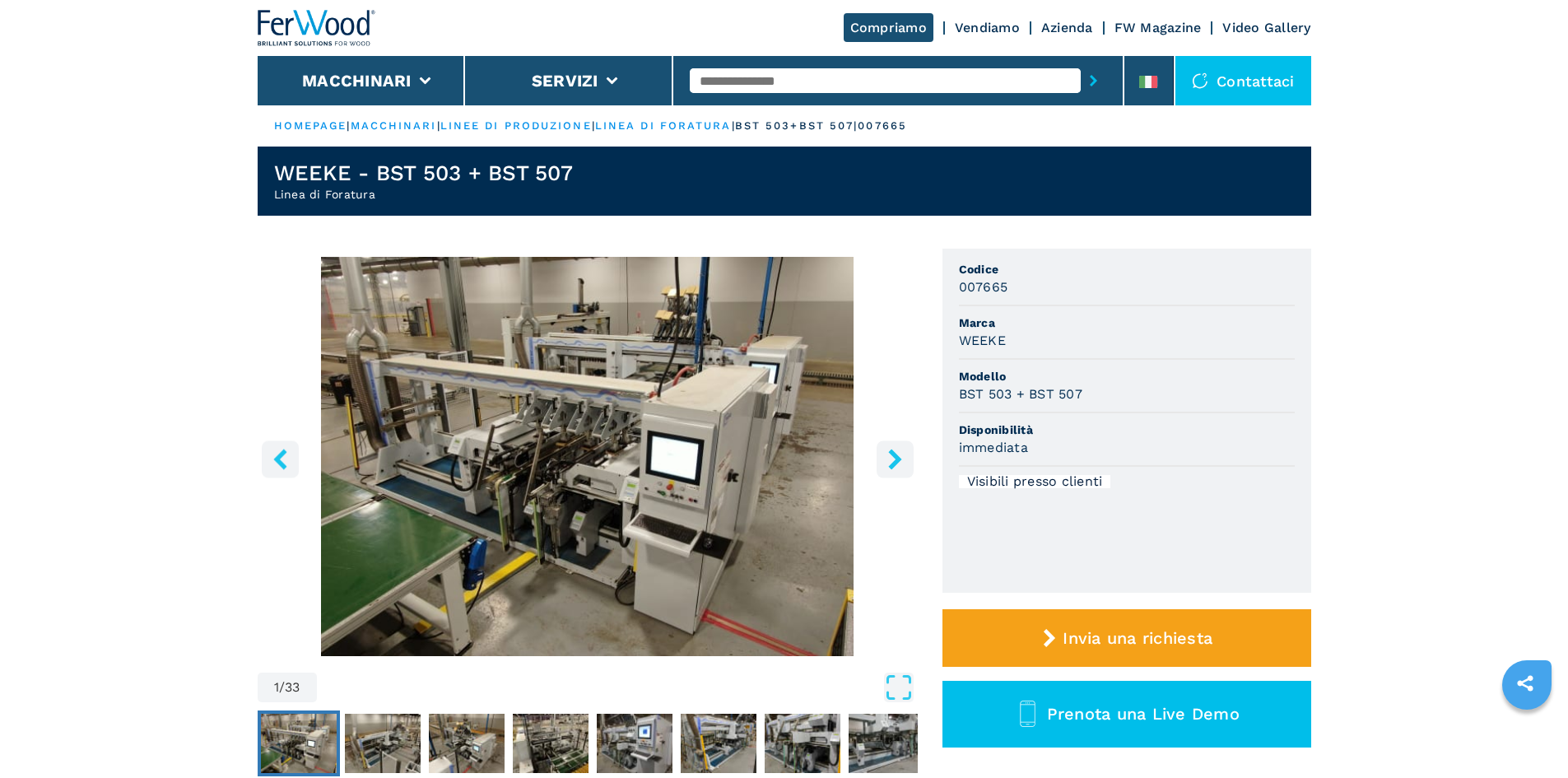
click at [787, 78] on input "text" at bounding box center [885, 81] width 391 height 25
type input "******"
click at [1081, 62] on button "submit-button" at bounding box center [1093, 80] width 26 height 38
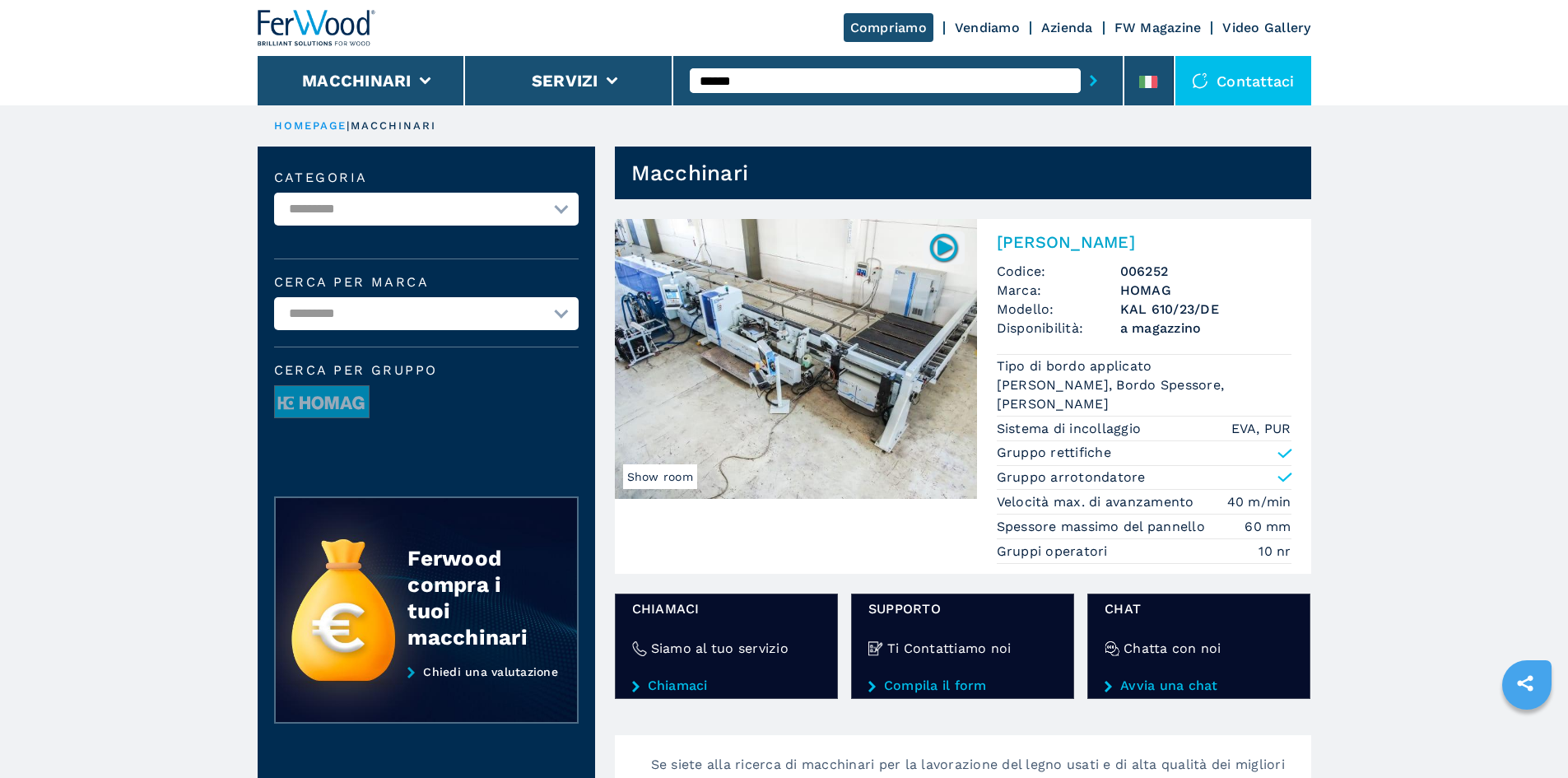
click at [1108, 262] on span "Codice:" at bounding box center [1058, 271] width 124 height 19
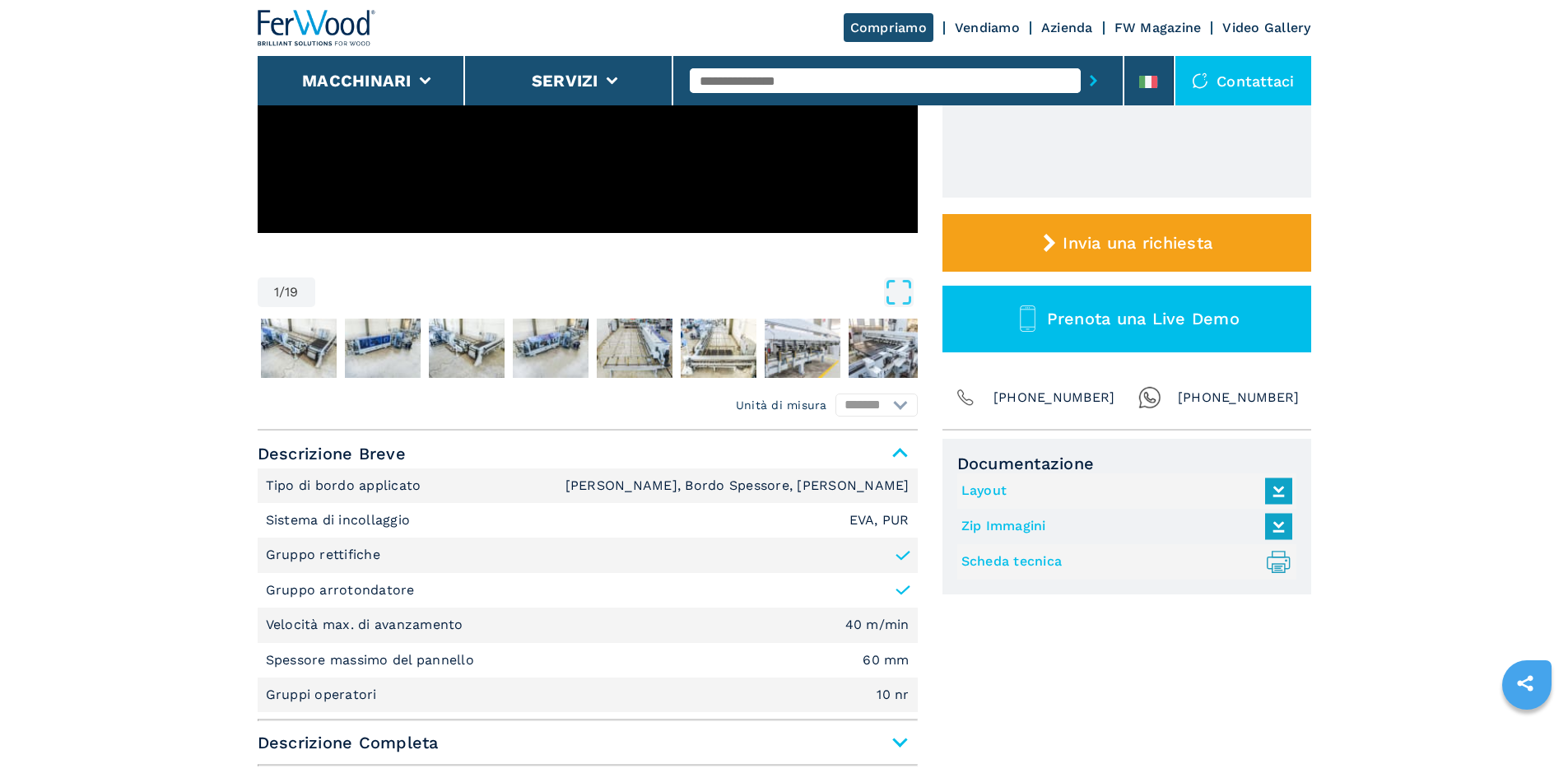
scroll to position [411, 0]
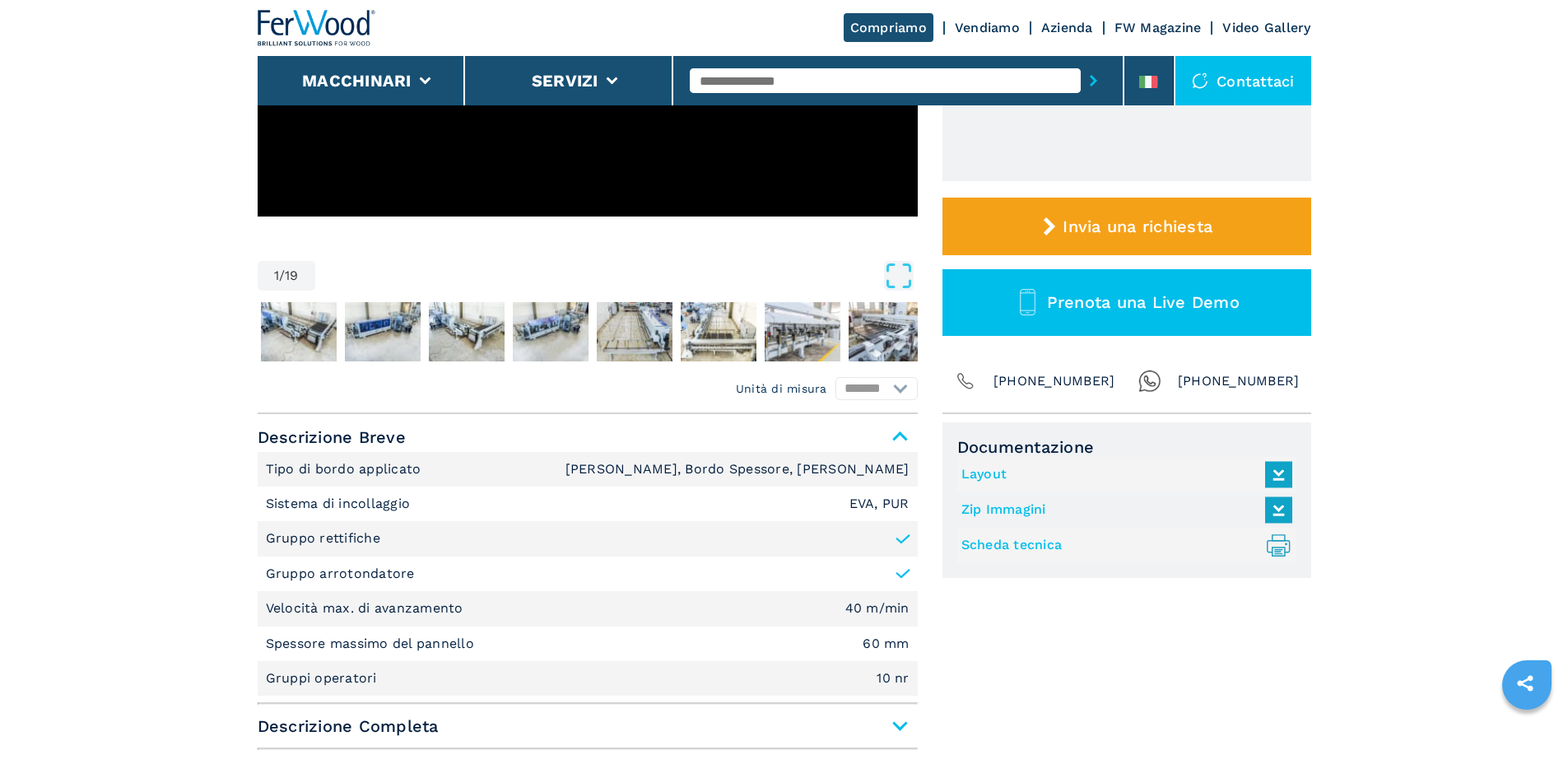
click at [1279, 512] on icon at bounding box center [1279, 509] width 35 height 34
click at [1285, 549] on icon ".prefix__st0{stroke-linecap:round;stroke-linejoin:round}.prefix__st0,.prefix__s…" at bounding box center [1278, 545] width 27 height 27
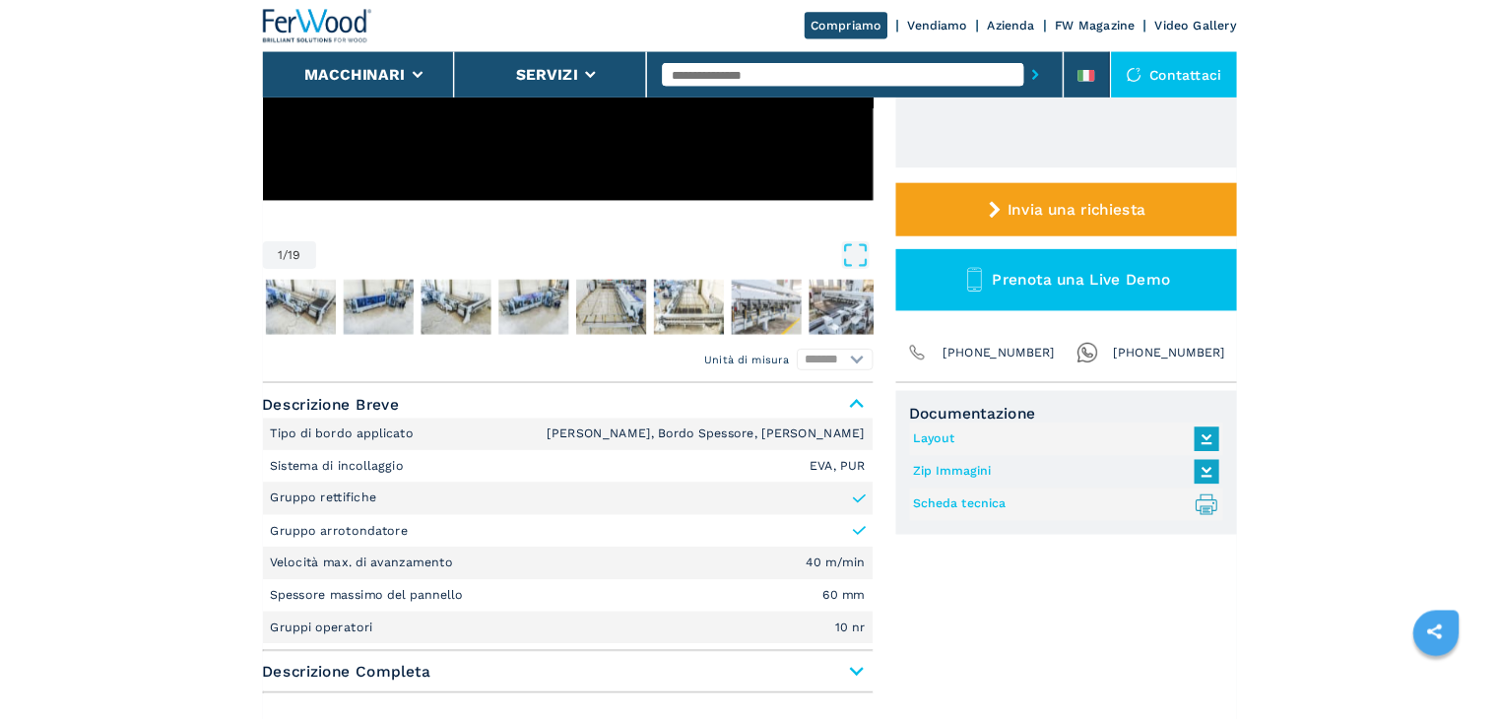
scroll to position [0, 0]
